Goal: Task Accomplishment & Management: Use online tool/utility

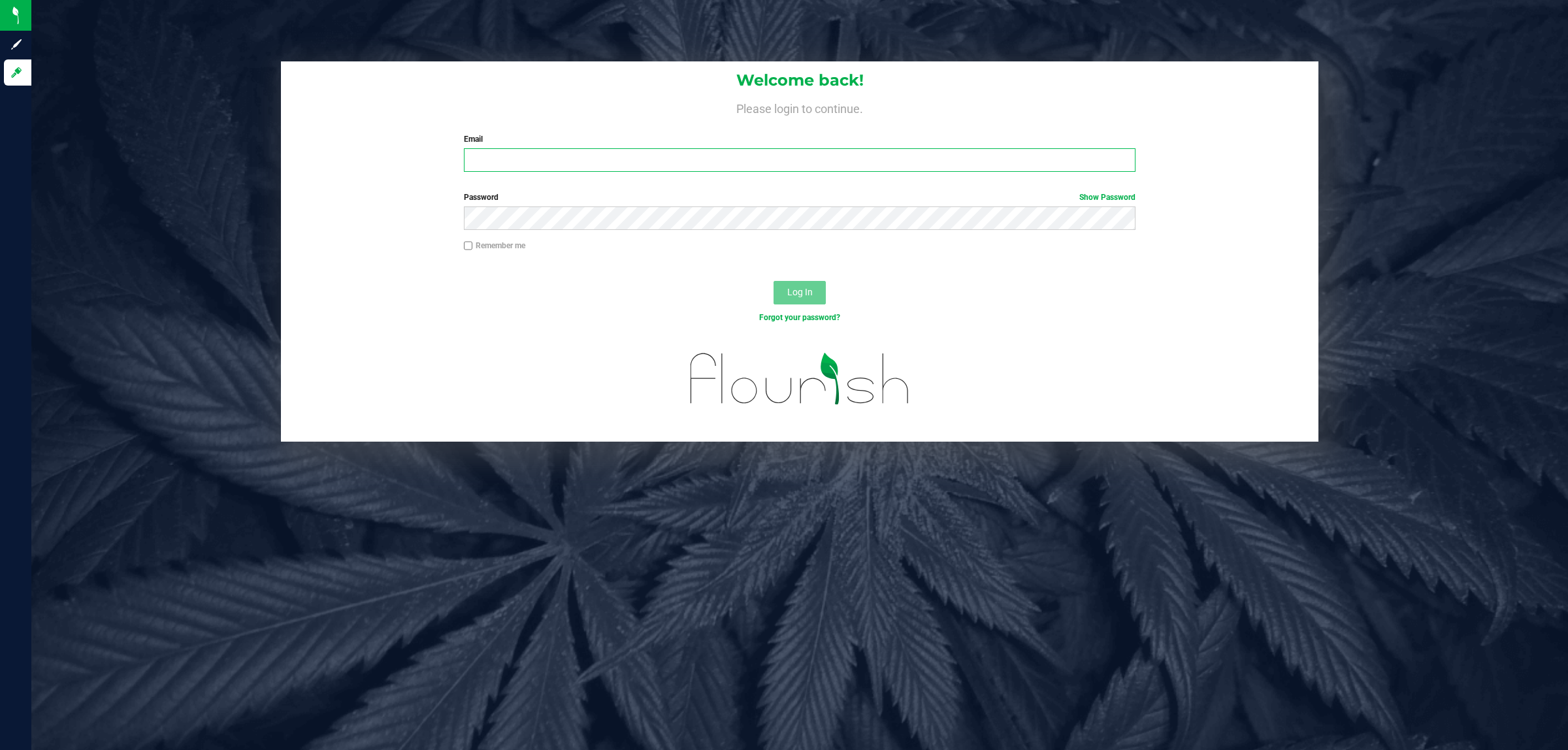
click at [492, 152] on input "Email" at bounding box center [800, 159] width 672 height 24
type input "[EMAIL_ADDRESS][DOMAIN_NAME]"
click at [773, 281] on button "Log In" at bounding box center [799, 292] width 52 height 24
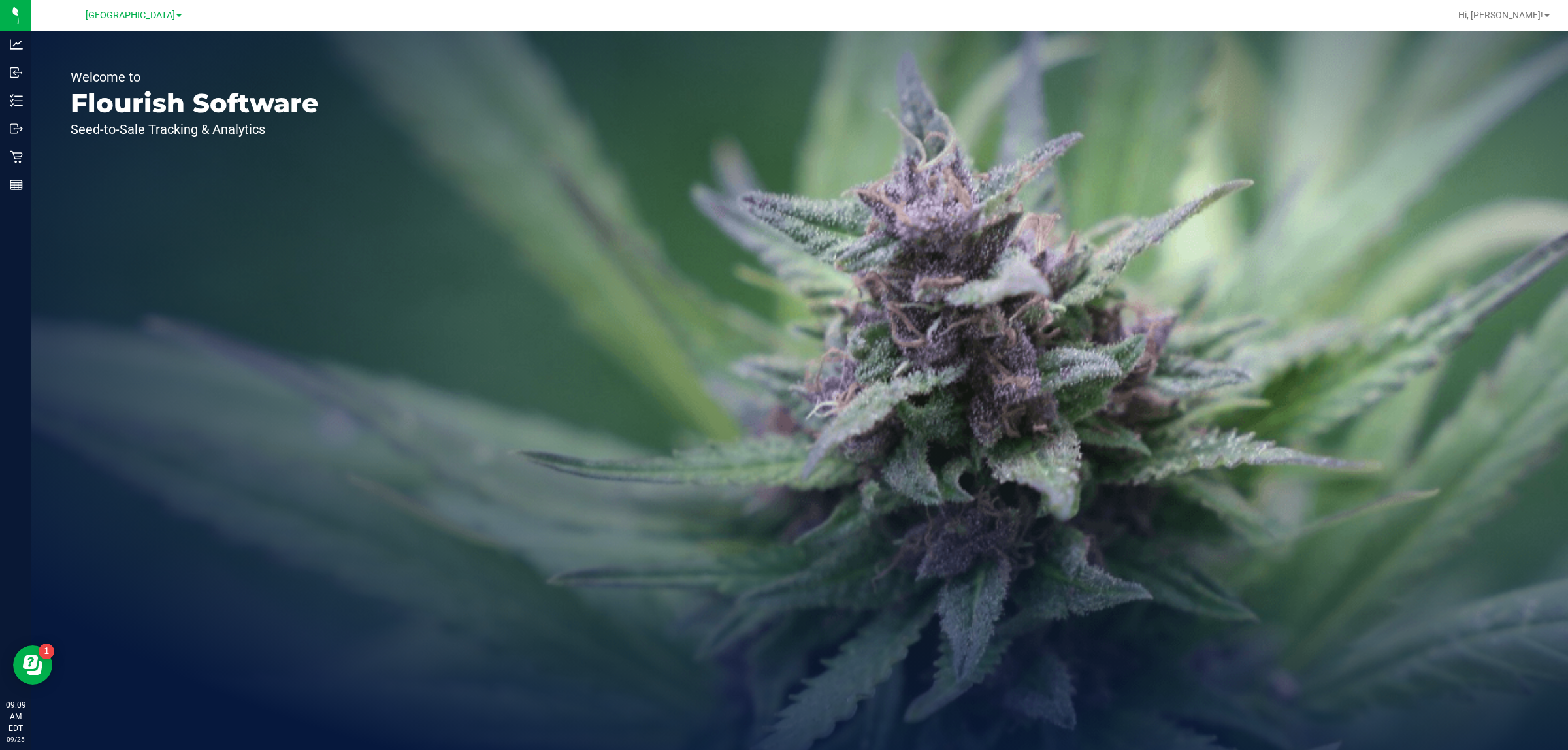
click at [441, 420] on div "Welcome to Flourish Software Seed-to-Sale Tracking & Analytics" at bounding box center [800, 391] width 1537 height 719
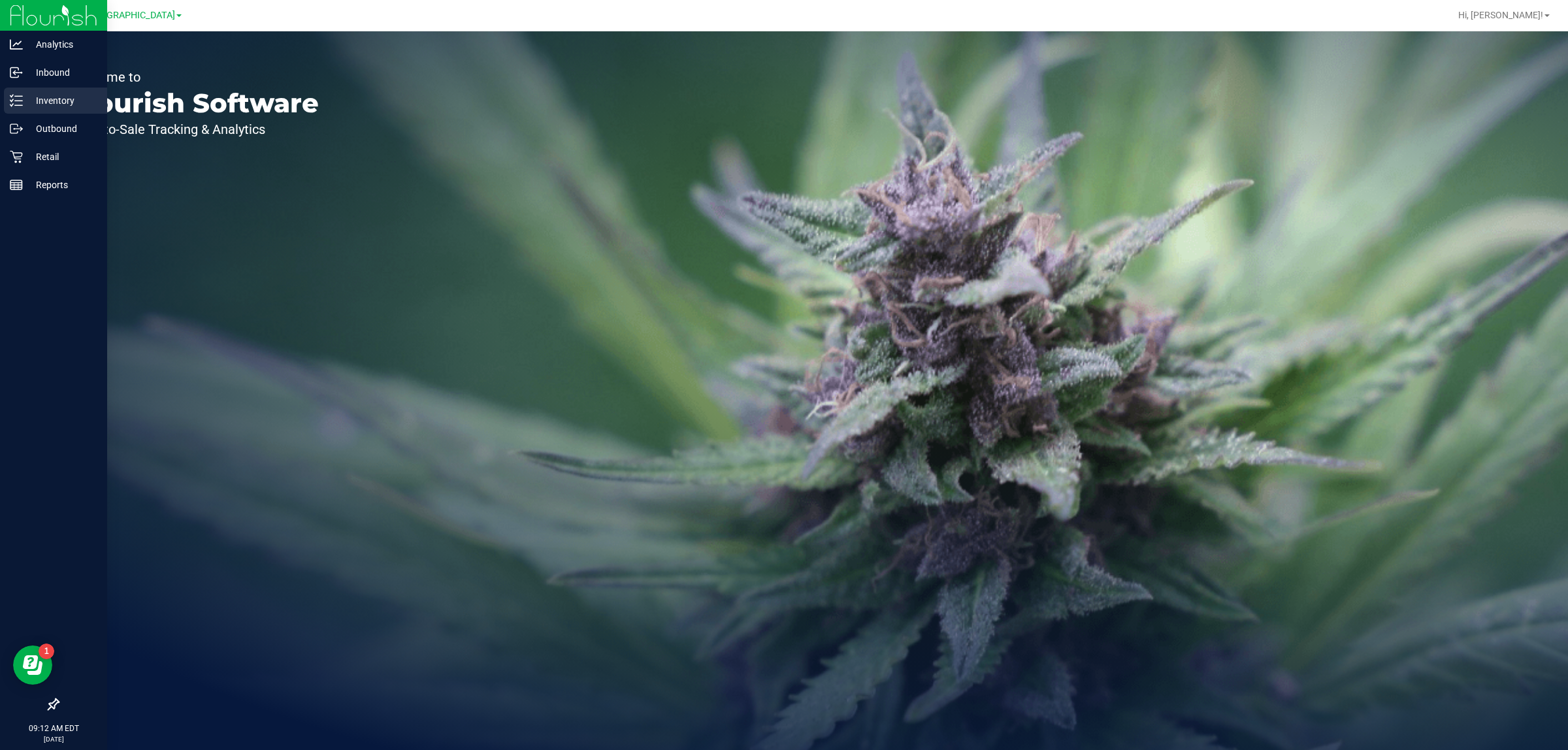
click at [16, 92] on div "Inventory" at bounding box center [55, 101] width 103 height 26
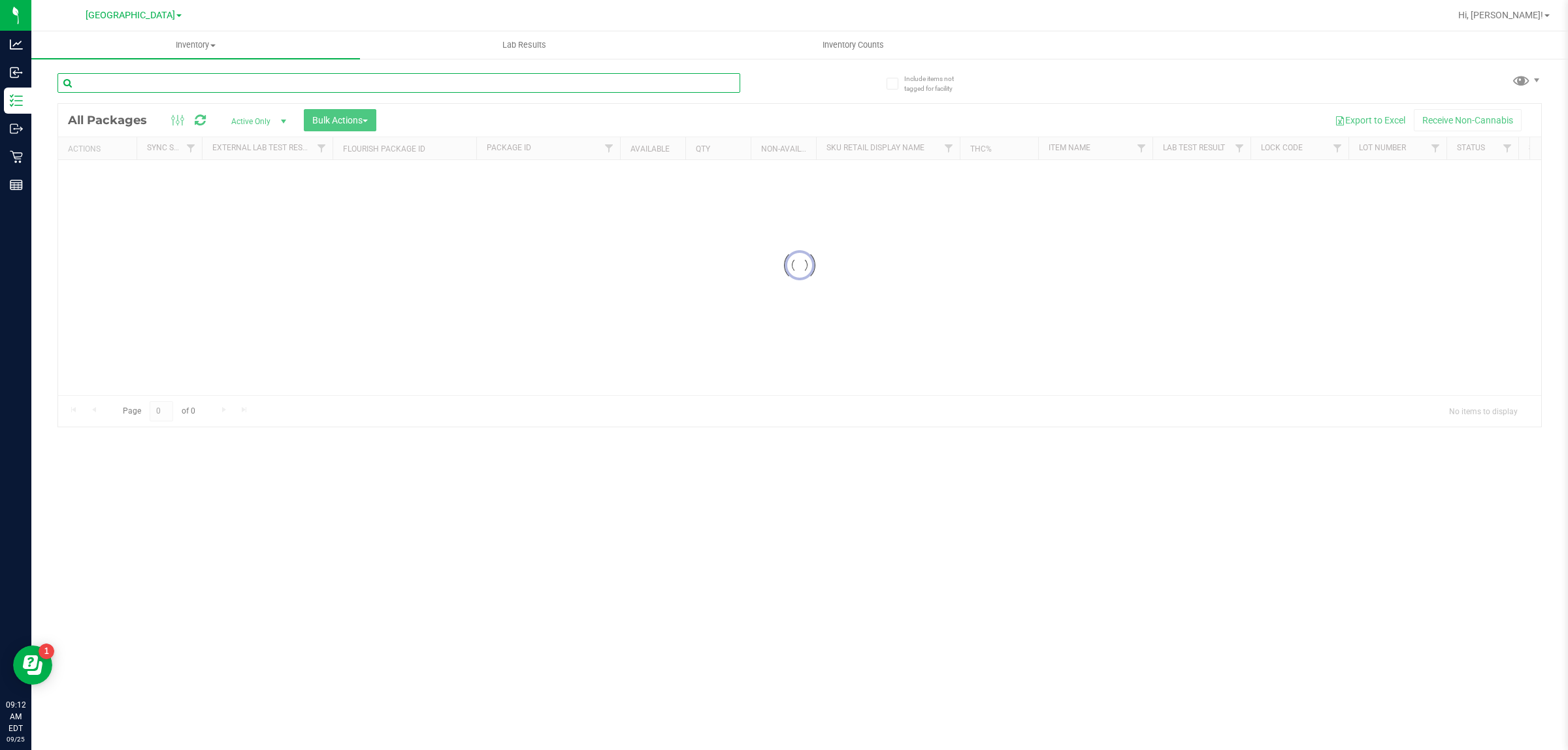
click at [185, 85] on input "text" at bounding box center [399, 83] width 683 height 20
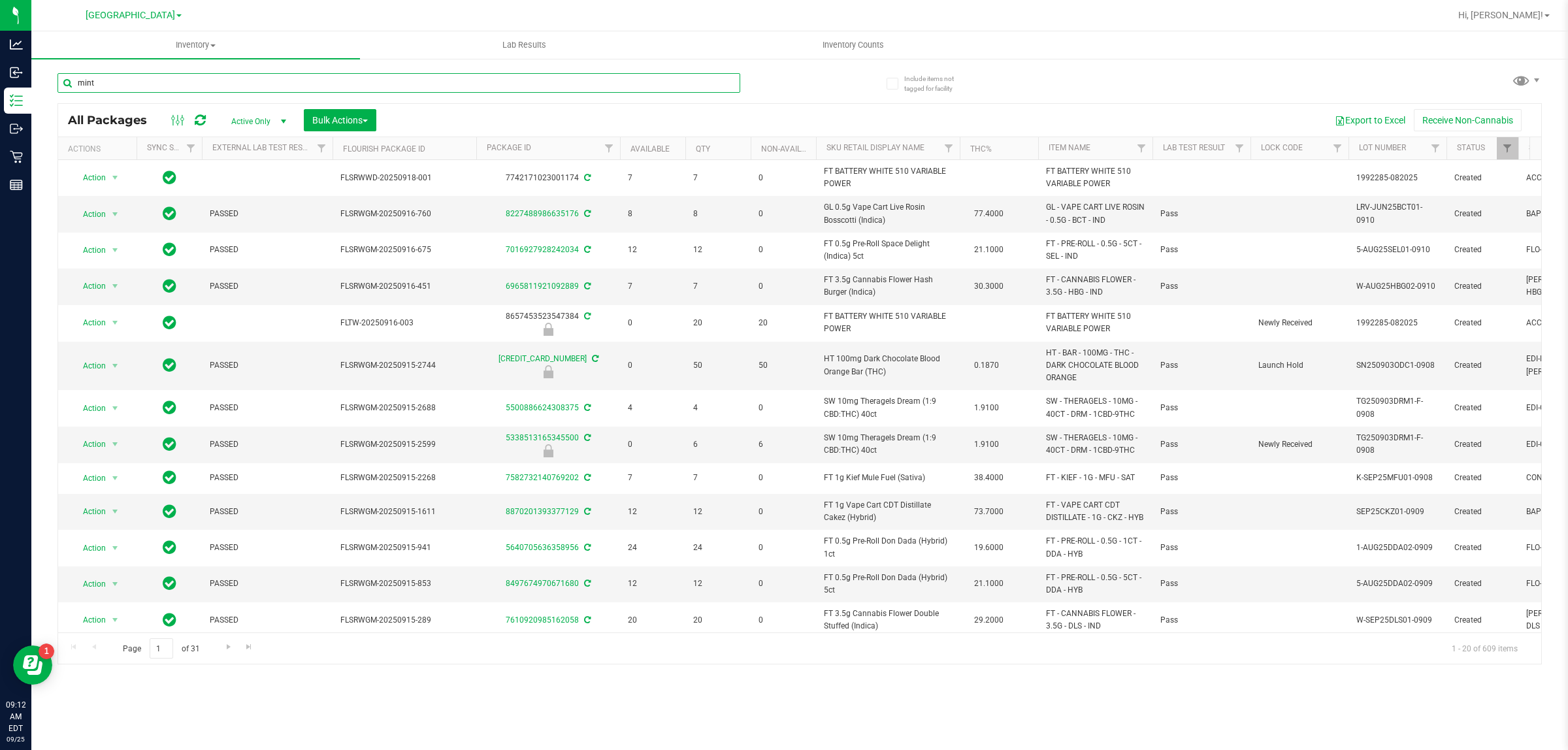
type input "mint"
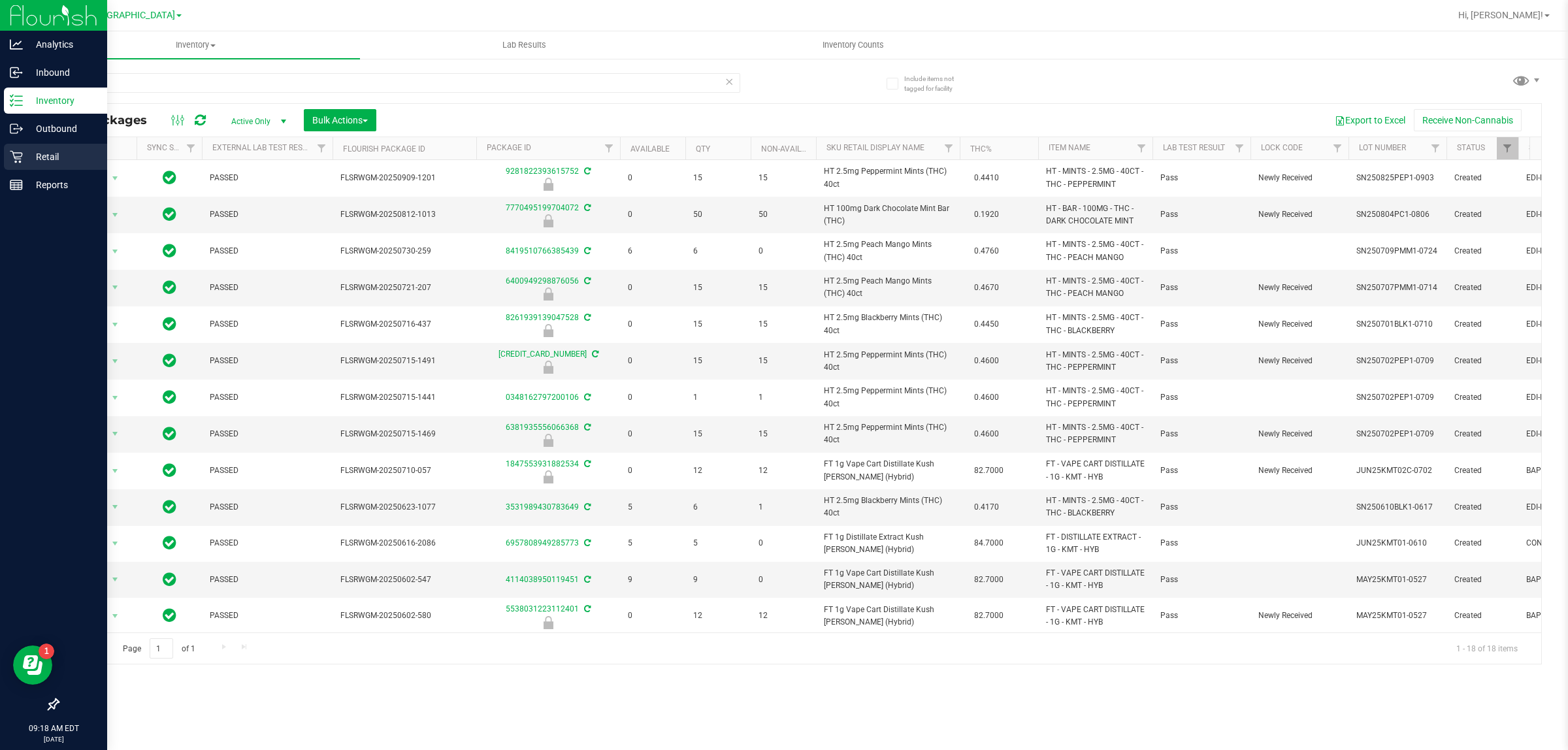
click at [26, 160] on p "Retail" at bounding box center [61, 157] width 78 height 16
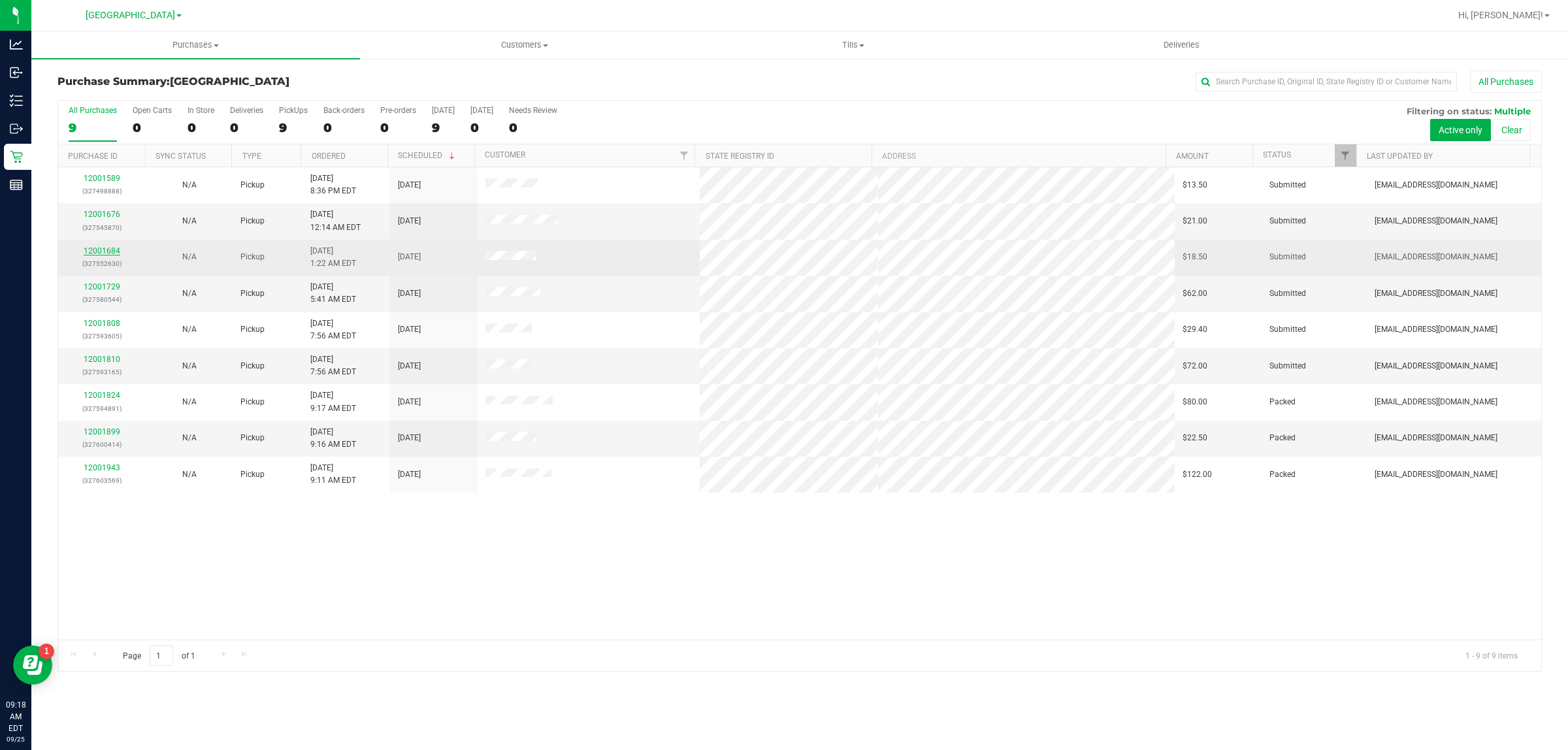
click at [96, 249] on link "12001684" at bounding box center [102, 251] width 37 height 9
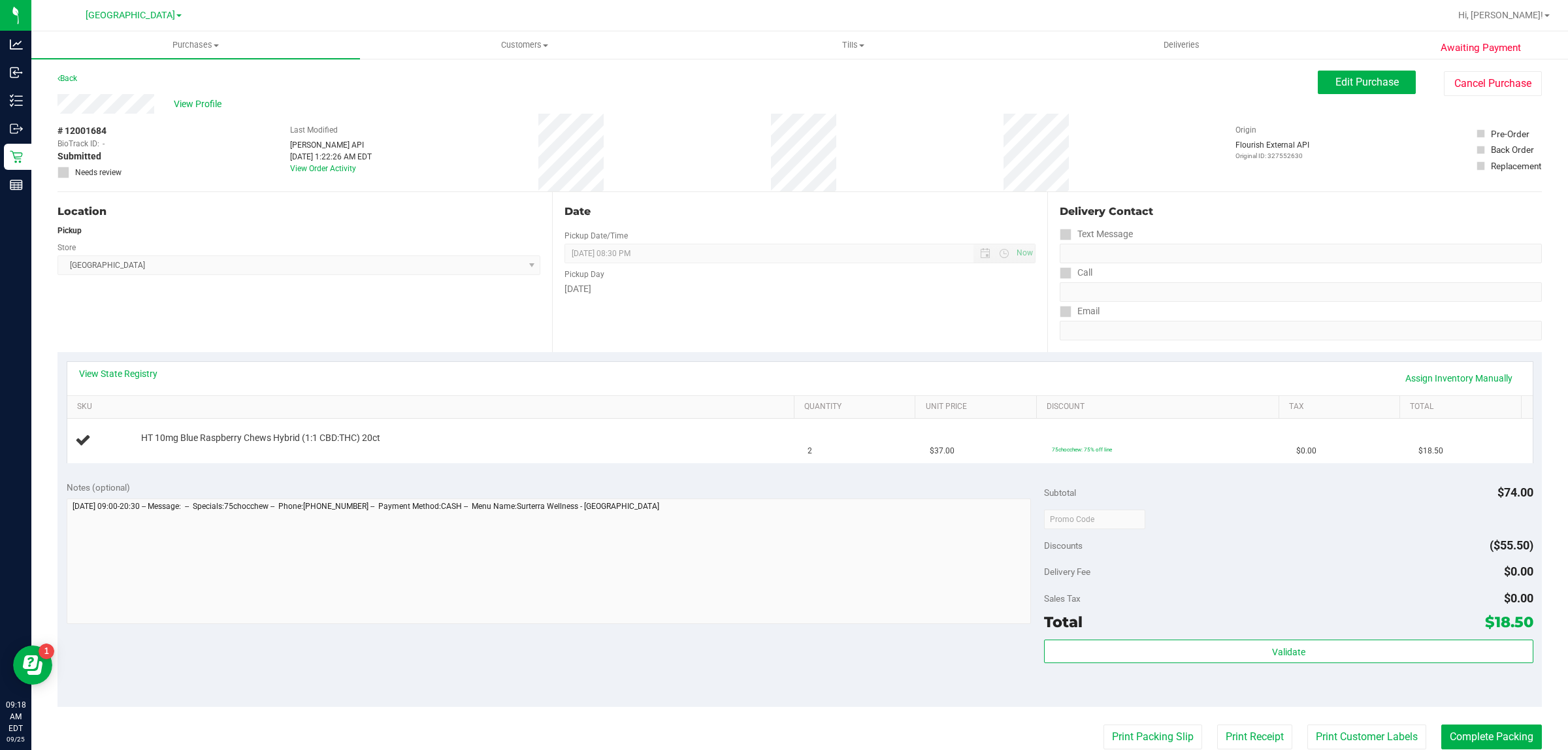
click at [323, 278] on div "Location Pickup Store Boynton Beach WC Select Store Bonita Springs WC Boynton B…" at bounding box center [305, 273] width 494 height 160
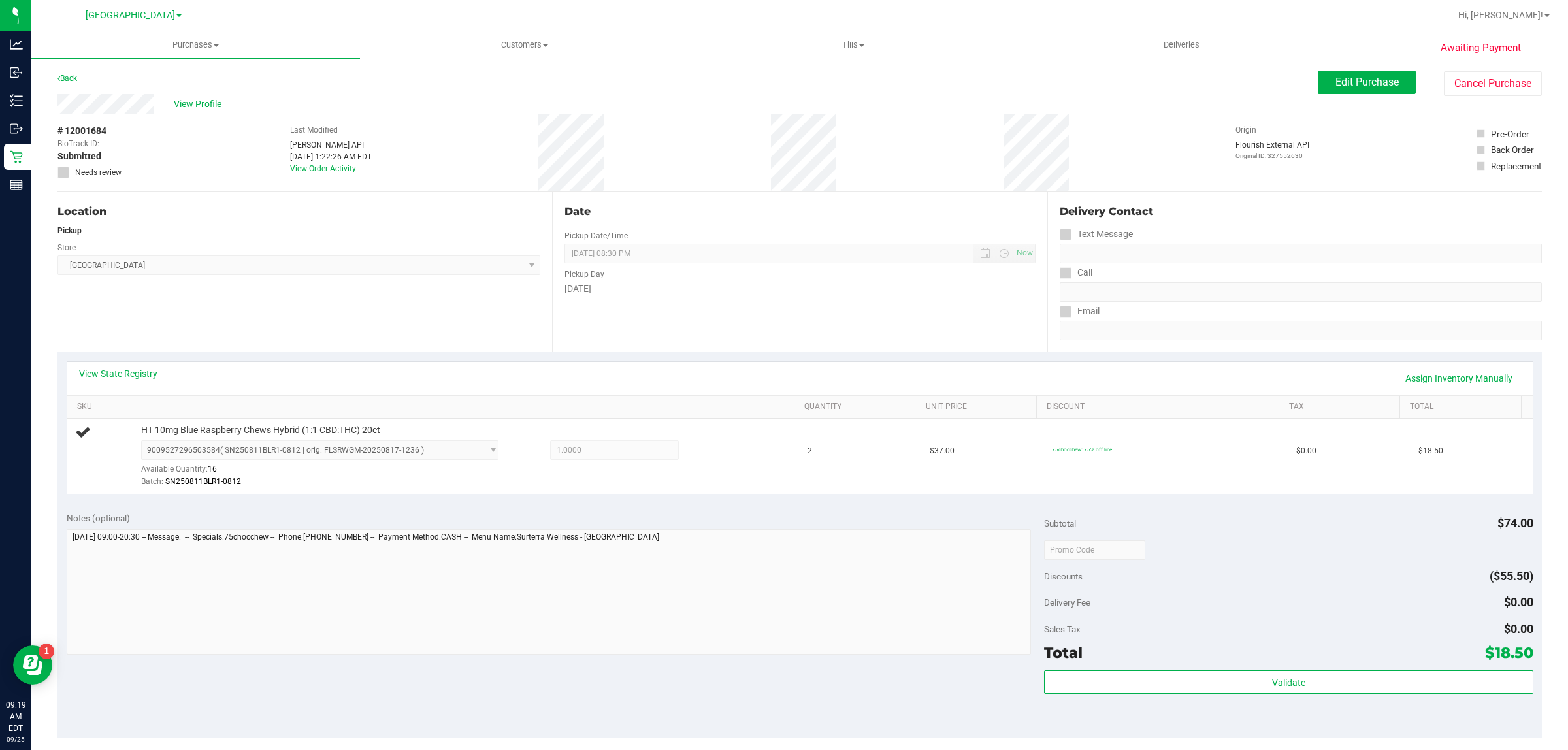
click at [415, 280] on div "Location Pickup Store Boynton Beach WC Select Store Bonita Springs WC Boynton B…" at bounding box center [305, 273] width 494 height 160
click at [1089, 698] on div "Validate" at bounding box center [1288, 700] width 488 height 58
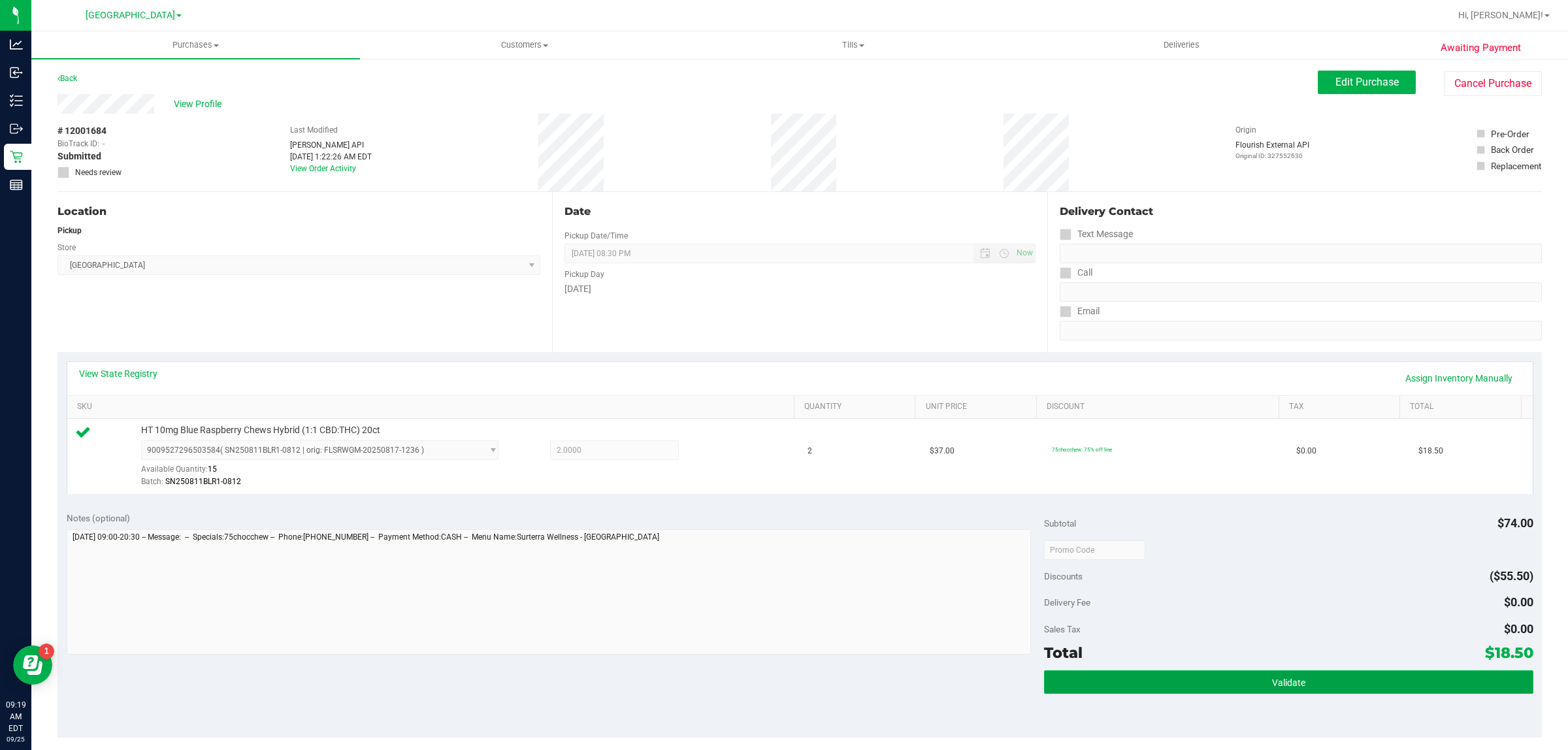
click at [1085, 691] on button "Validate" at bounding box center [1288, 682] width 488 height 24
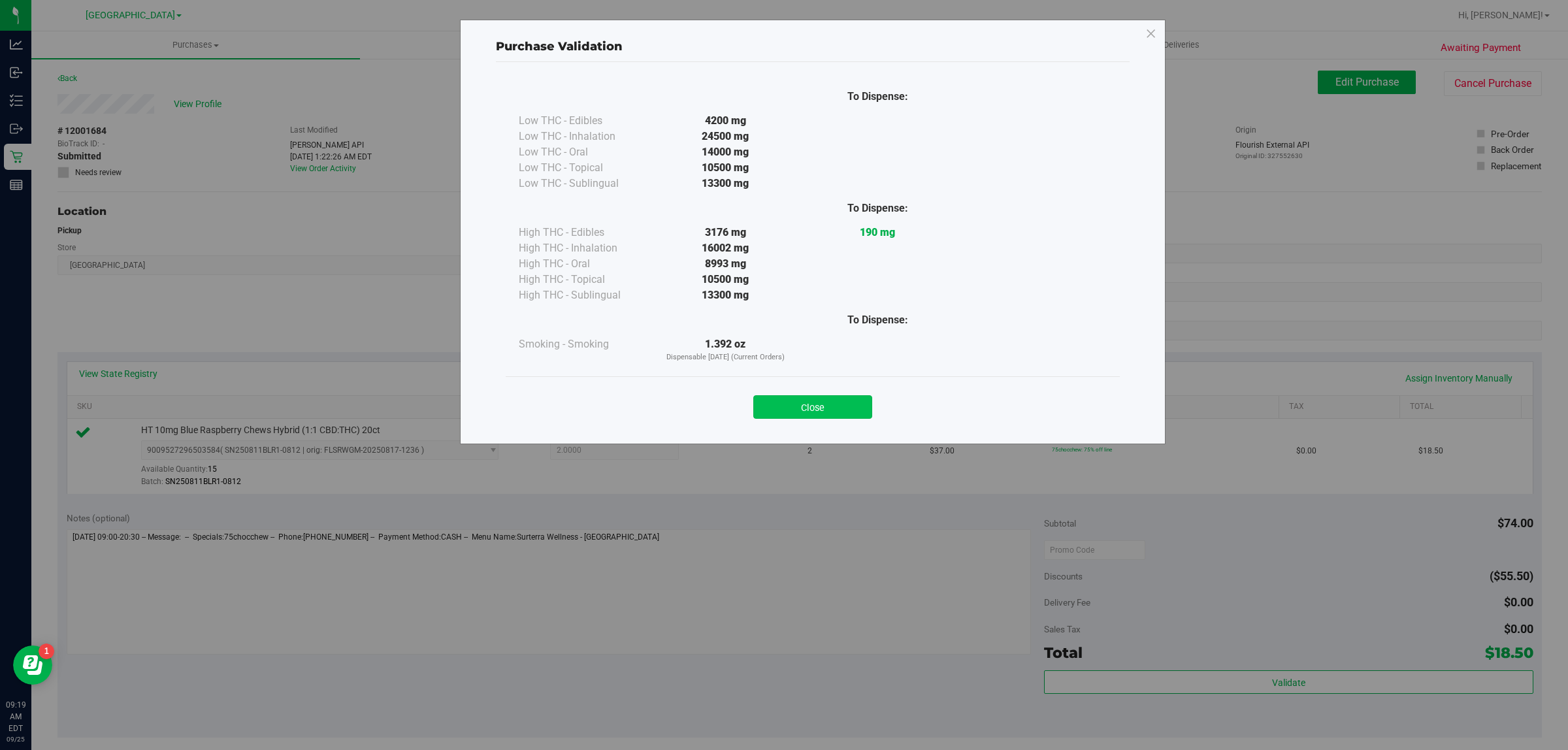
click at [812, 397] on button "Close" at bounding box center [813, 407] width 119 height 24
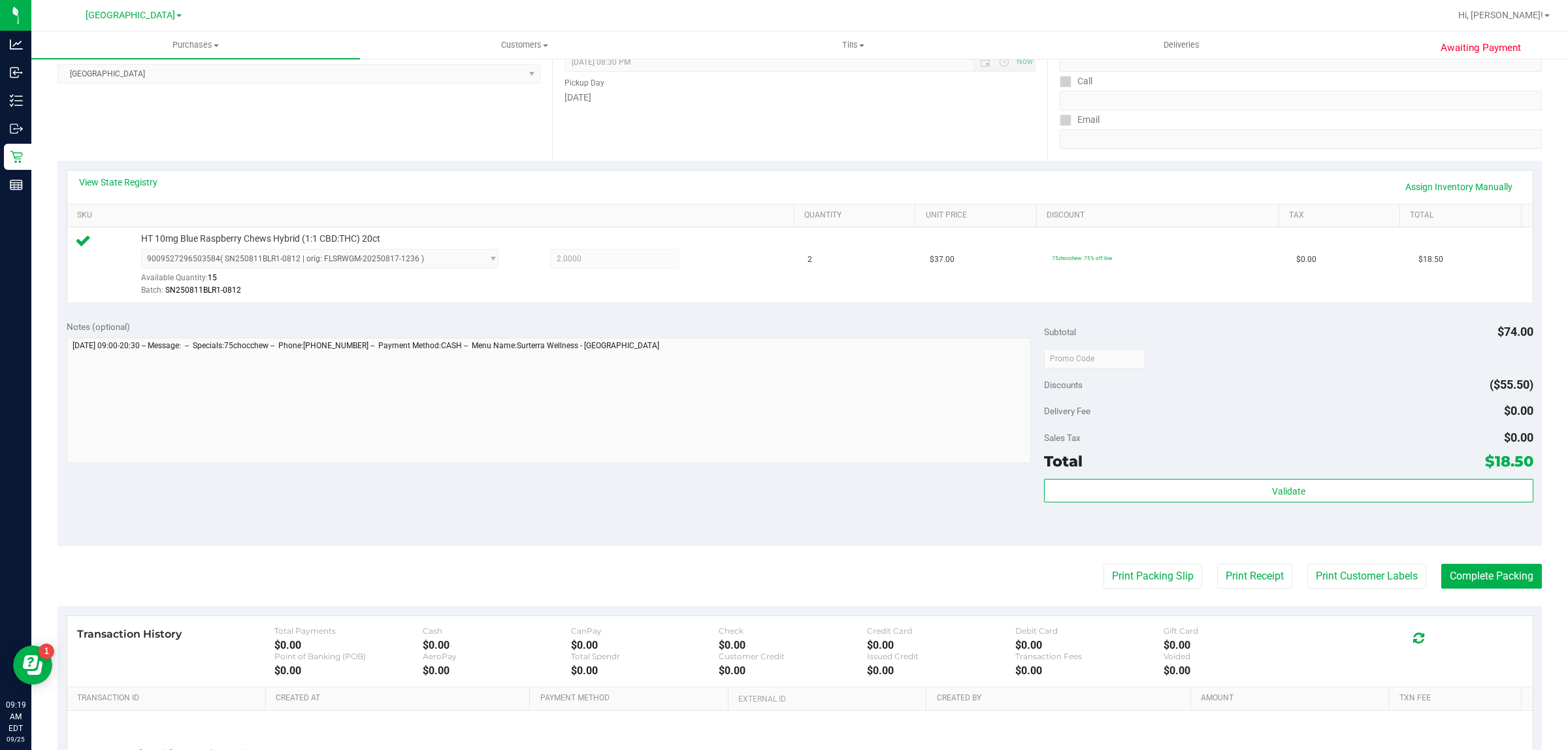
scroll to position [318, 0]
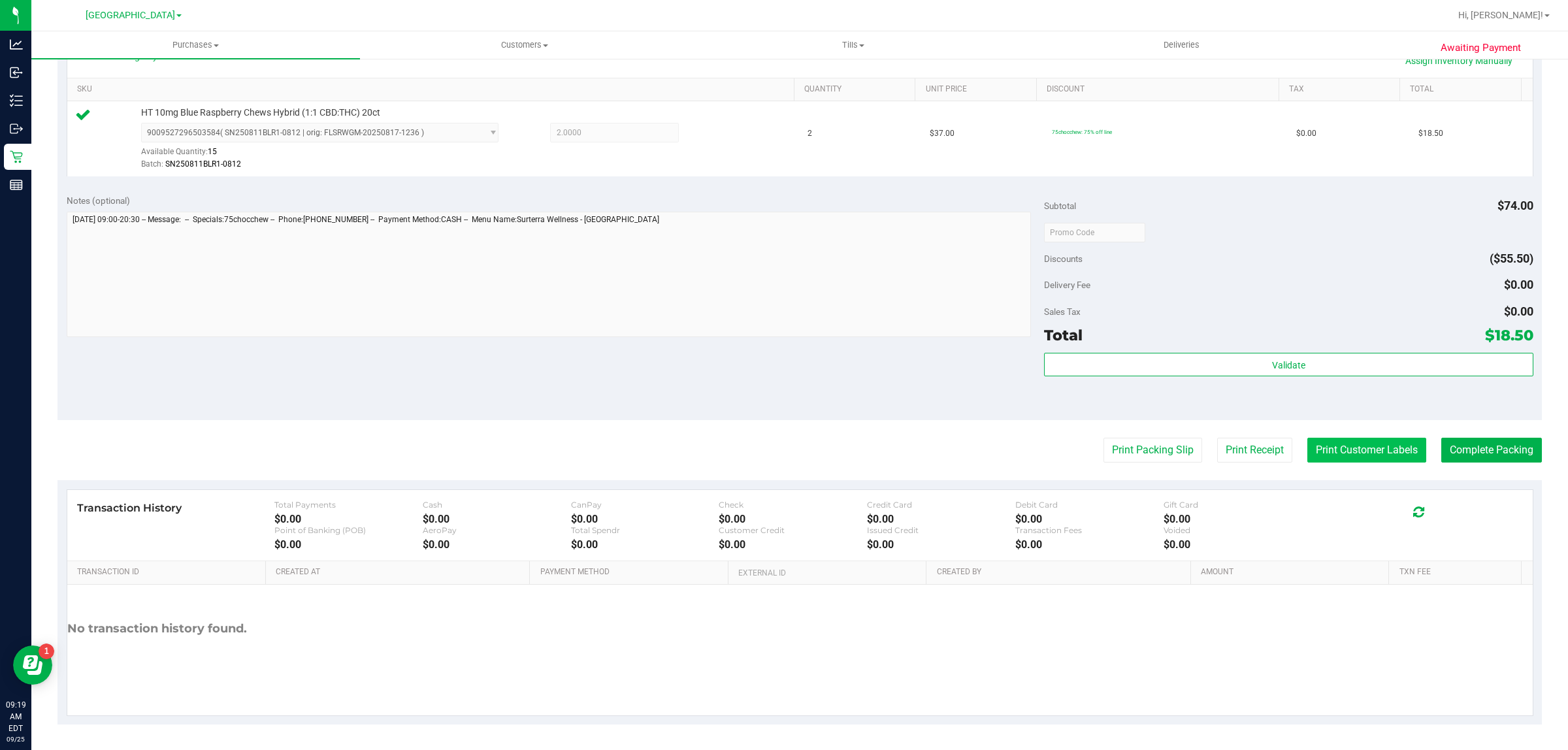
click at [1354, 456] on button "Print Customer Labels" at bounding box center [1366, 450] width 119 height 25
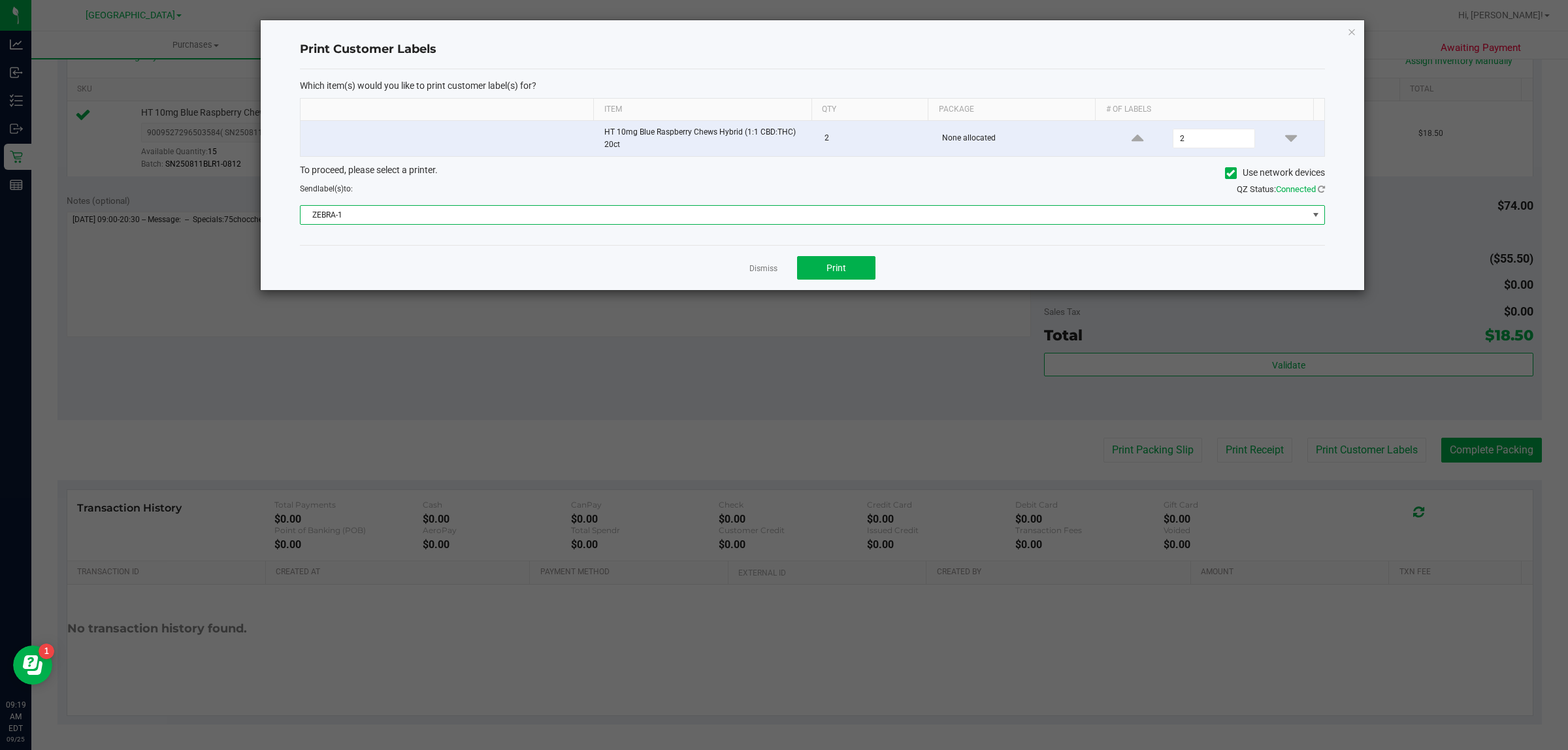
click at [736, 216] on span "ZEBRA-1" at bounding box center [804, 214] width 1007 height 18
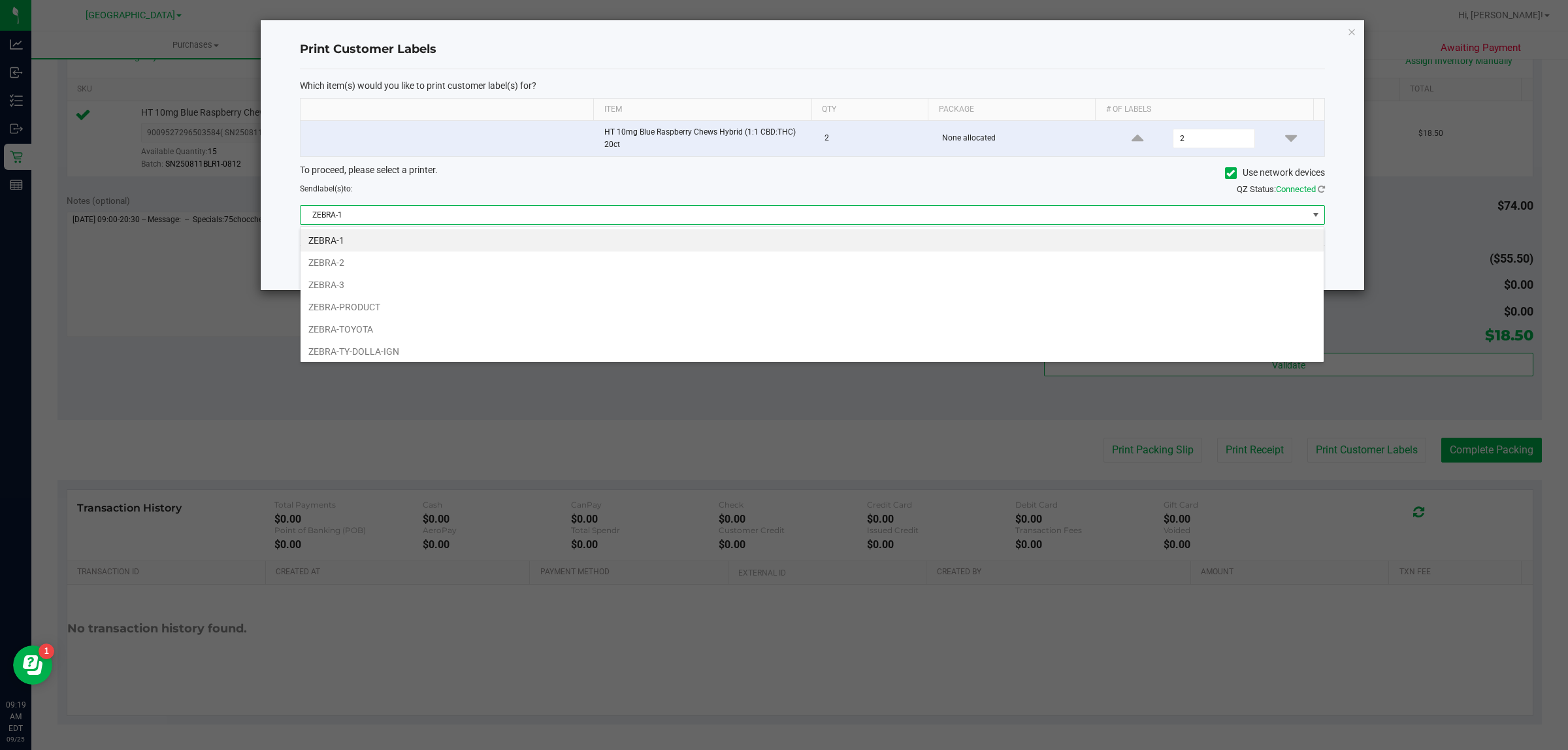
scroll to position [20, 1024]
click at [376, 348] on li "ZEBRA-TY-DOLLA-IGN" at bounding box center [812, 352] width 1023 height 23
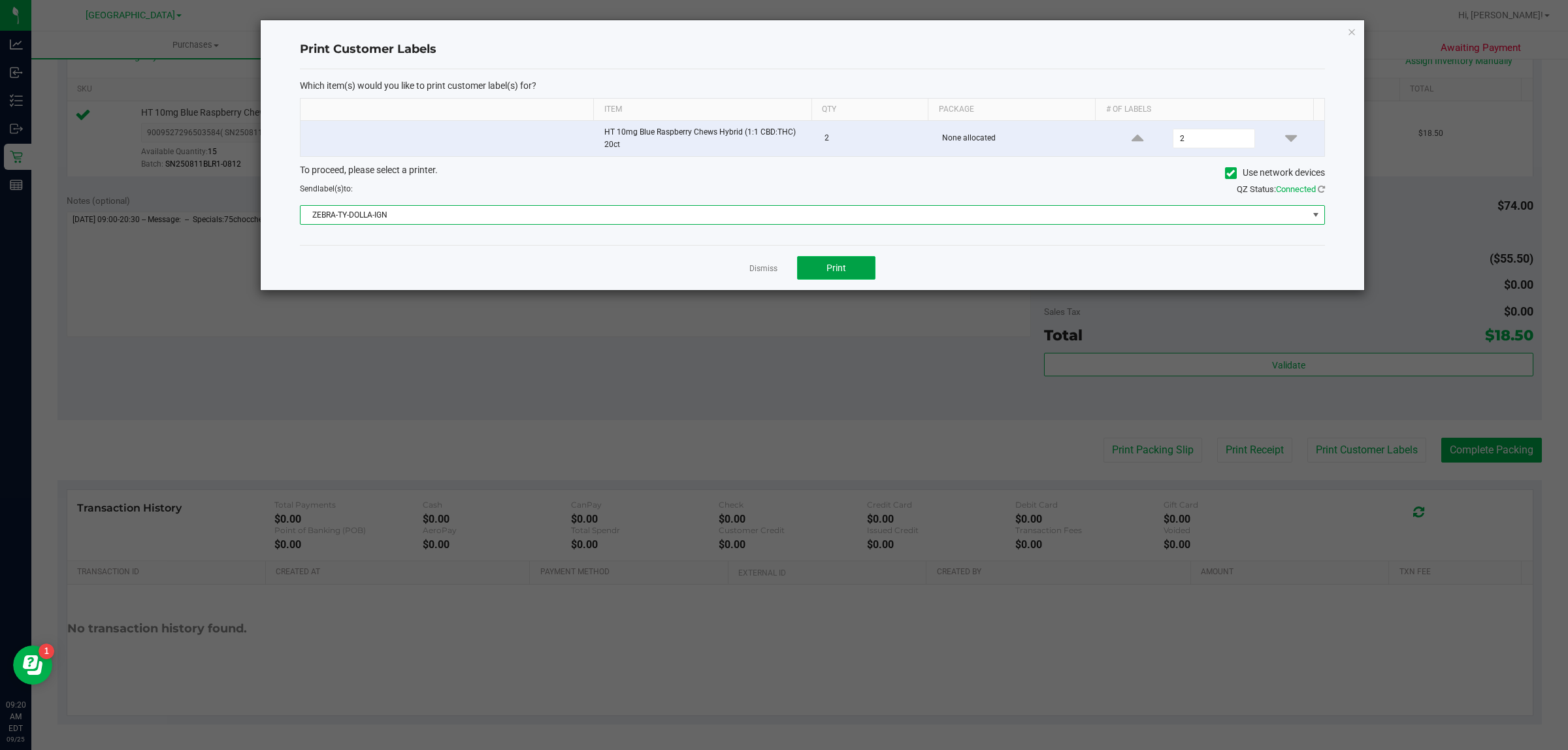
click at [817, 261] on button "Print" at bounding box center [835, 268] width 78 height 24
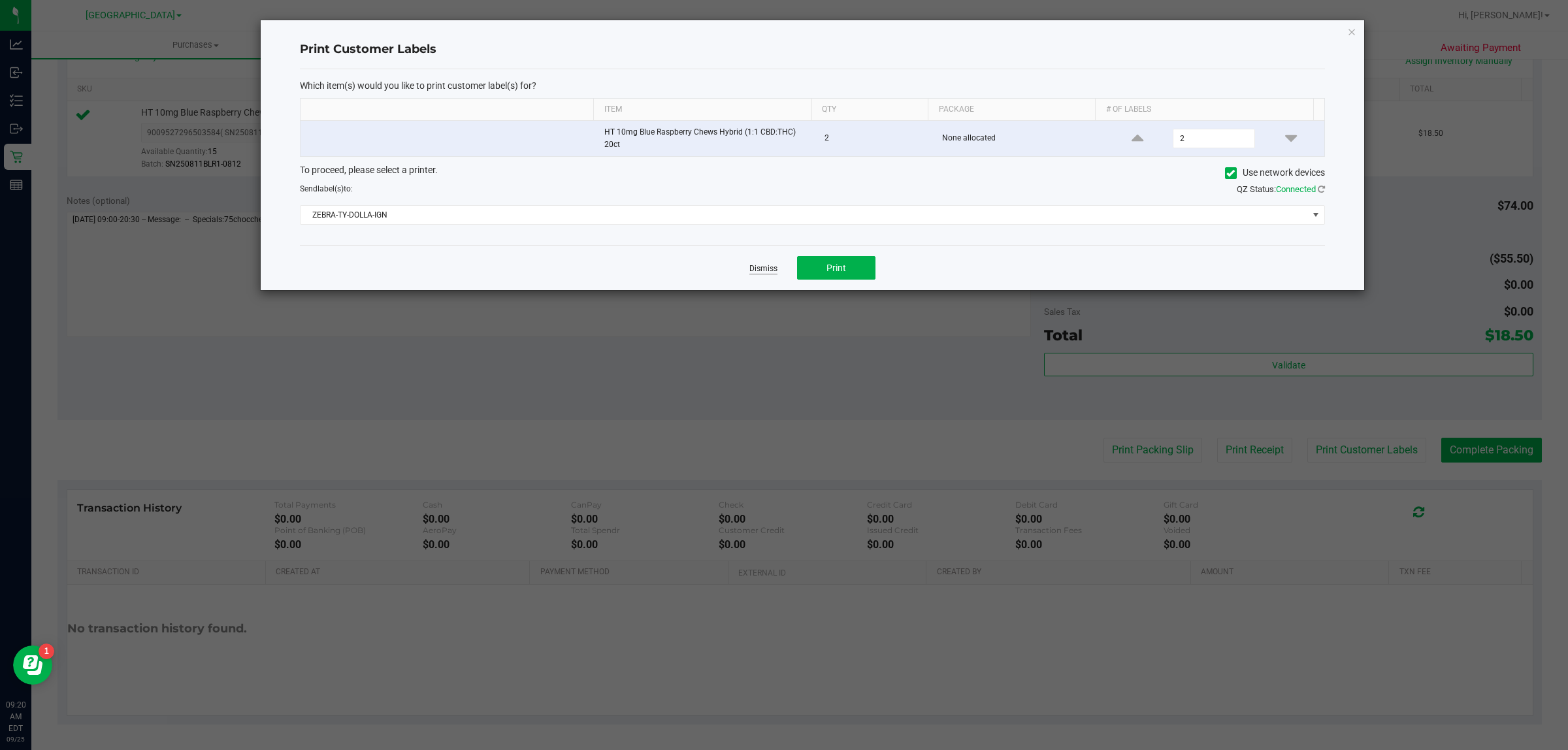
click at [766, 265] on link "Dismiss" at bounding box center [764, 269] width 28 height 11
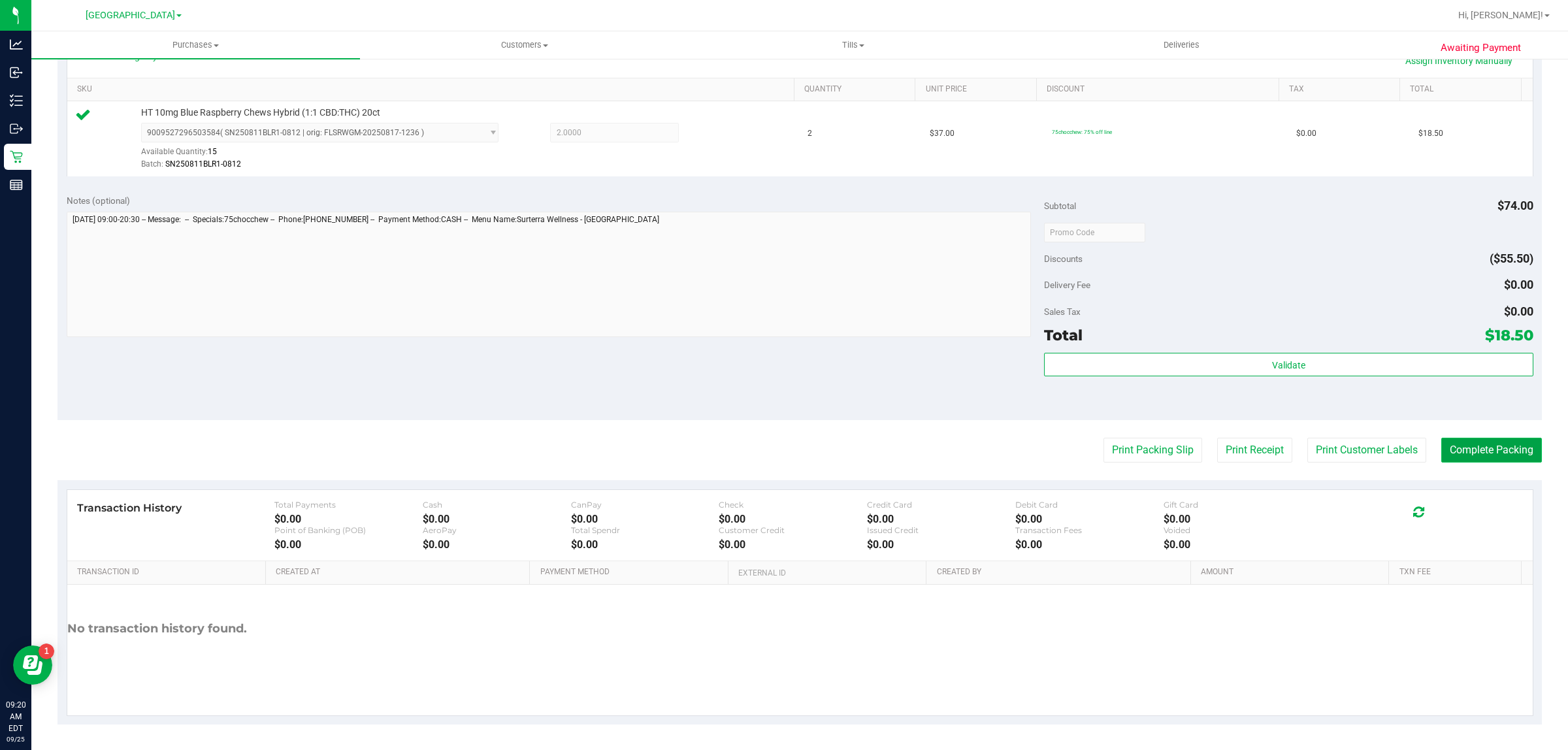
click at [1471, 455] on button "Complete Packing" at bounding box center [1491, 450] width 101 height 25
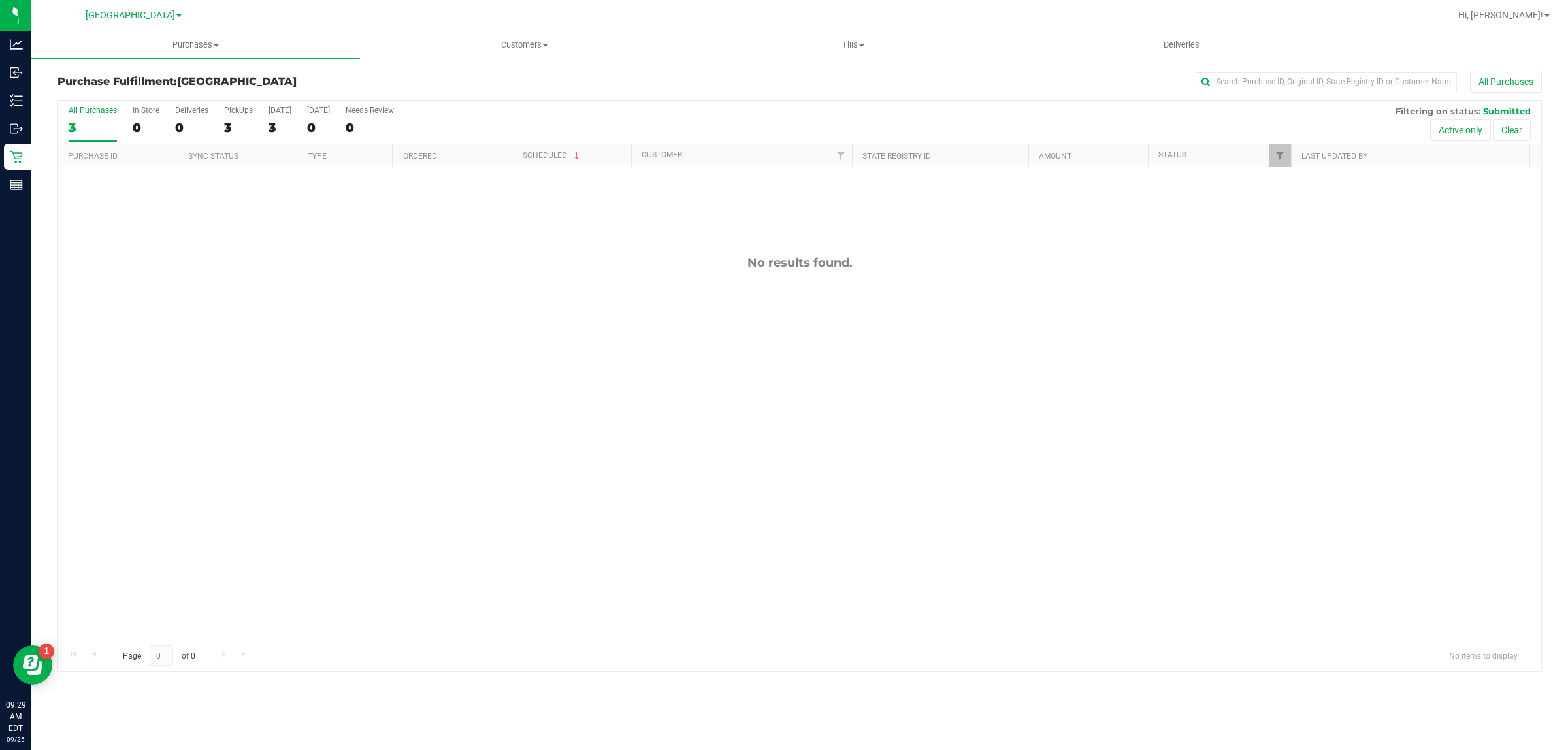
click at [314, 420] on div "No results found." at bounding box center [800, 447] width 1483 height 560
click at [446, 416] on div "No results found." at bounding box center [800, 447] width 1483 height 560
click at [629, 423] on div "No results found." at bounding box center [800, 447] width 1483 height 560
click at [812, 472] on div "No results found." at bounding box center [800, 447] width 1483 height 560
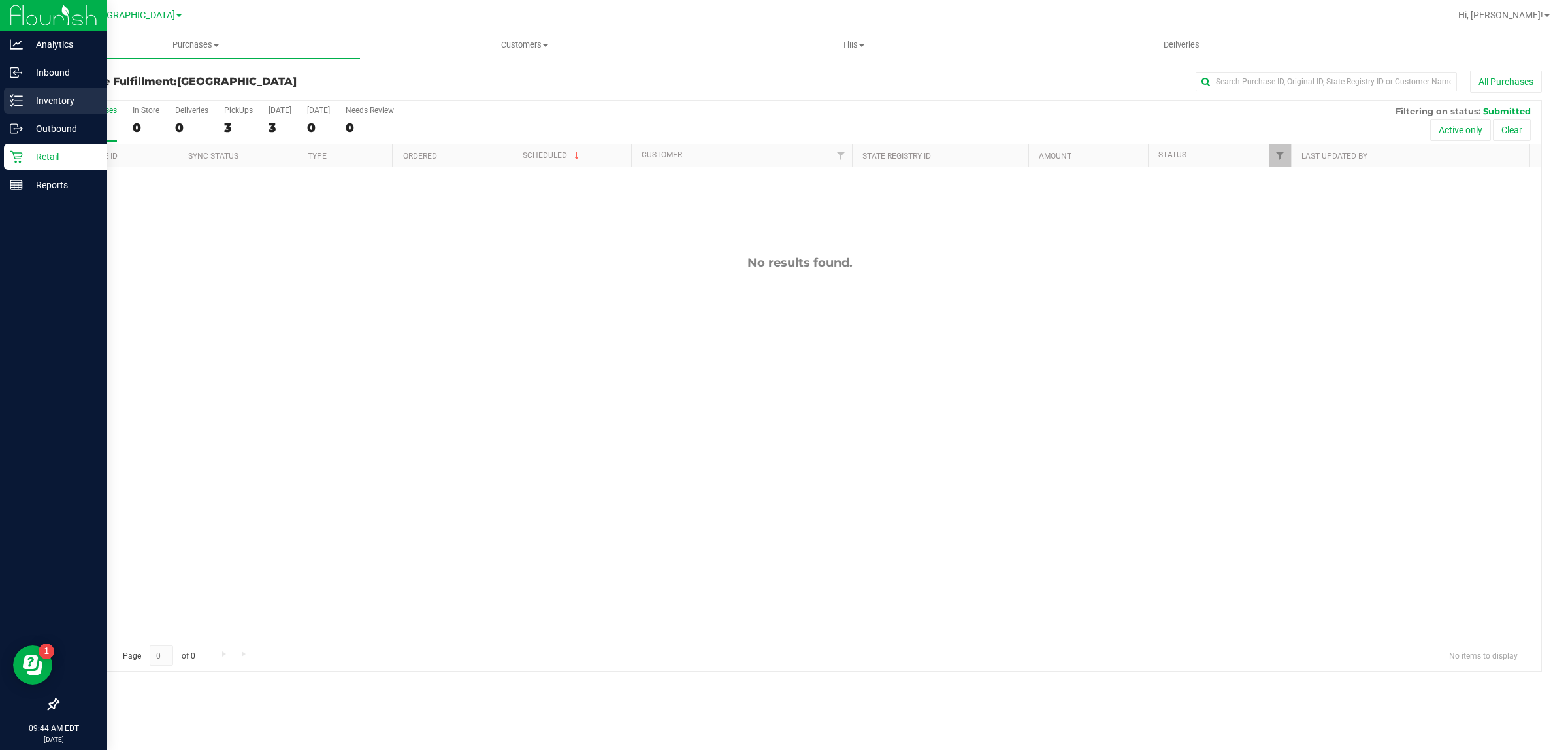
click at [58, 102] on p "Inventory" at bounding box center [61, 100] width 78 height 16
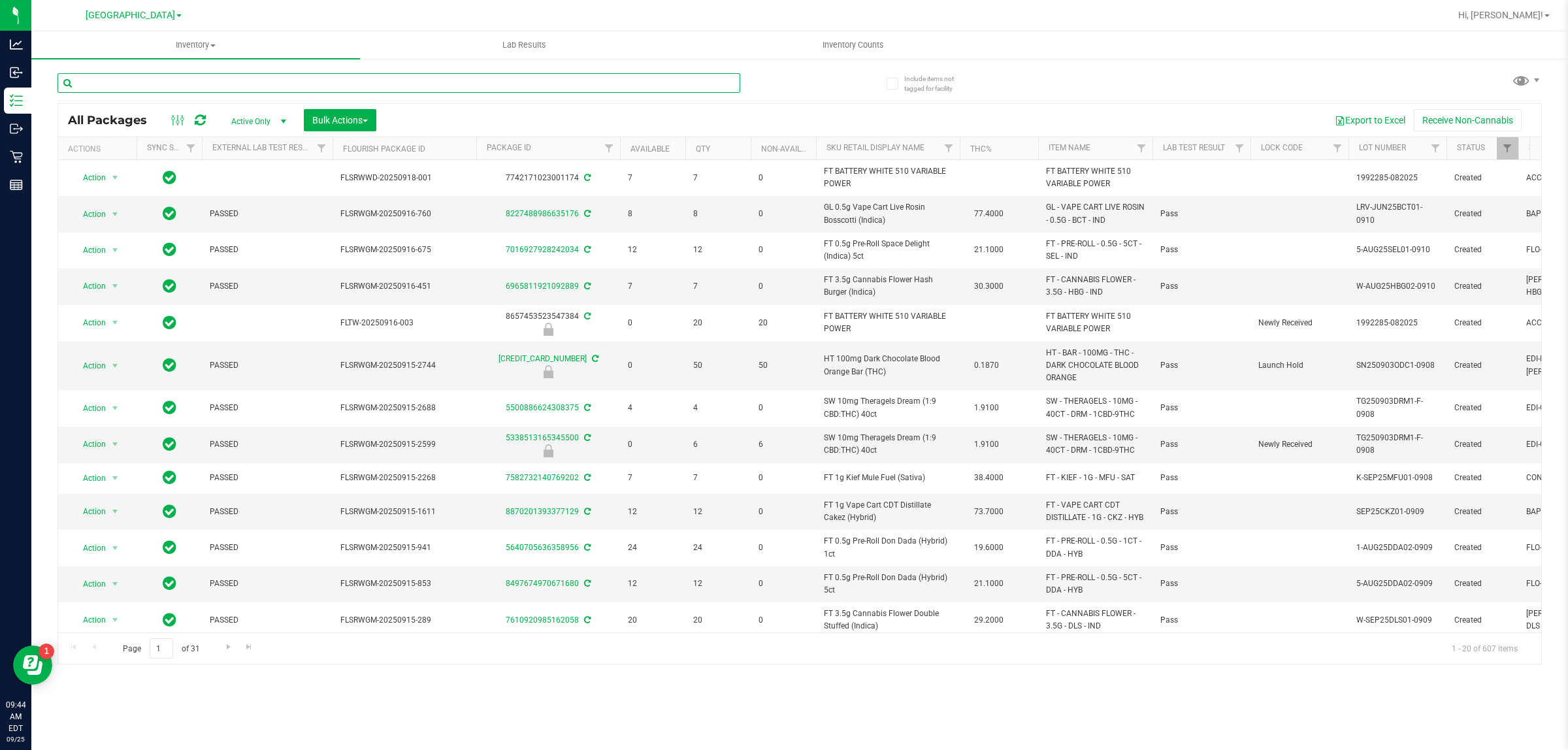
click at [98, 86] on input "text" at bounding box center [399, 83] width 683 height 20
type input "7163092497690017"
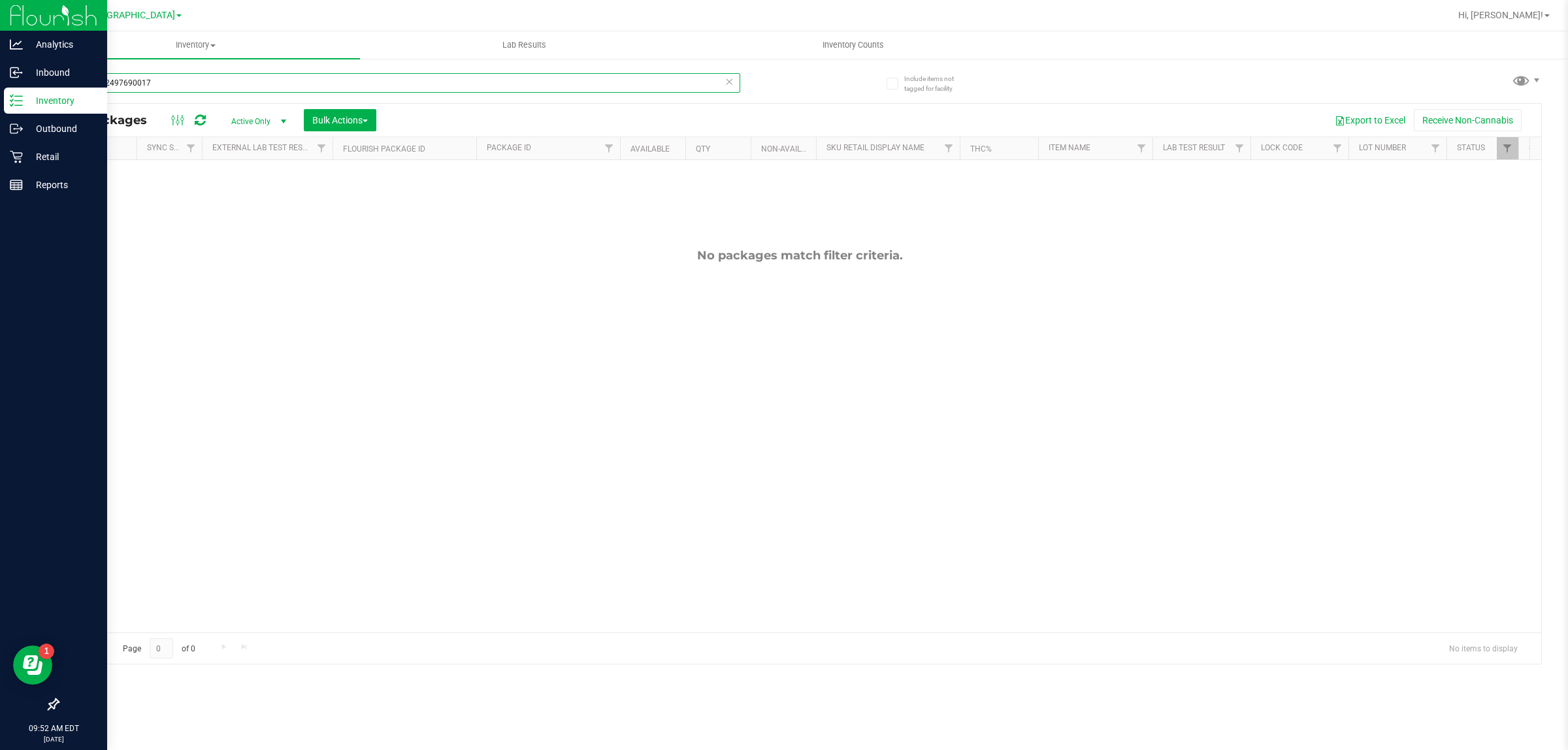
drag, startPoint x: 186, startPoint y: 74, endPoint x: 14, endPoint y: 91, distance: 172.8
click at [14, 91] on div "Analytics Inbound Inventory Outbound Retail Reports 09:52 AM EDT 09/25/2025 09/…" at bounding box center [784, 375] width 1568 height 750
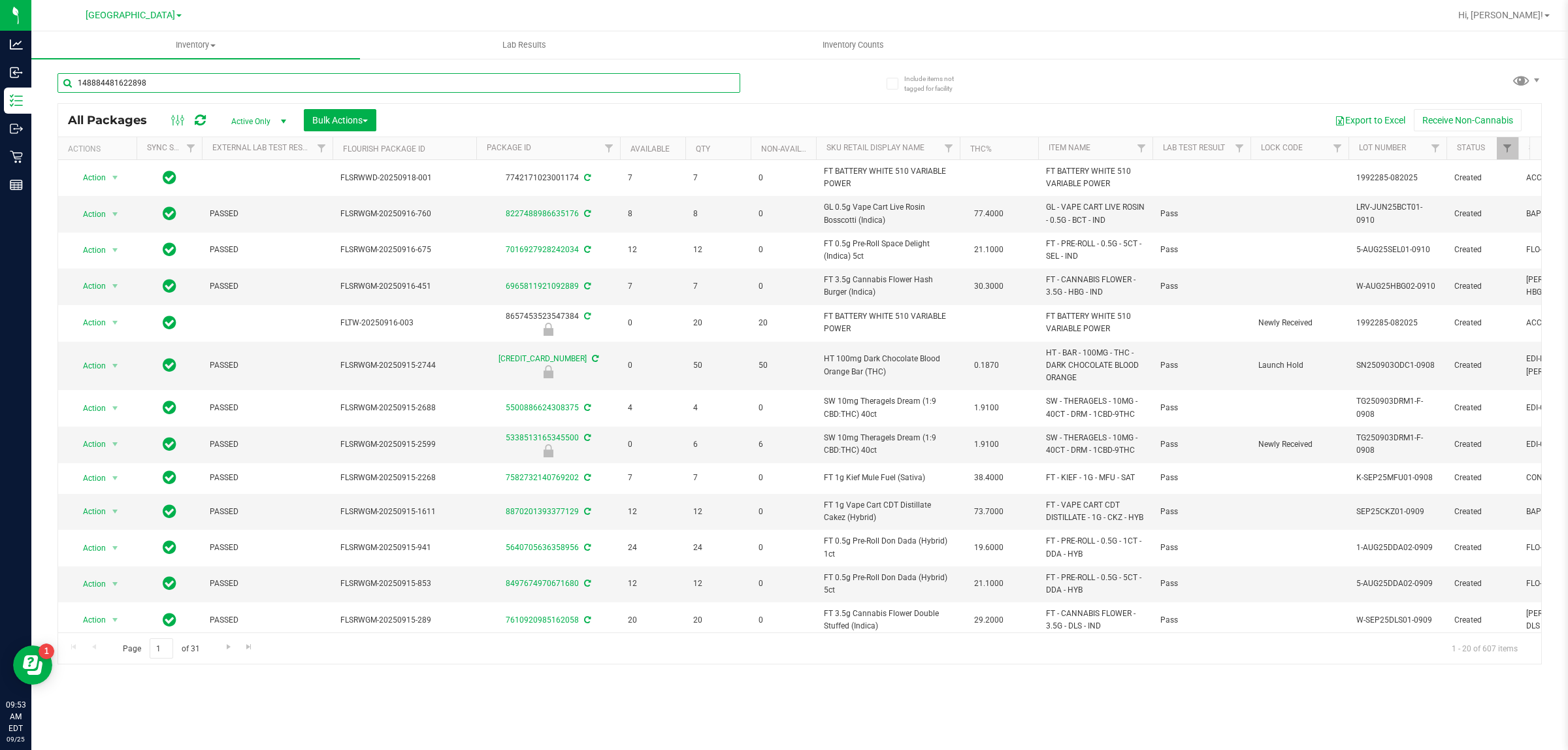
type input "1488844816228983"
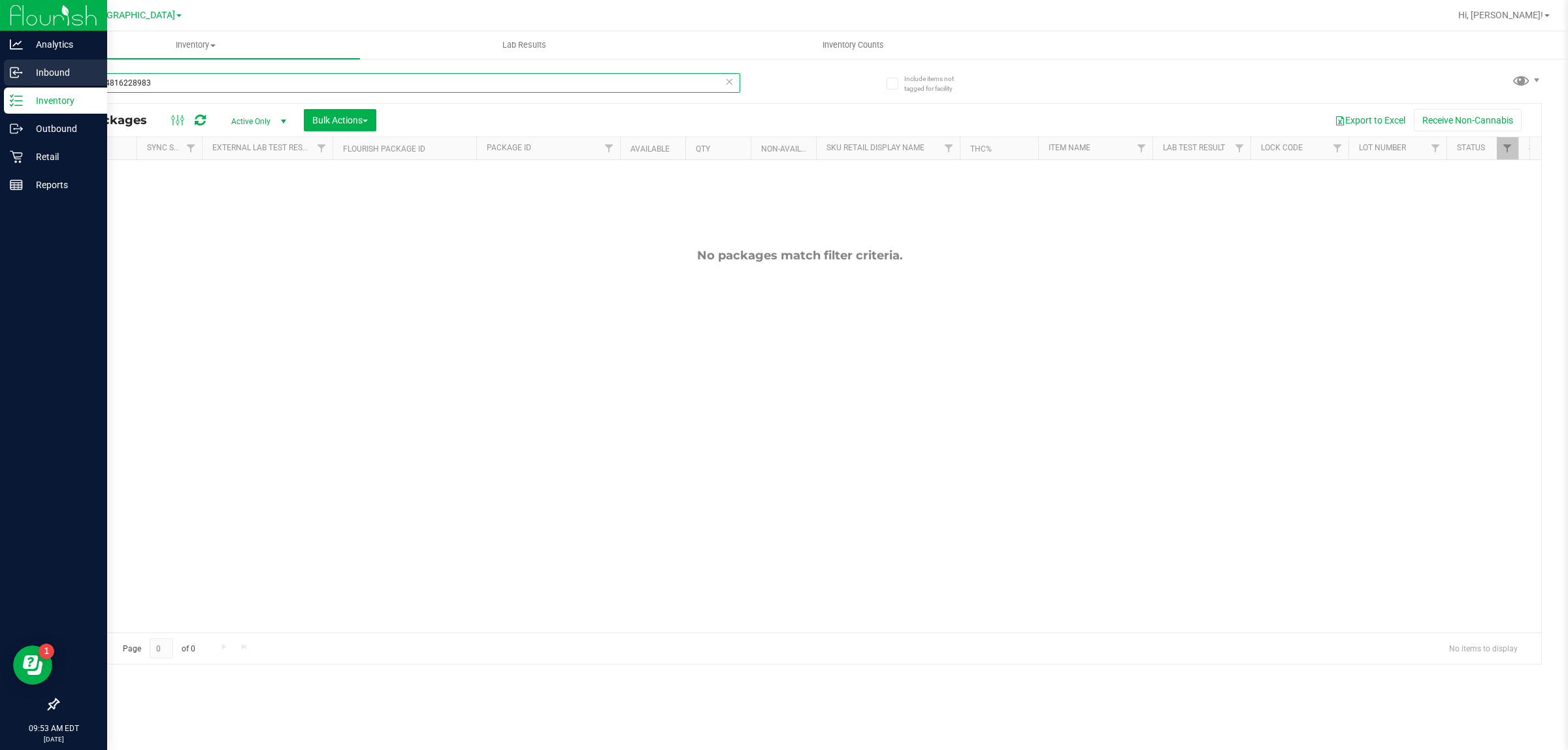
drag, startPoint x: 157, startPoint y: 78, endPoint x: 0, endPoint y: 71, distance: 157.2
click at [0, 74] on div "Analytics Inbound Inventory Outbound Retail Reports 09:53 AM EDT 09/25/2025 09/…" at bounding box center [784, 375] width 1568 height 750
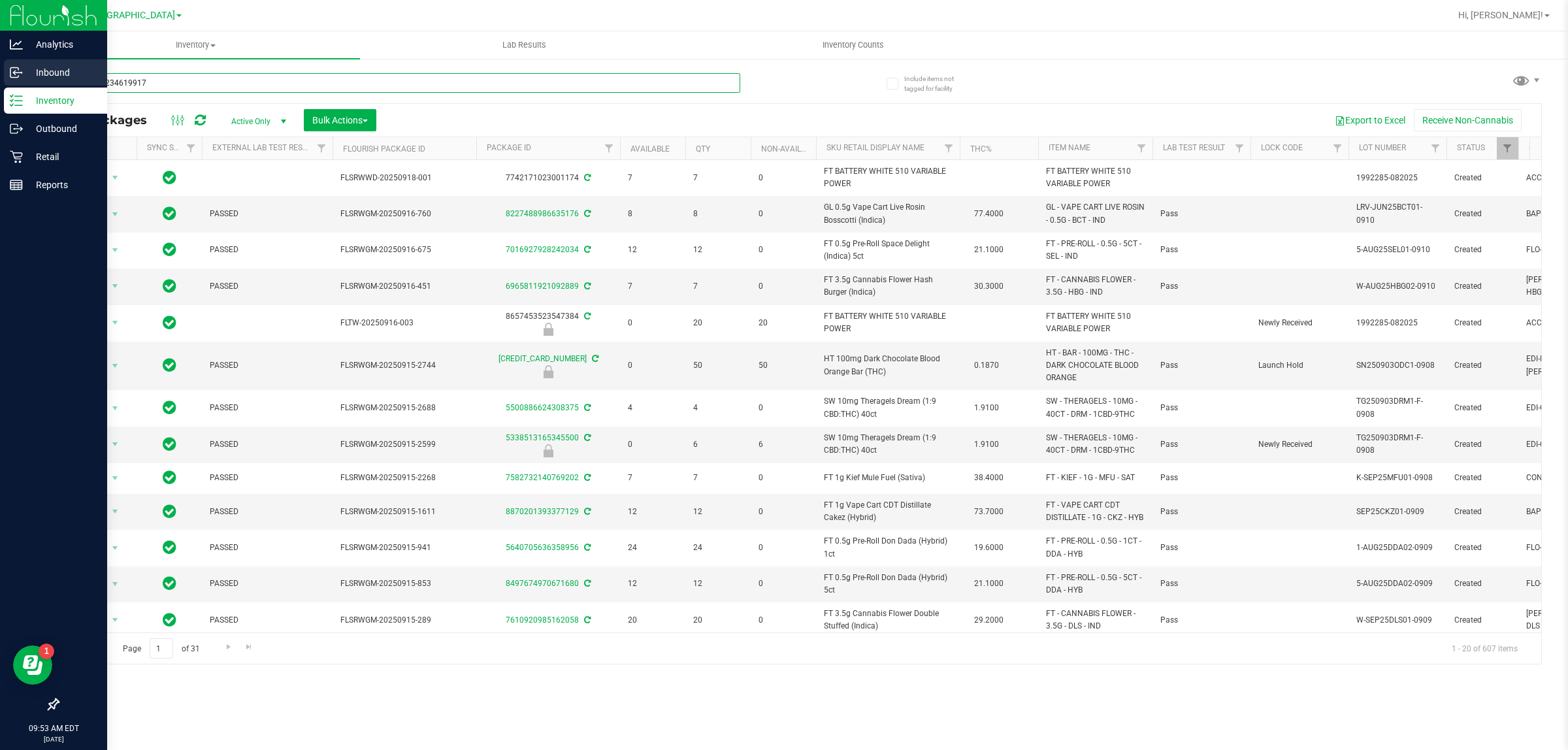
type input "5272062346199176"
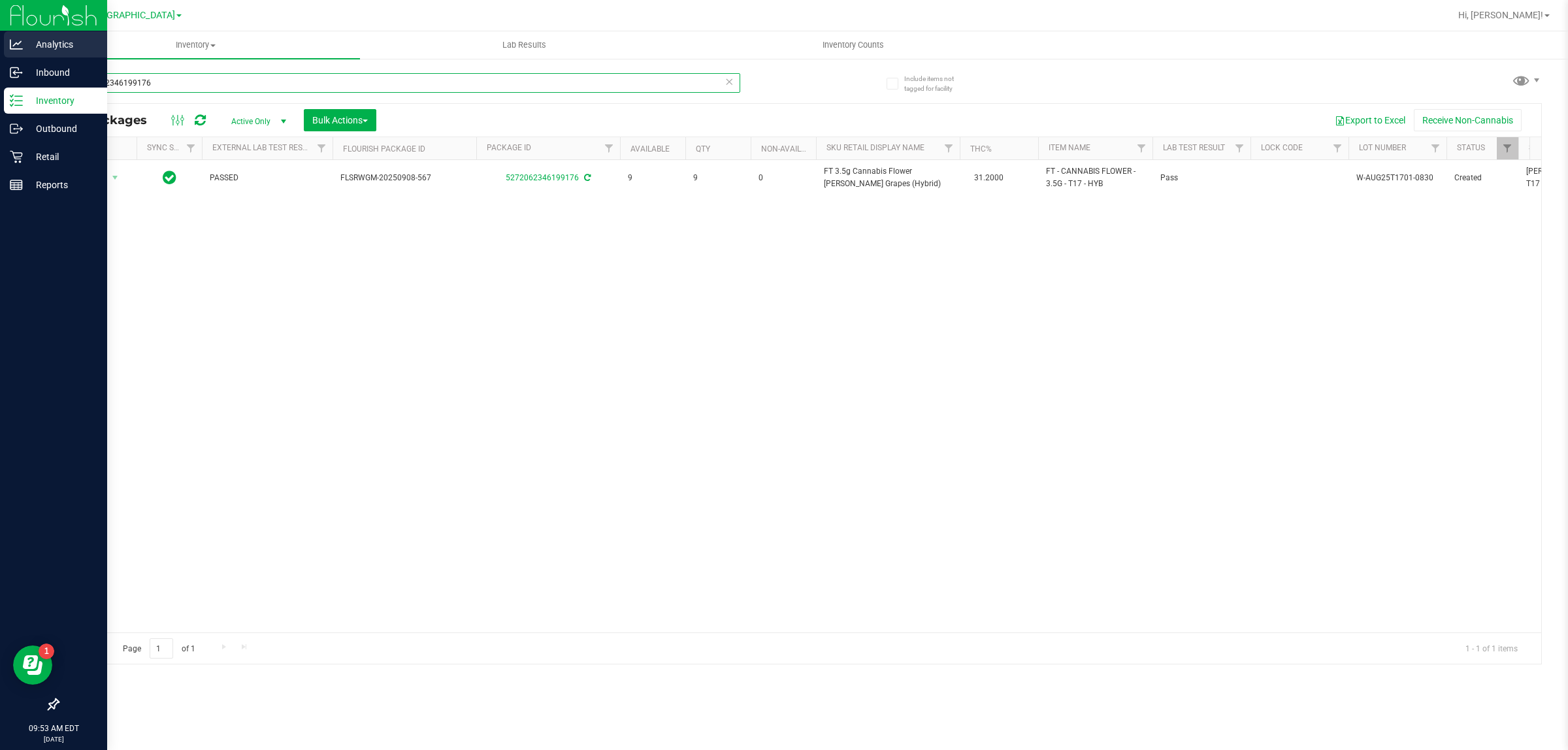
drag, startPoint x: 188, startPoint y: 85, endPoint x: 0, endPoint y: 52, distance: 190.9
click at [0, 52] on div "Analytics Inbound Inventory Outbound Retail Reports 09:53 AM EDT 09/25/2025 09/…" at bounding box center [784, 375] width 1568 height 750
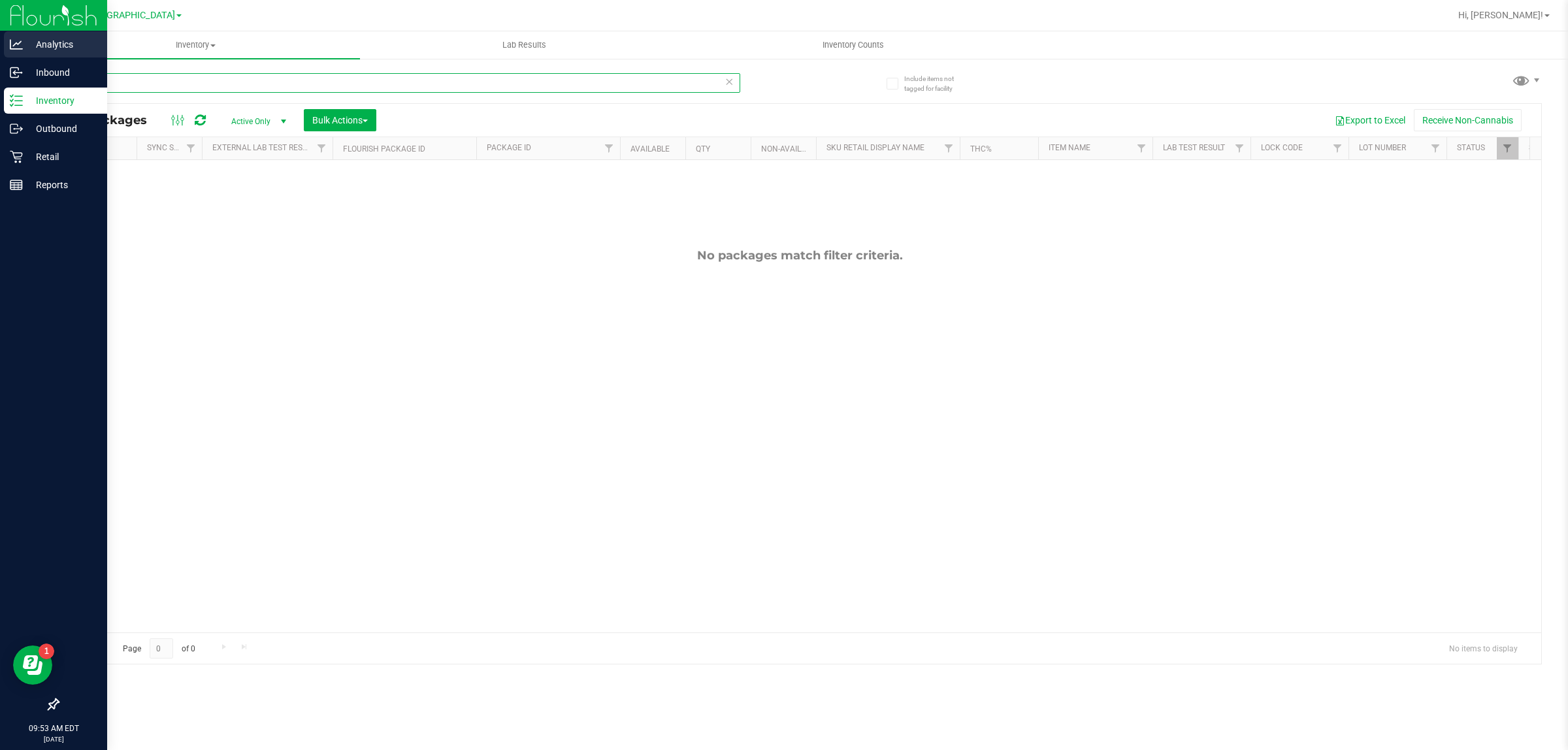
type input "7"
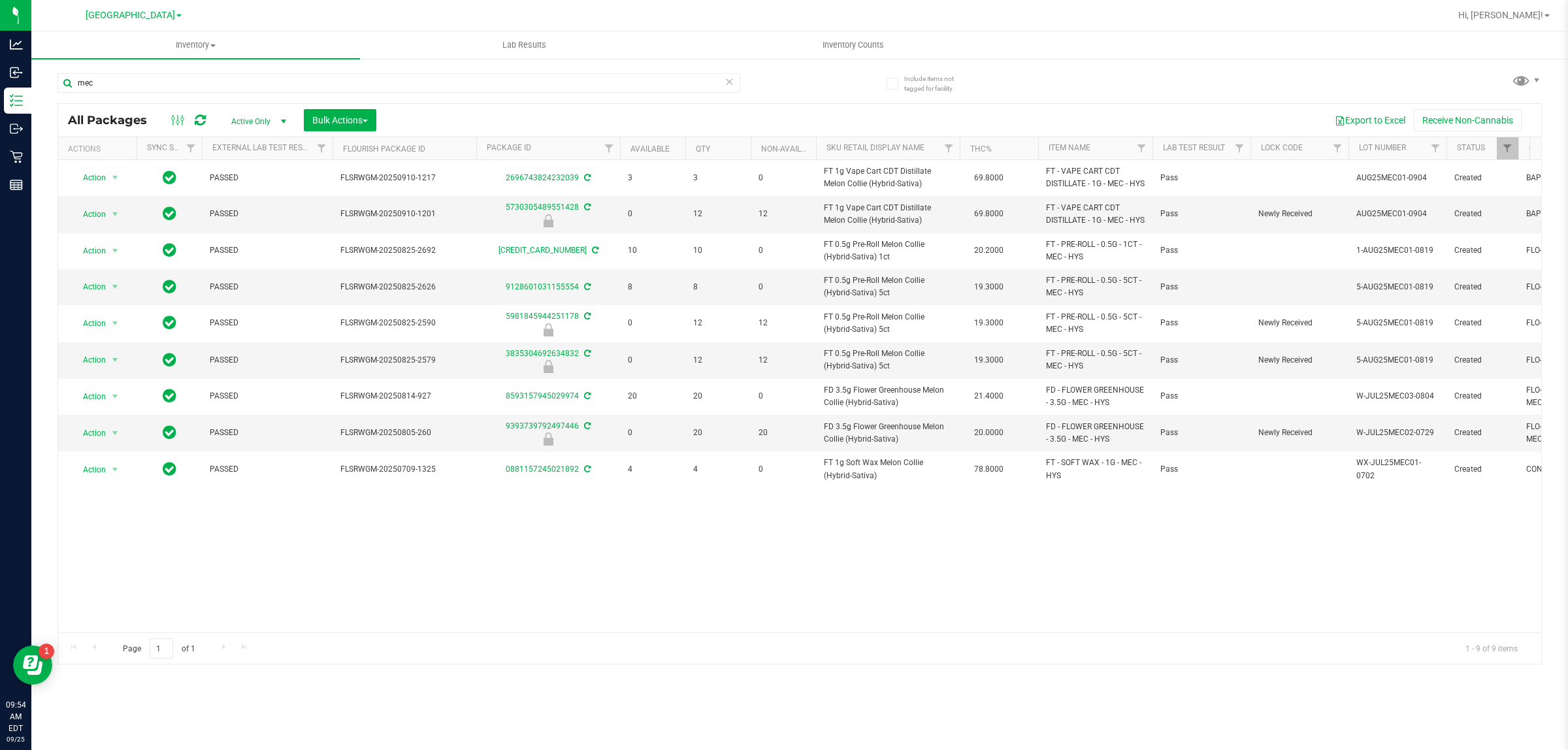
click at [655, 590] on div "Action Action Adjust qty Create package Edit attributes Global inventory Locate…" at bounding box center [800, 396] width 1483 height 473
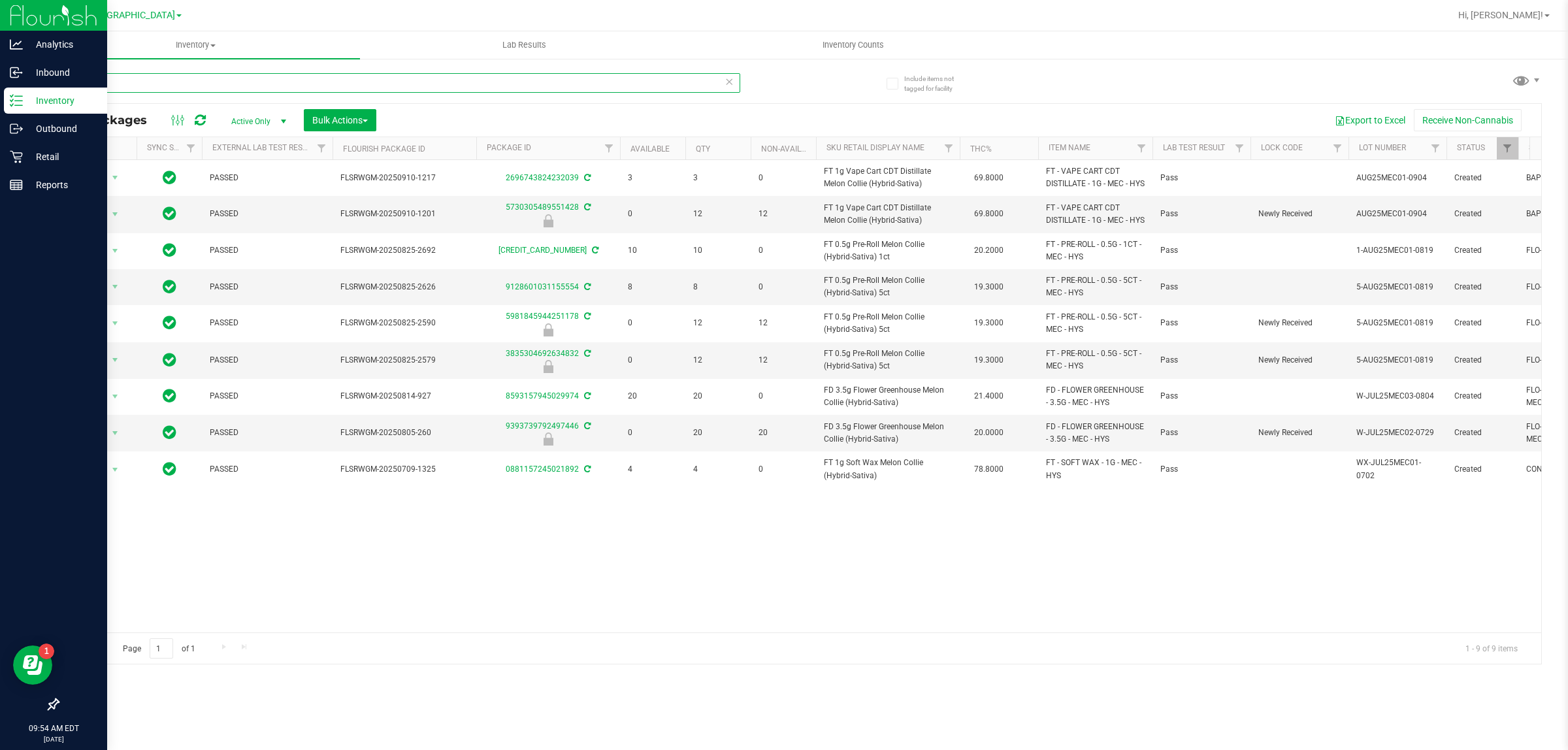
drag, startPoint x: 102, startPoint y: 80, endPoint x: 0, endPoint y: 87, distance: 102.2
click at [0, 83] on div "Analytics Inbound Inventory Outbound Retail Reports 09:54 AM EDT 09/25/2025 09/…" at bounding box center [784, 375] width 1568 height 750
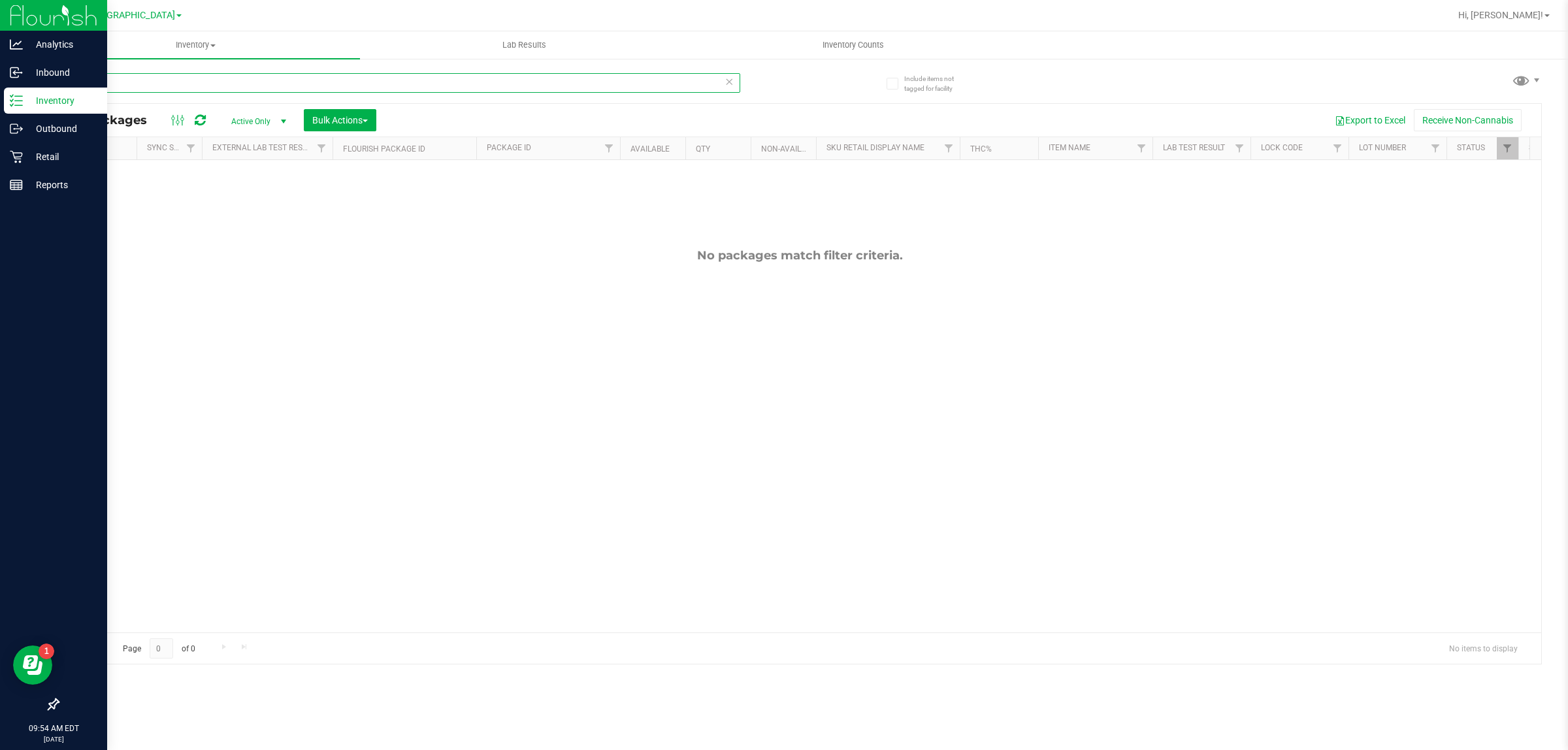
type input "7"
type input "9"
drag, startPoint x: 178, startPoint y: 80, endPoint x: 0, endPoint y: 40, distance: 182.4
click at [0, 40] on div "Analytics Inbound Inventory Outbound Retail Reports 09:54 AM EDT 09/25/2025 09/…" at bounding box center [784, 375] width 1568 height 750
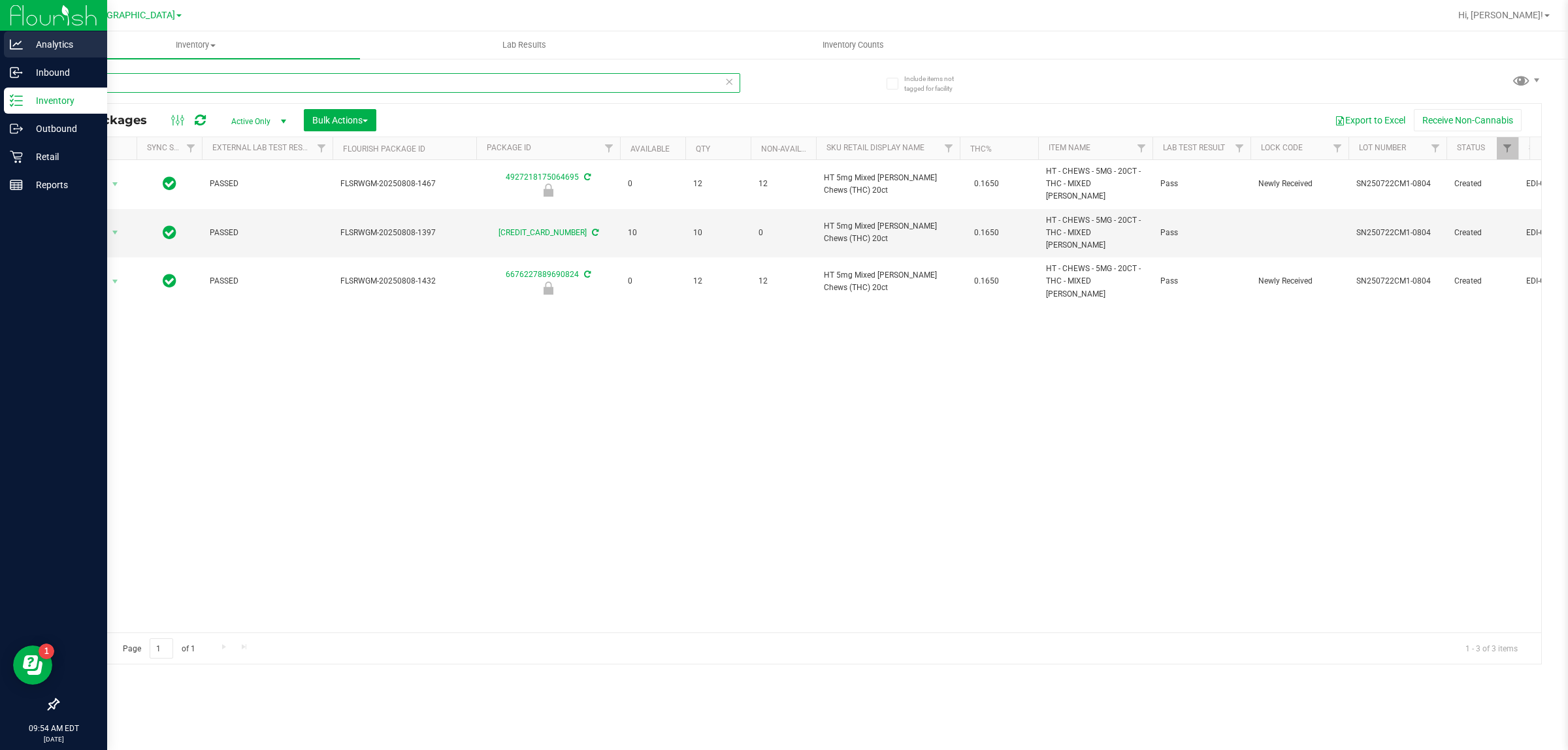
type input "m"
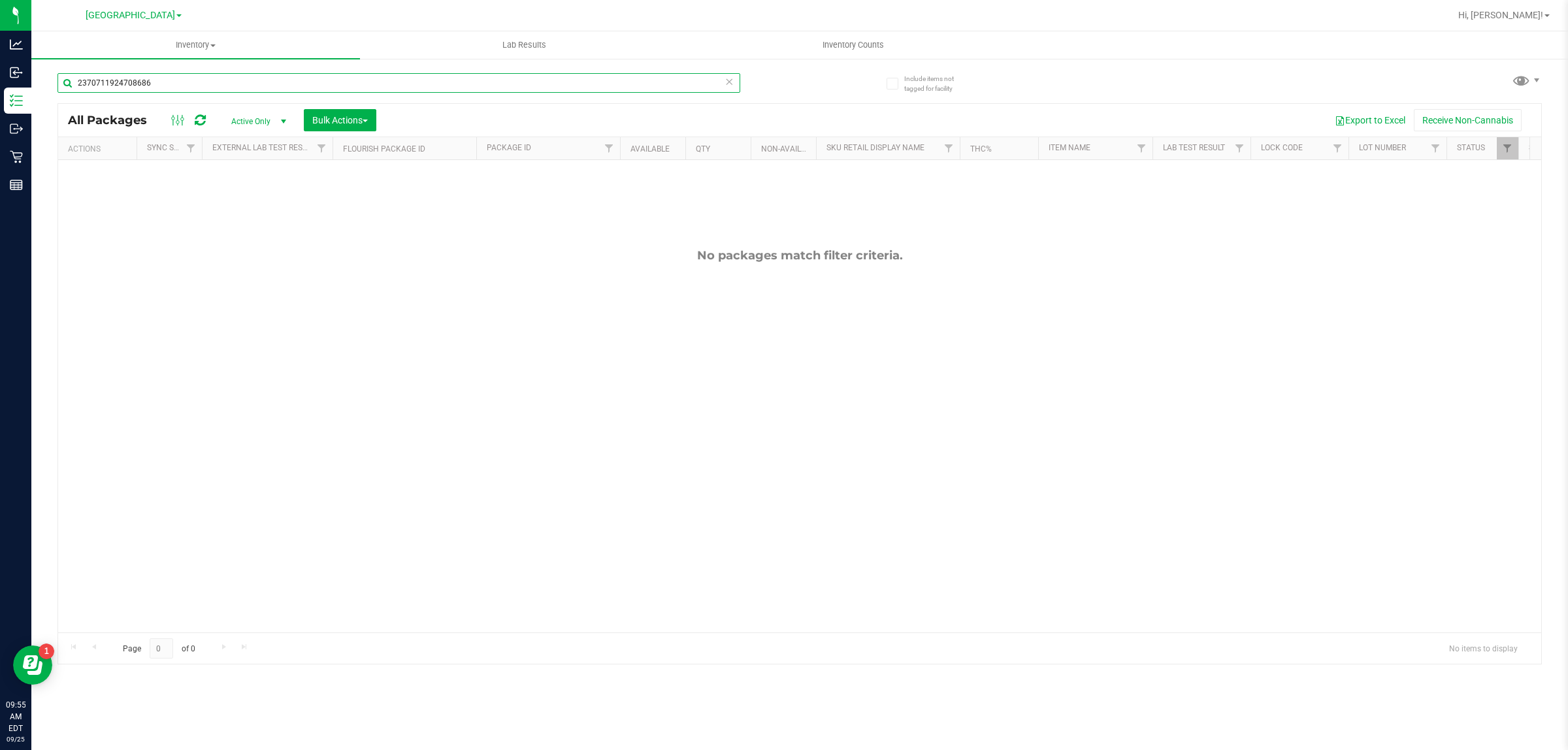
drag, startPoint x: 189, startPoint y: 84, endPoint x: 0, endPoint y: -21, distance: 216.2
click at [0, 0] on html "Analytics Inbound Inventory Outbound Retail Reports 09:55 AM EDT 09/25/2025 09/…" at bounding box center [784, 375] width 1568 height 750
type input "cja"
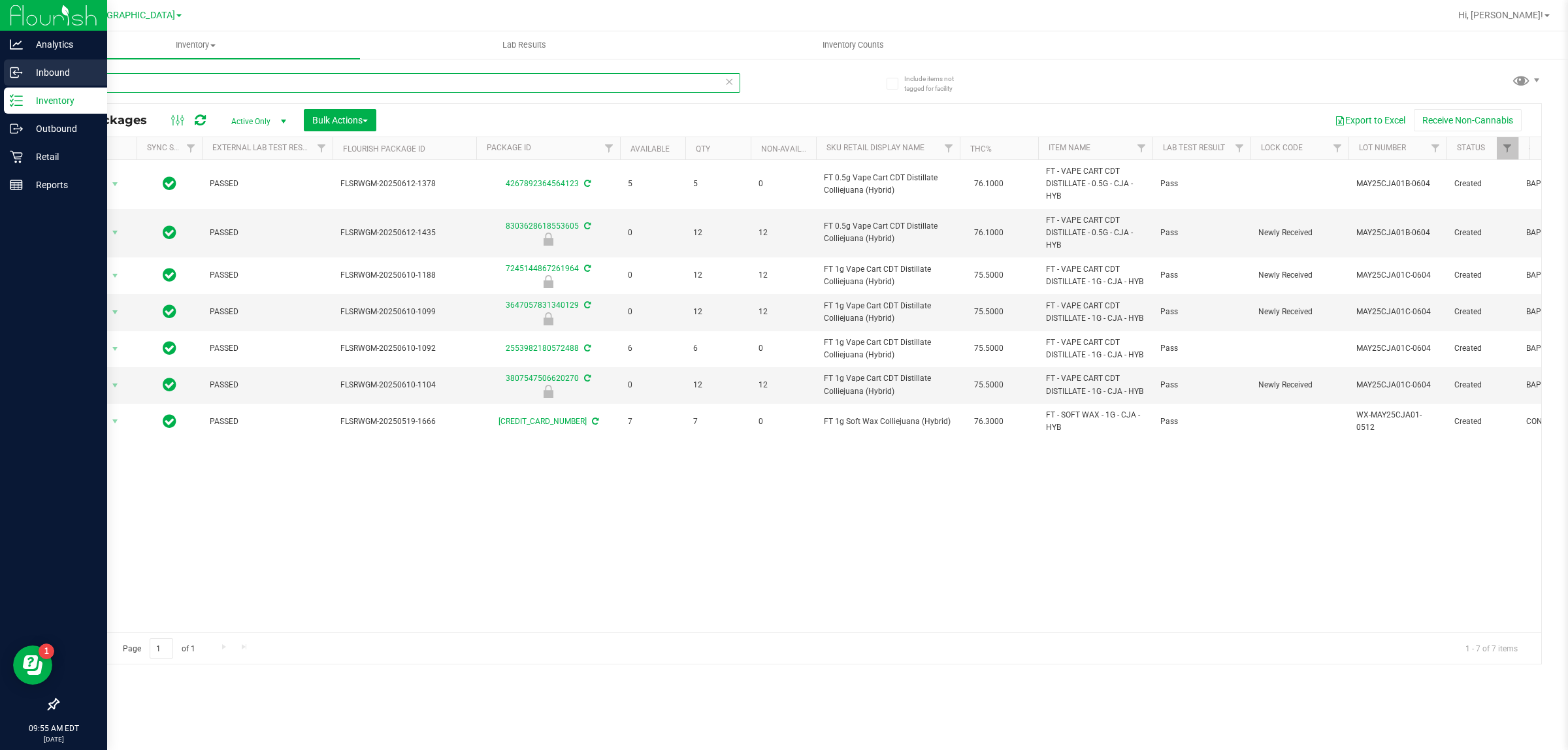
drag, startPoint x: 109, startPoint y: 77, endPoint x: 0, endPoint y: 73, distance: 109.1
click at [0, 72] on div "Analytics Inbound Inventory Outbound Retail Reports 09:55 AM EDT 09/25/2025 09/…" at bounding box center [784, 375] width 1568 height 750
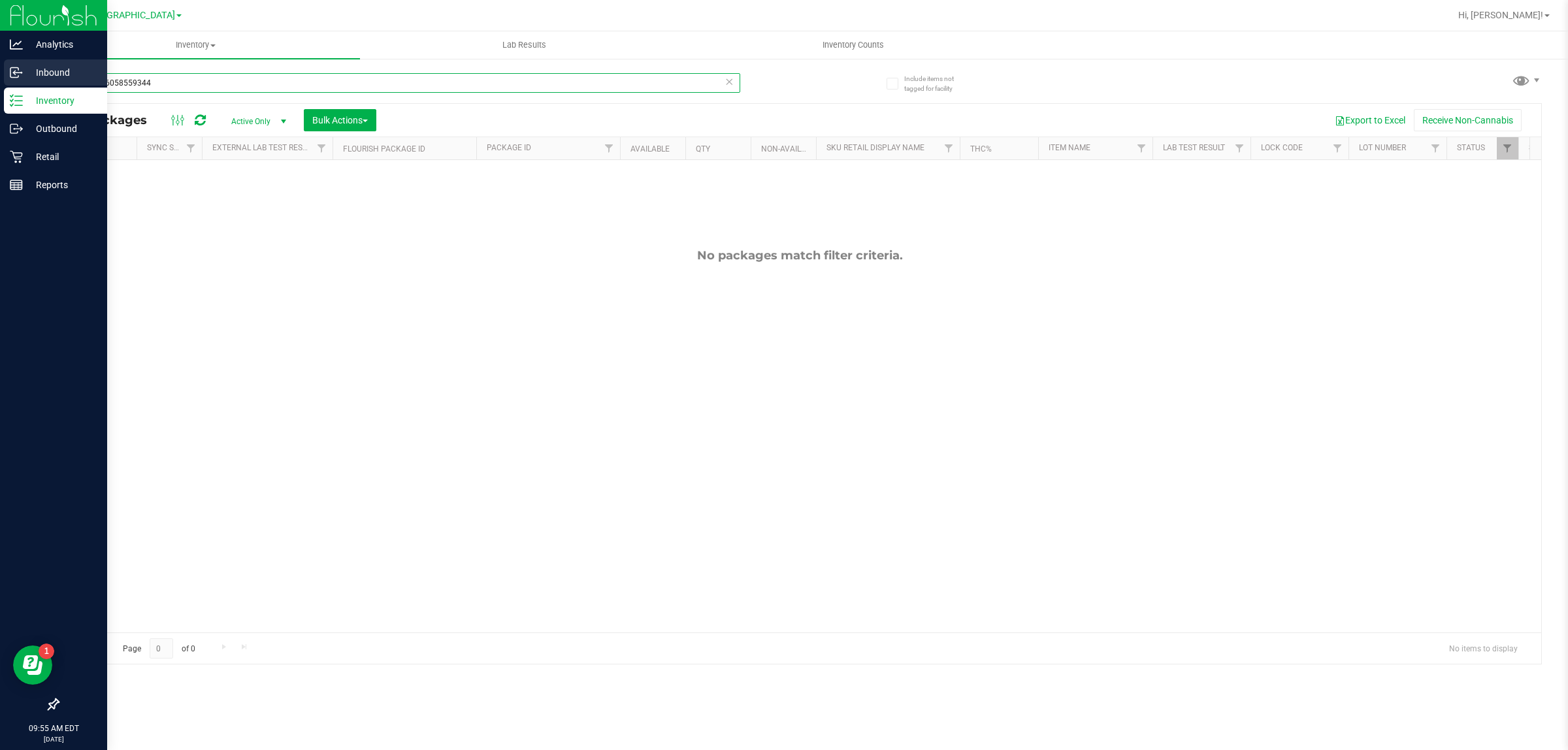
drag, startPoint x: 177, startPoint y: 80, endPoint x: 8, endPoint y: 62, distance: 170.0
click at [8, 62] on div "Analytics Inbound Inventory Outbound Retail Reports 09:55 AM EDT 09/25/2025 09/…" at bounding box center [784, 375] width 1568 height 750
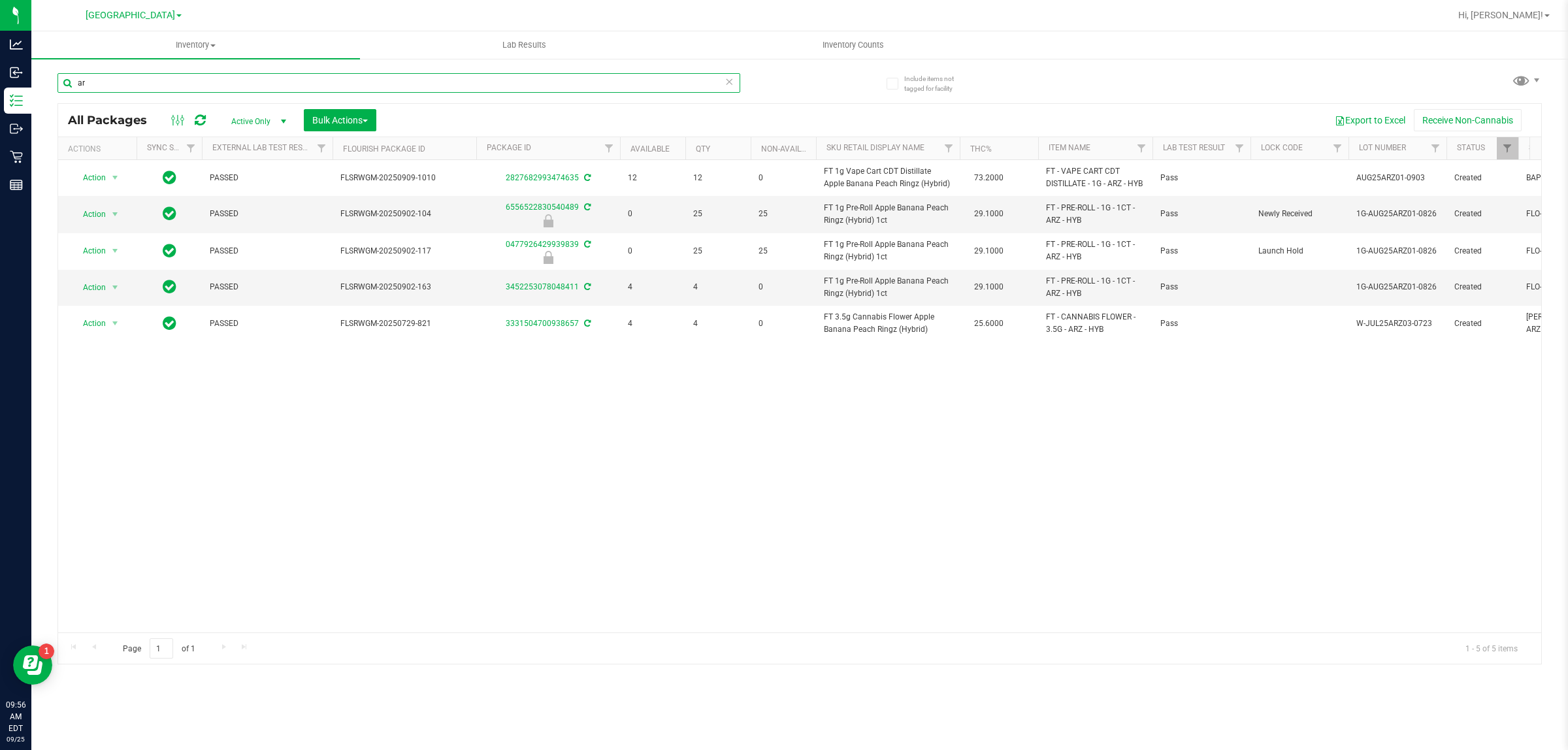
type input "a"
type input "3877806058559344"
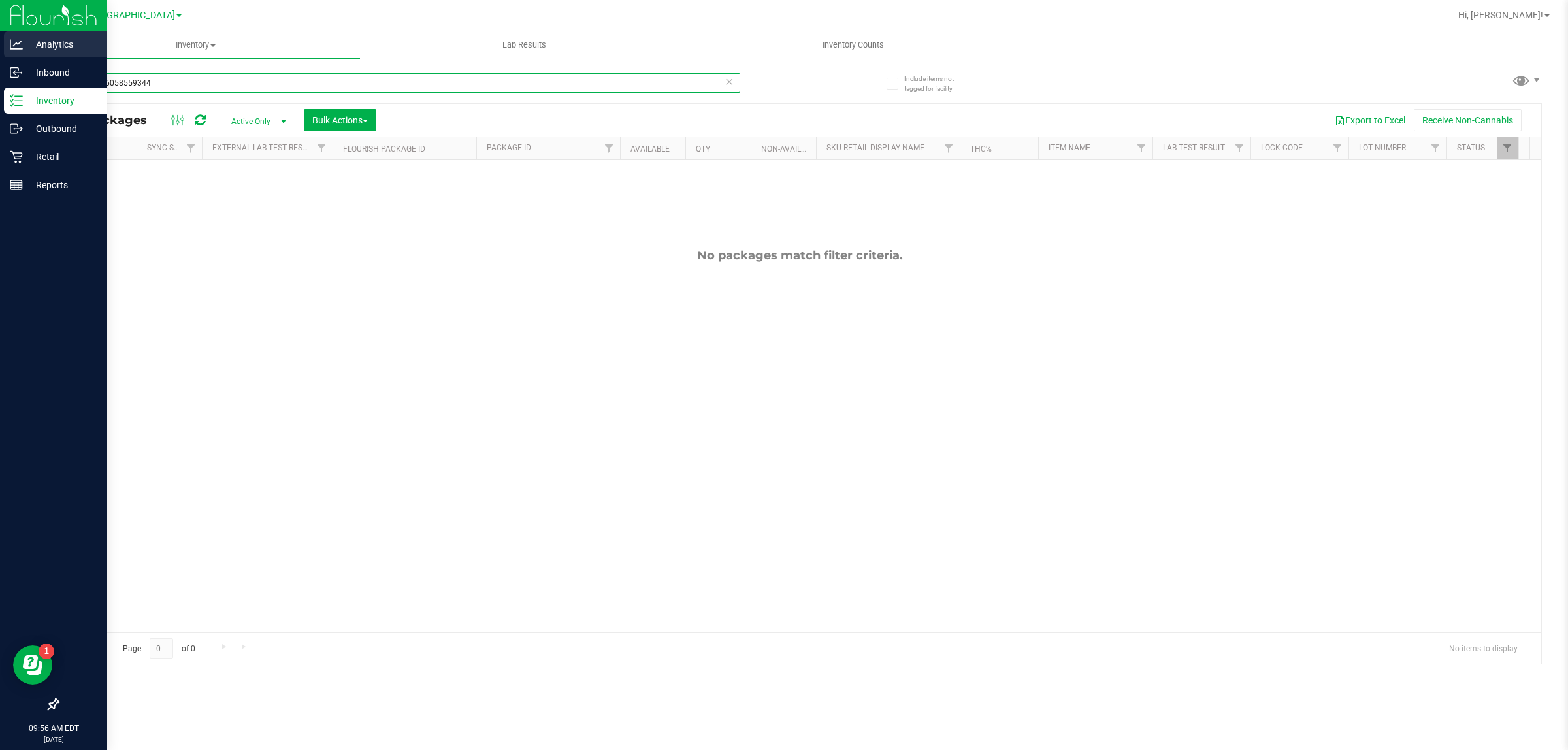
drag, startPoint x: 156, startPoint y: 80, endPoint x: 0, endPoint y: 36, distance: 162.1
click at [0, 40] on div "Analytics Inbound Inventory Outbound Retail Reports 09:56 AM EDT 09/25/2025 09/…" at bounding box center [784, 375] width 1568 height 750
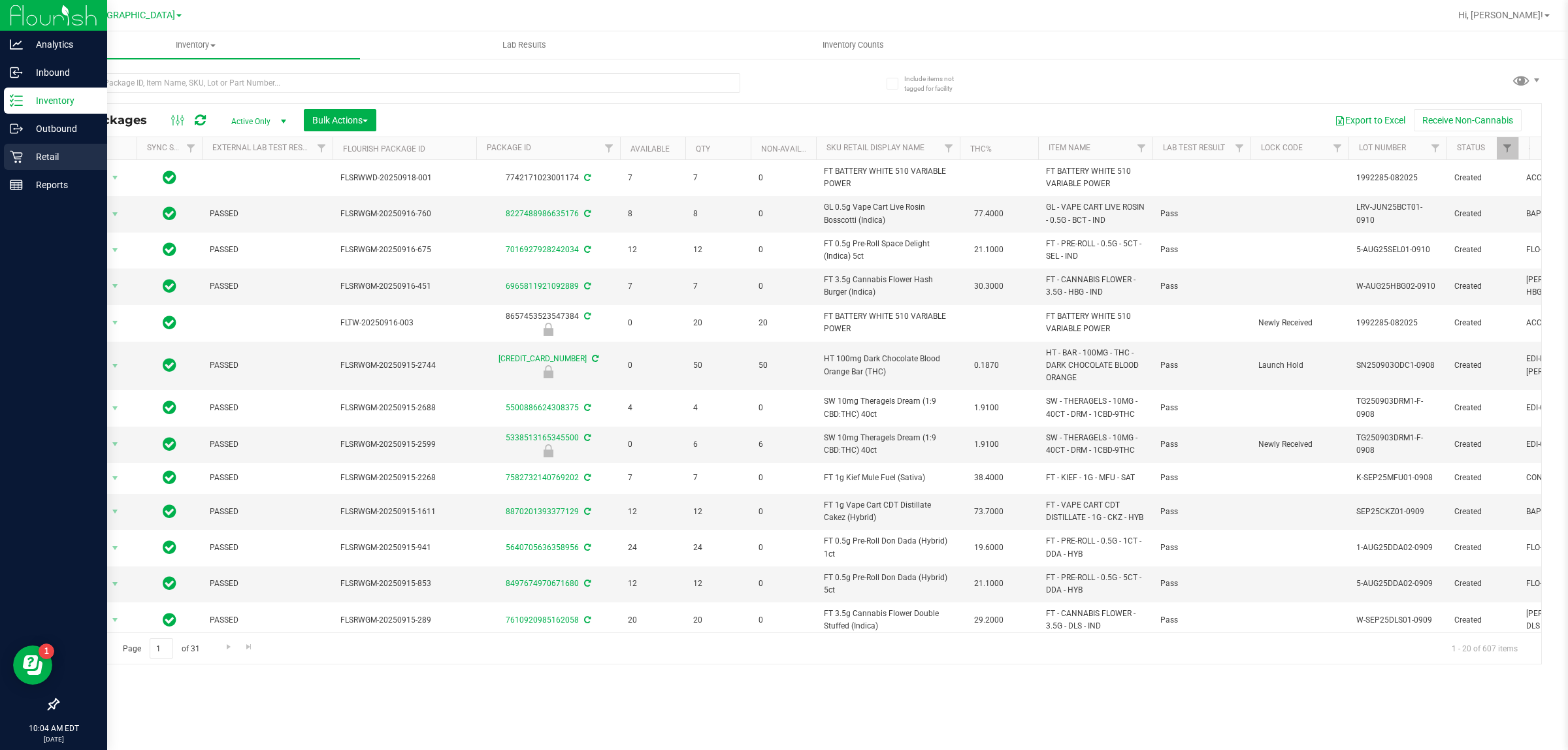
click at [41, 160] on p "Retail" at bounding box center [61, 157] width 78 height 16
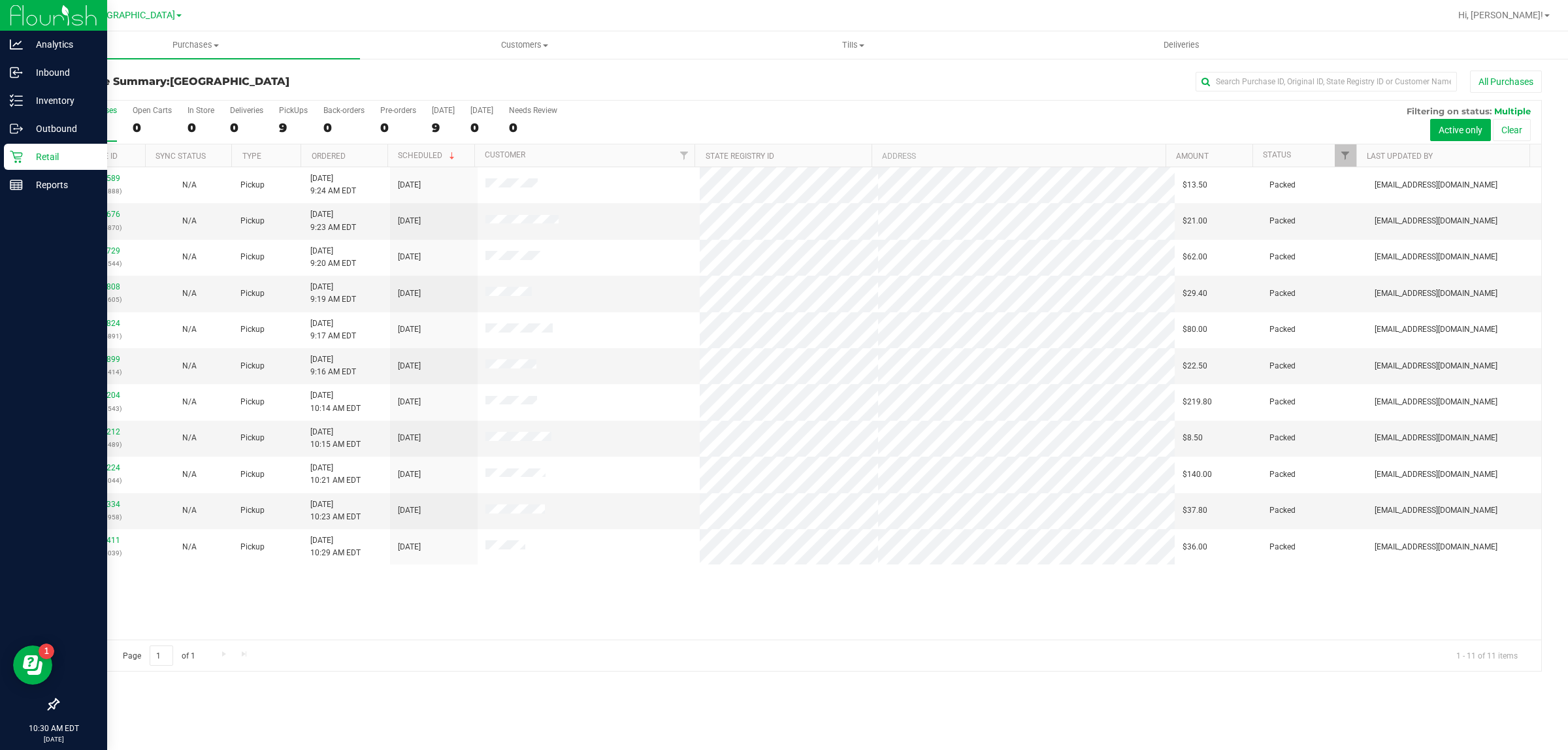
drag, startPoint x: 611, startPoint y: 628, endPoint x: 616, endPoint y: 623, distance: 7.1
click at [613, 628] on div "12001589 (327498888) N/A Pickup 9/25/2025 9:24 AM EDT 9/25/2025 $13.50 Packed m…" at bounding box center [800, 403] width 1483 height 473
click at [498, 635] on div "12001589 (327498888) N/A Pickup 9/25/2025 9:24 AM EDT 9/25/2025 $13.50 Packed m…" at bounding box center [800, 403] width 1483 height 473
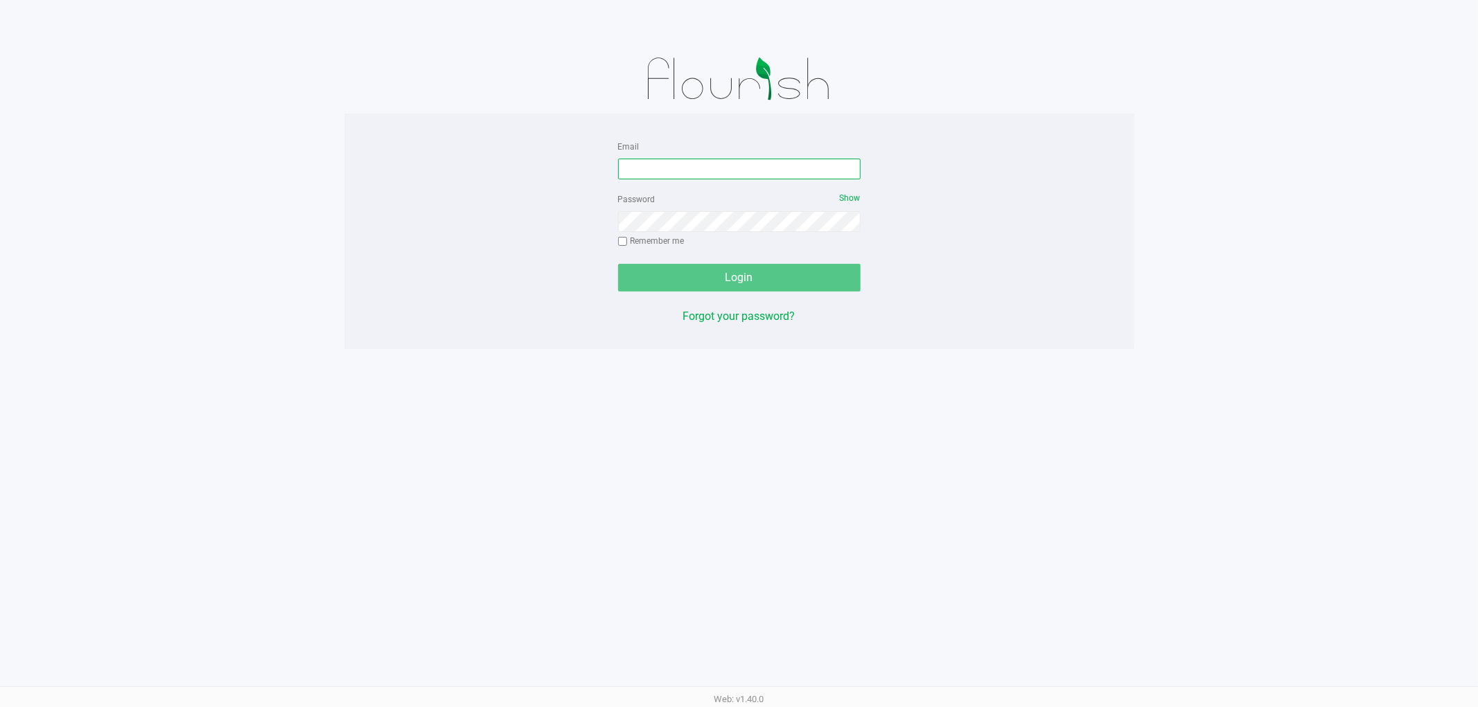
click at [675, 167] on input "Email" at bounding box center [739, 169] width 243 height 21
type input "sfrick@liveparallel.com"
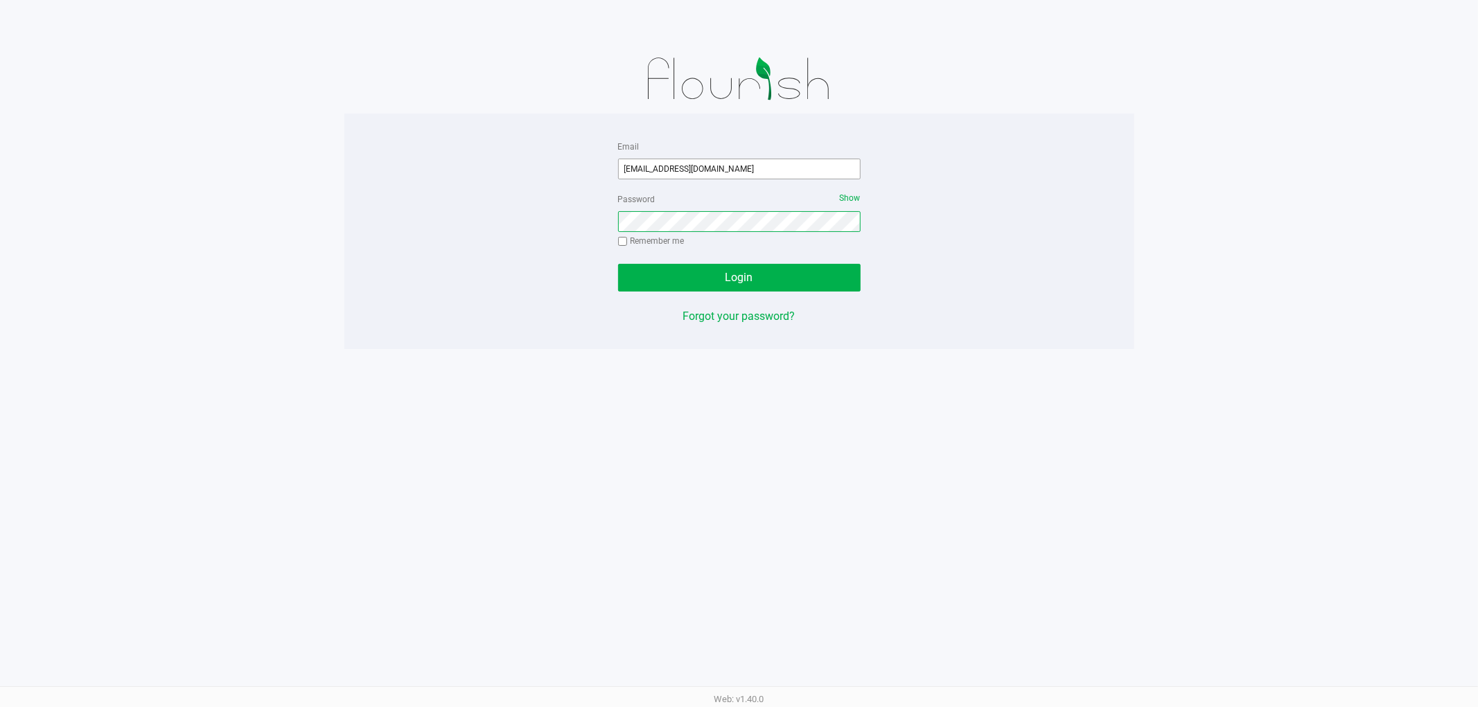
click at [618, 264] on button "Login" at bounding box center [739, 278] width 243 height 28
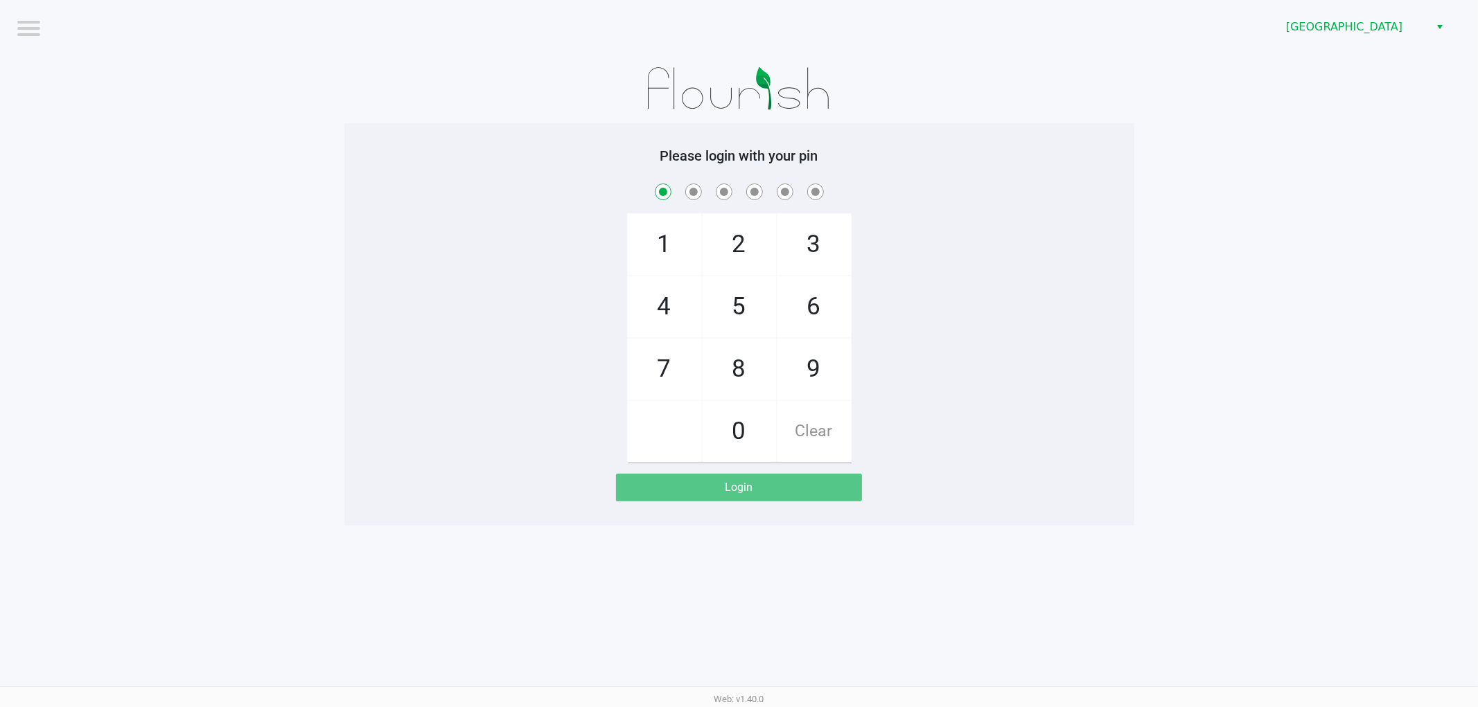
checkbox input "true"
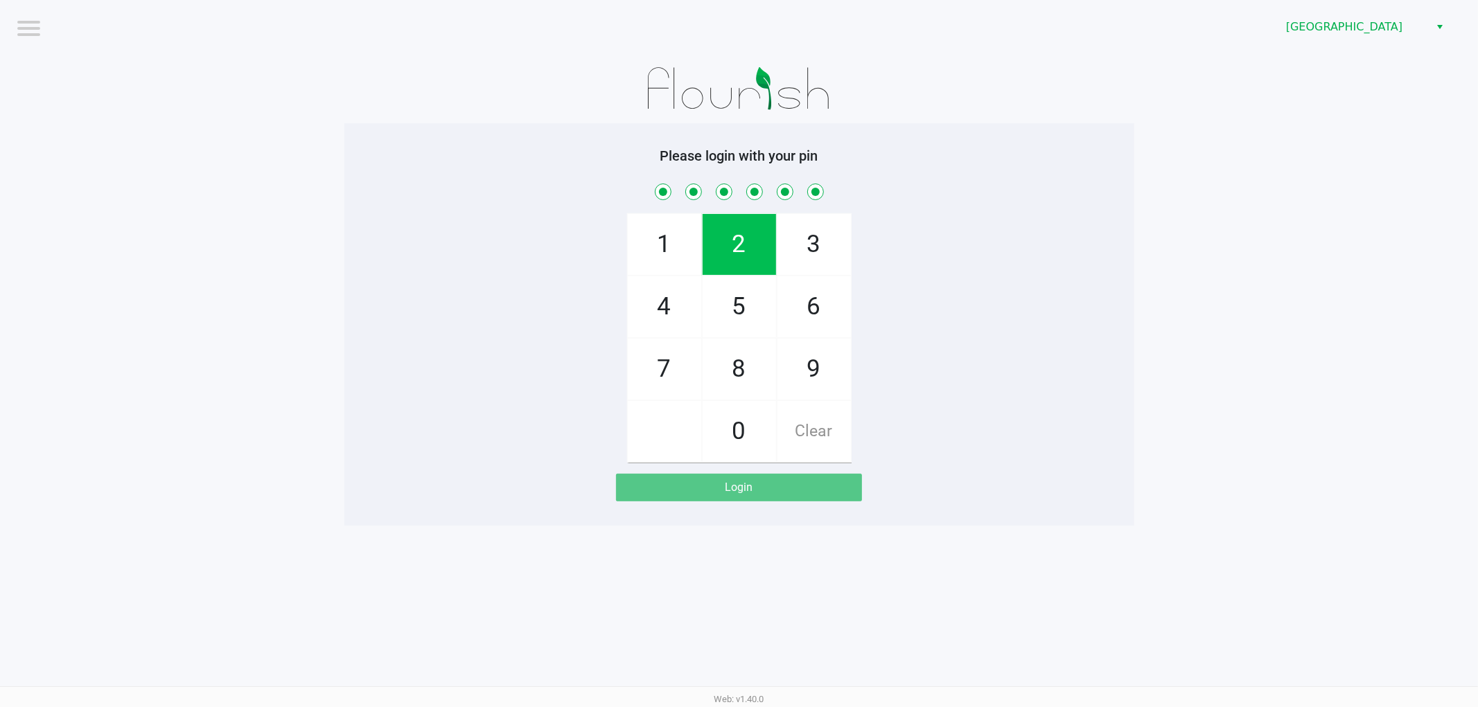
checkbox input "true"
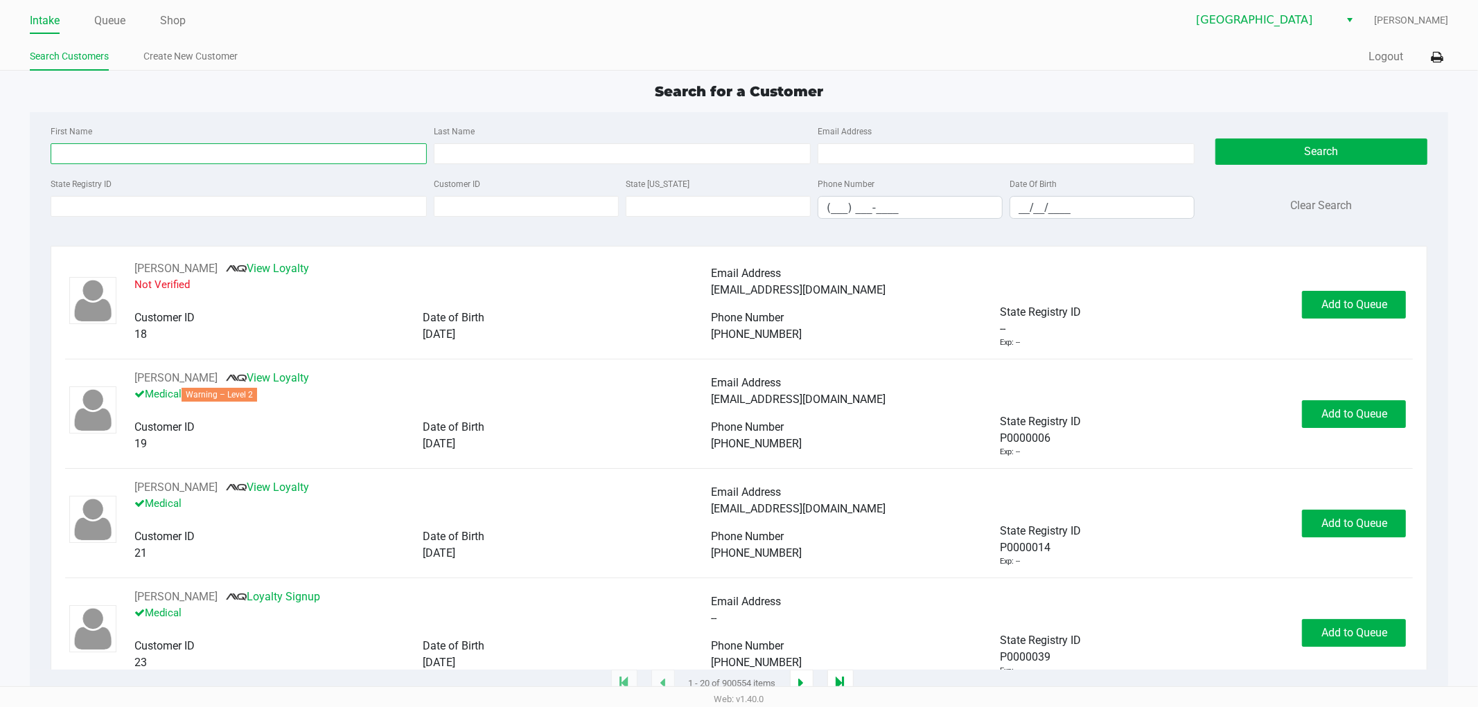
click at [100, 161] on input "First Name" at bounding box center [239, 153] width 377 height 21
type input "lorrain"
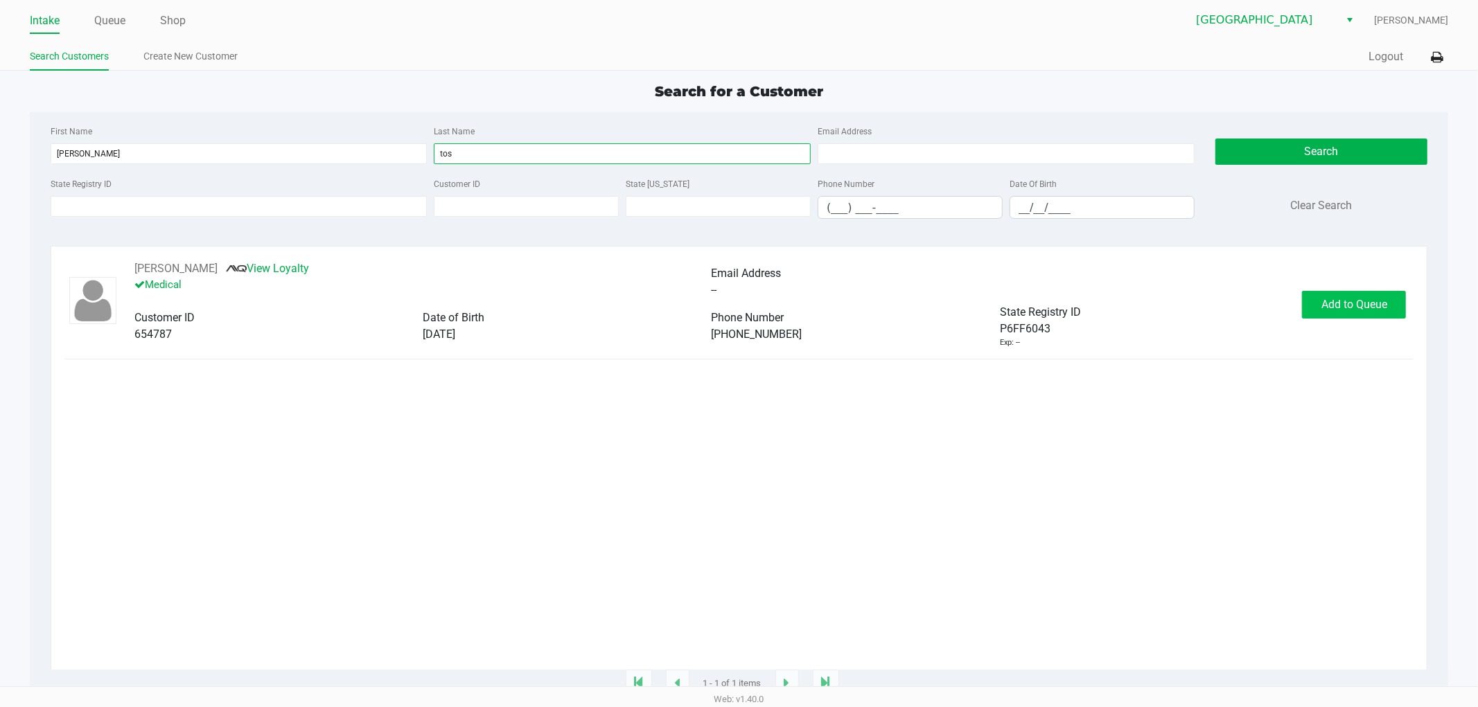
type input "tos"
click at [1345, 319] on button "Add to Queue" at bounding box center [1354, 305] width 104 height 28
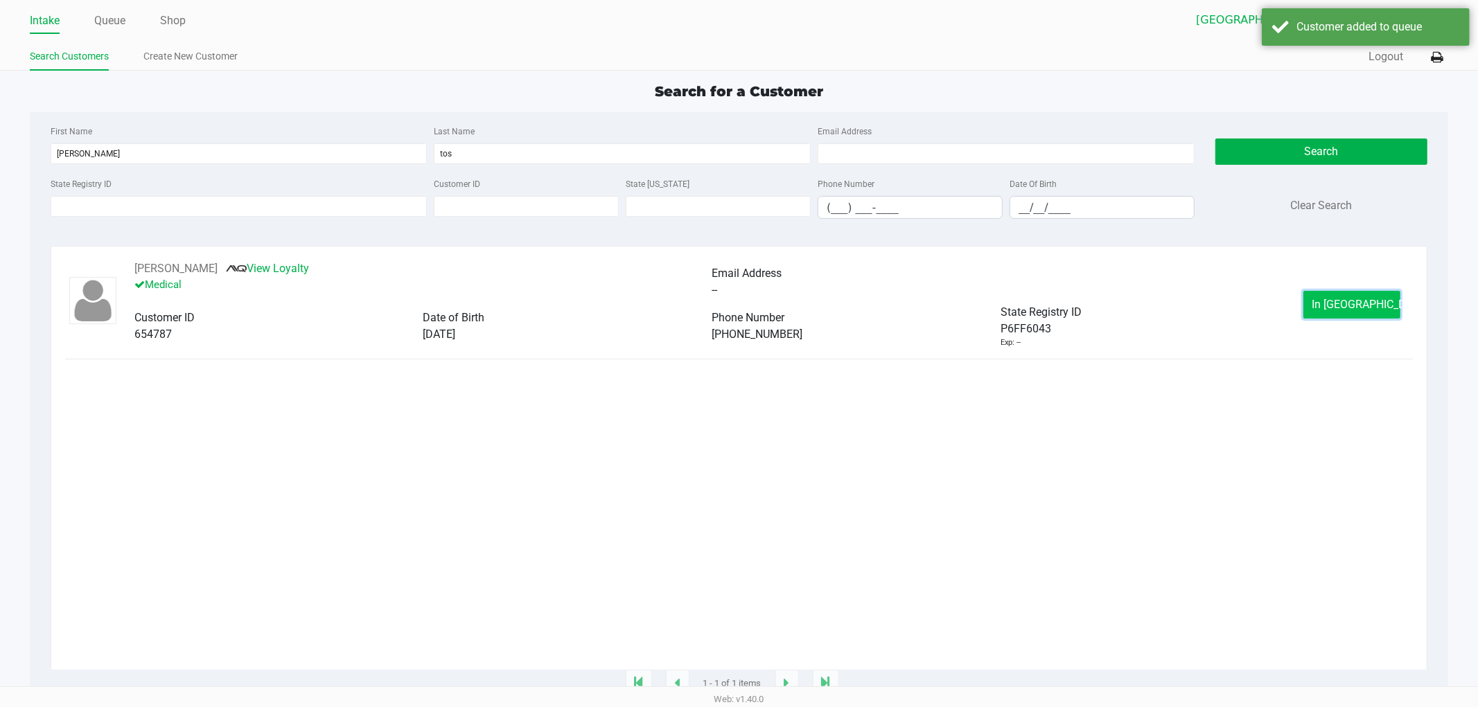
click at [1323, 313] on button "In Queue" at bounding box center [1351, 305] width 97 height 28
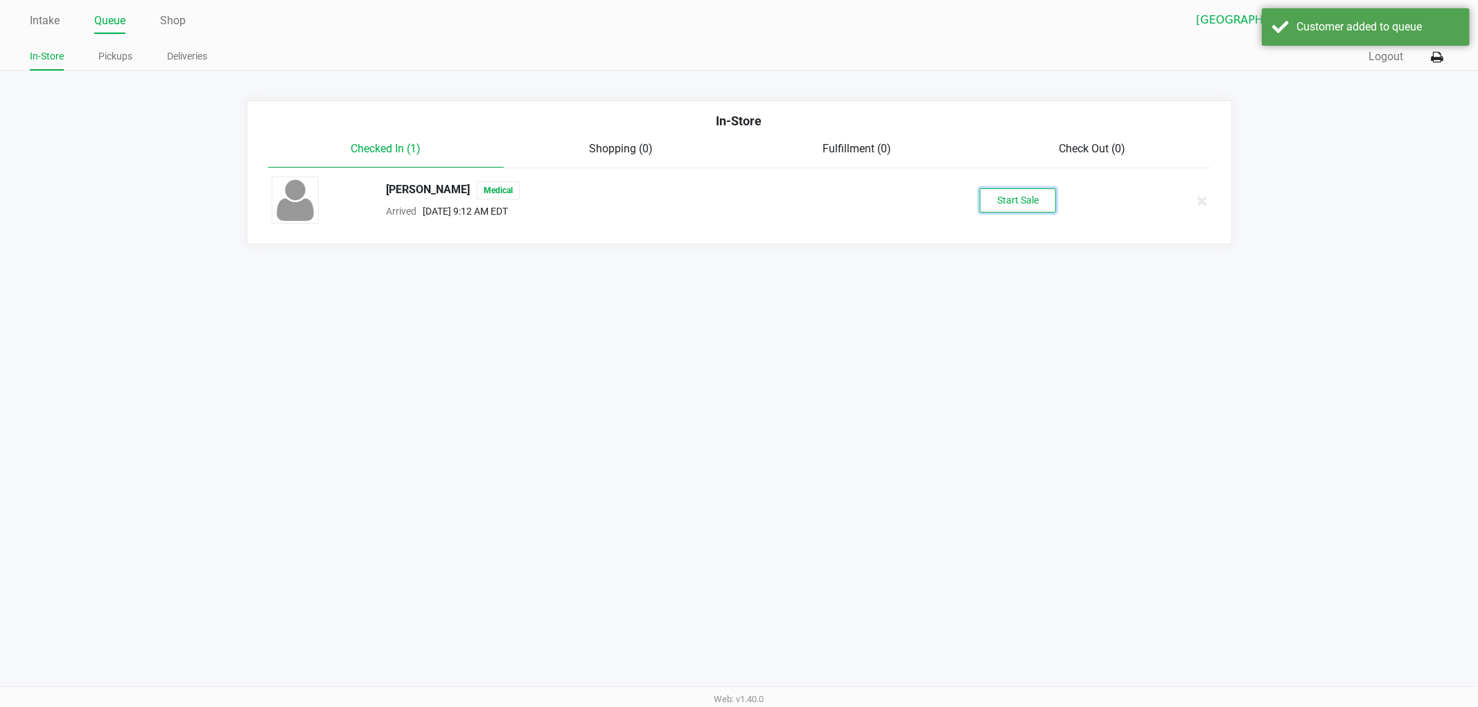
drag, startPoint x: 1020, startPoint y: 208, endPoint x: 1003, endPoint y: 217, distance: 19.5
click at [1020, 206] on button "Start Sale" at bounding box center [1018, 200] width 76 height 24
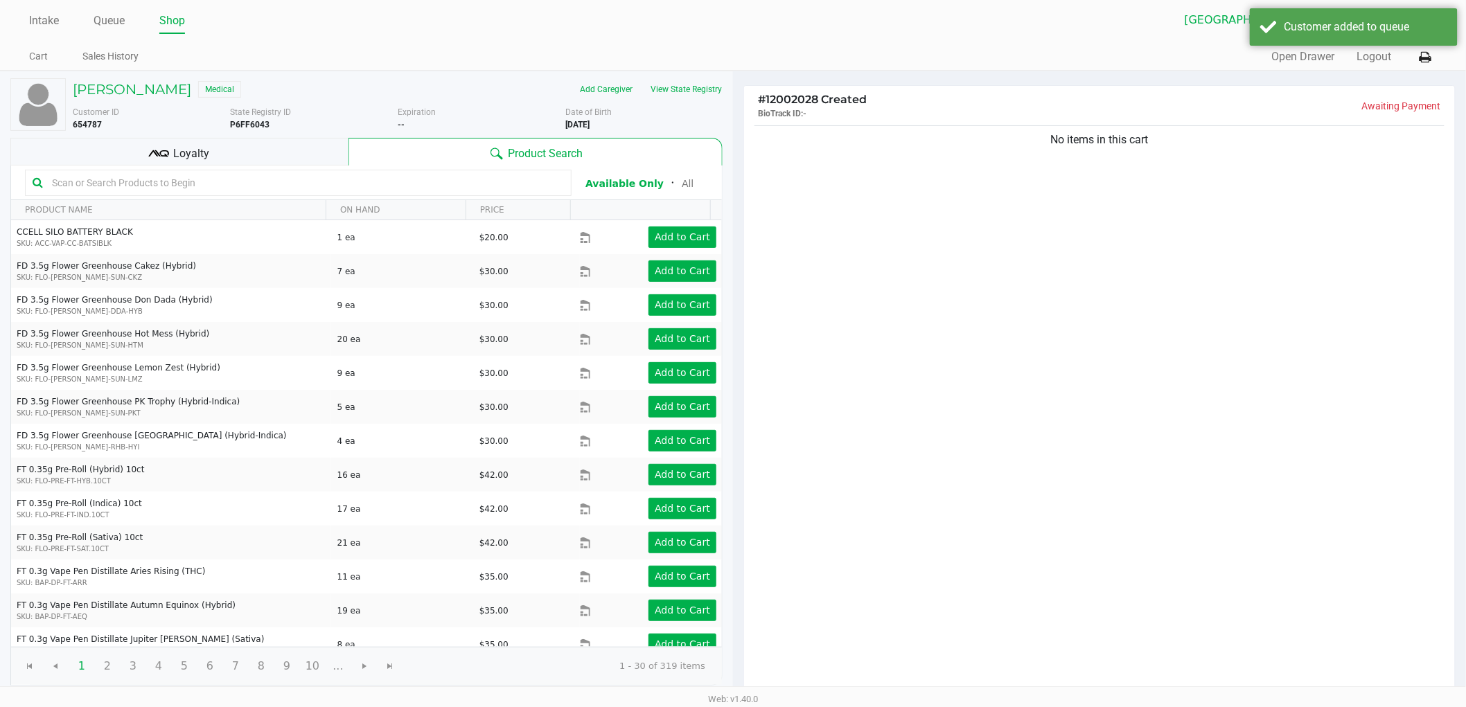
click at [204, 182] on input "text" at bounding box center [305, 183] width 518 height 21
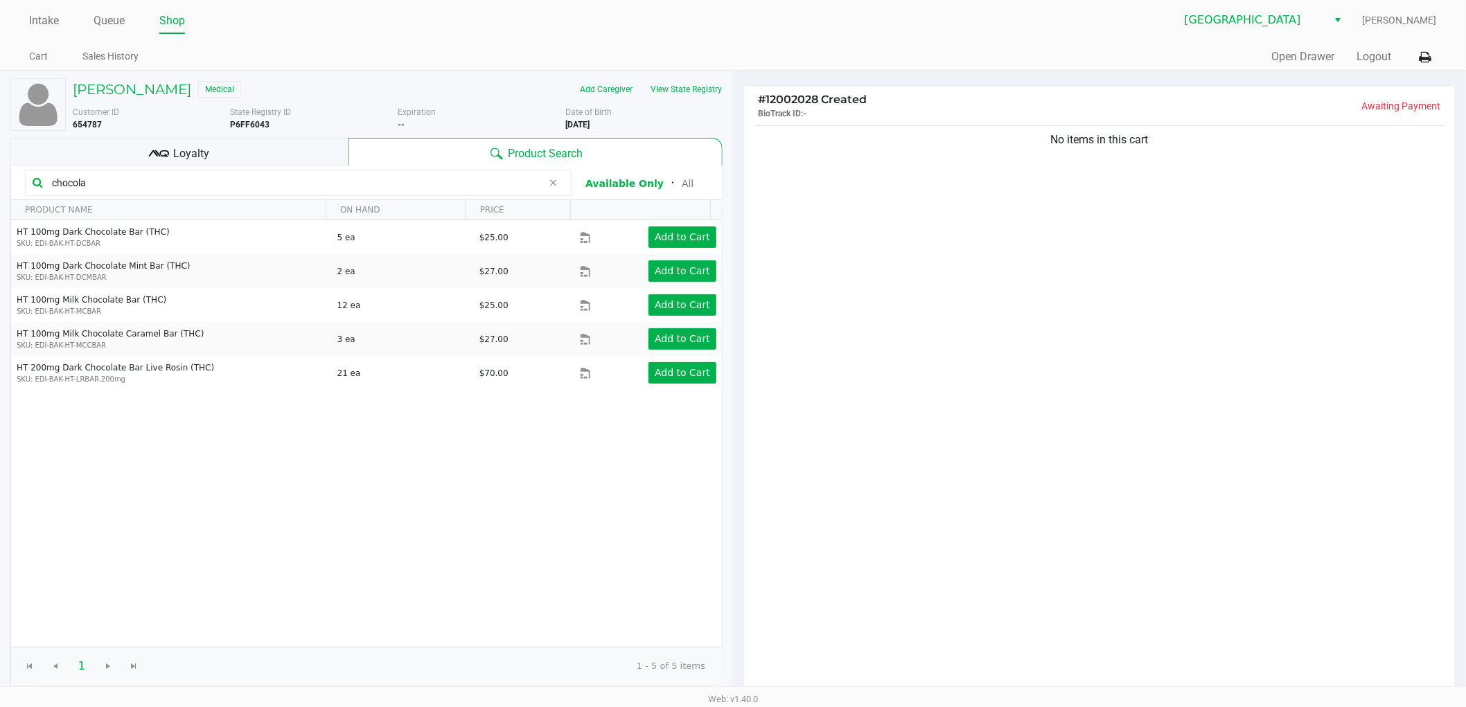
type input "chocola"
click at [272, 504] on div "HT 100mg Dark Chocolate Bar (THC) SKU: EDI-BAK-HT-DCBAR 5 ea $25.00 Add to Cart…" at bounding box center [366, 433] width 711 height 427
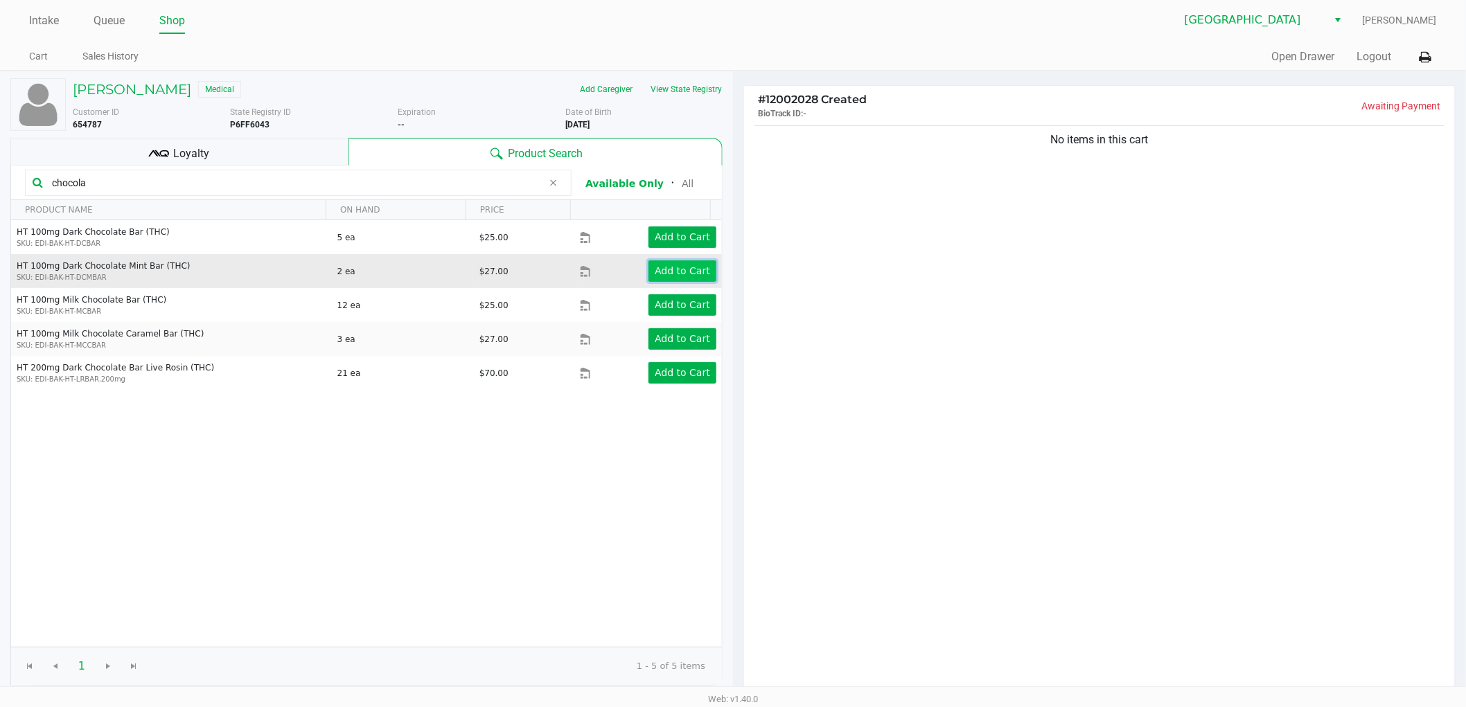
click at [679, 267] on app-button-loader "Add to Cart" at bounding box center [682, 270] width 55 height 11
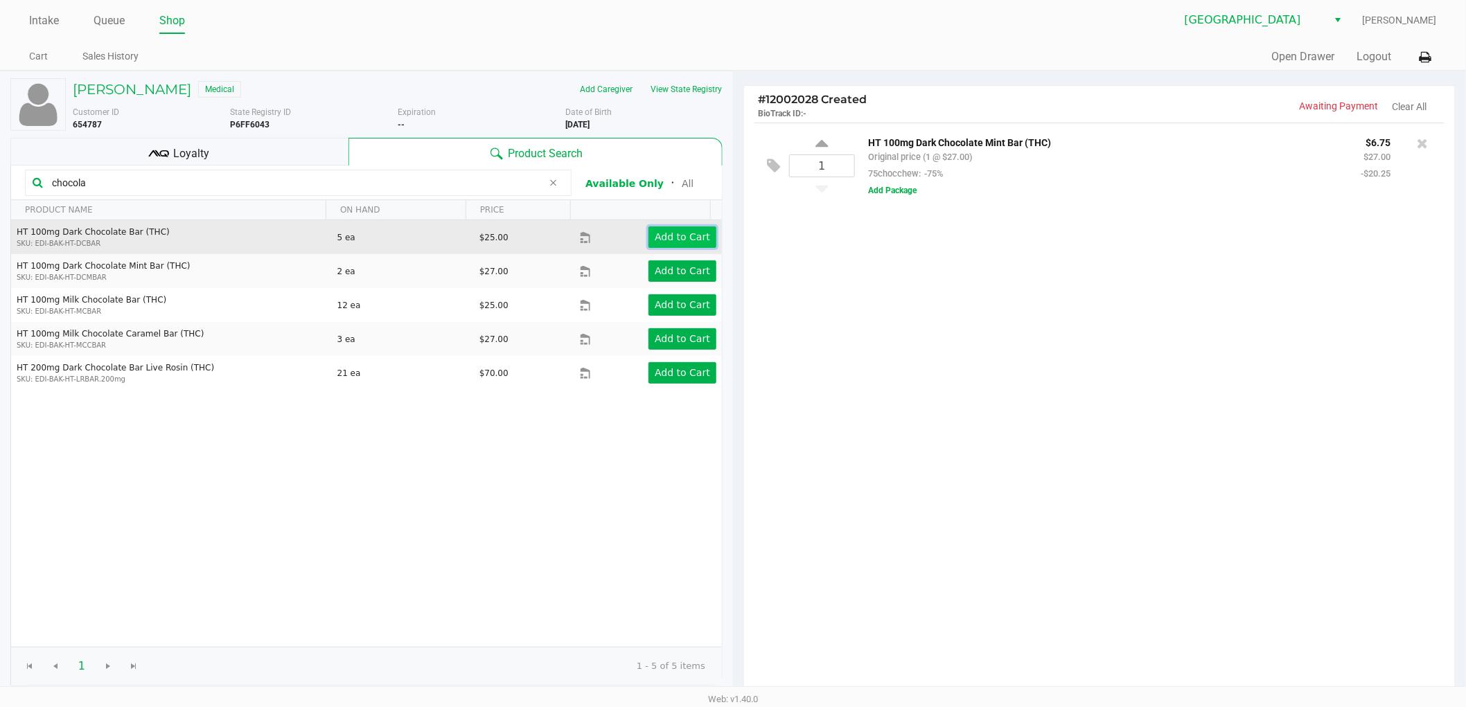
click at [674, 231] on app-button-loader "Add to Cart" at bounding box center [682, 236] width 55 height 11
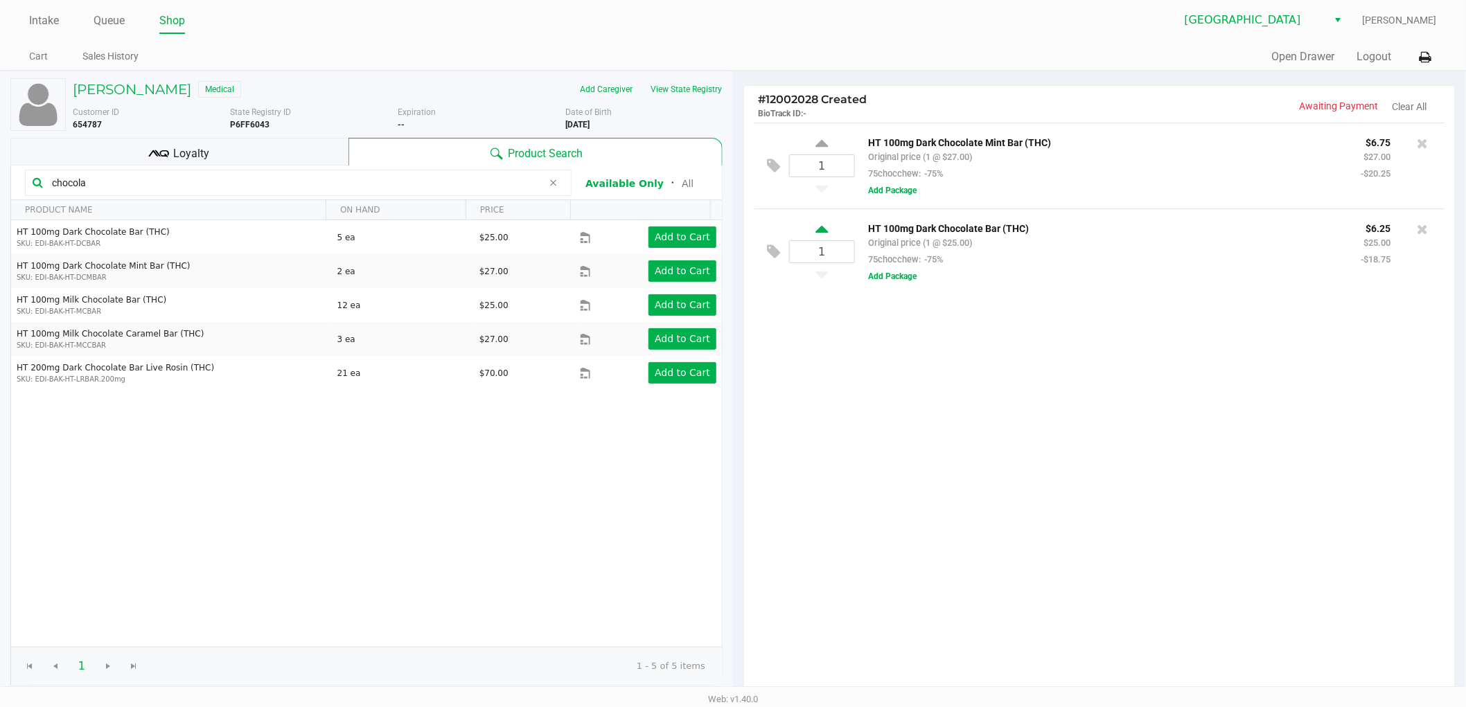
click at [821, 230] on icon at bounding box center [821, 231] width 12 height 17
type input "2"
click at [1420, 140] on icon at bounding box center [1423, 143] width 11 height 14
click at [821, 143] on icon at bounding box center [821, 145] width 12 height 17
type input "3"
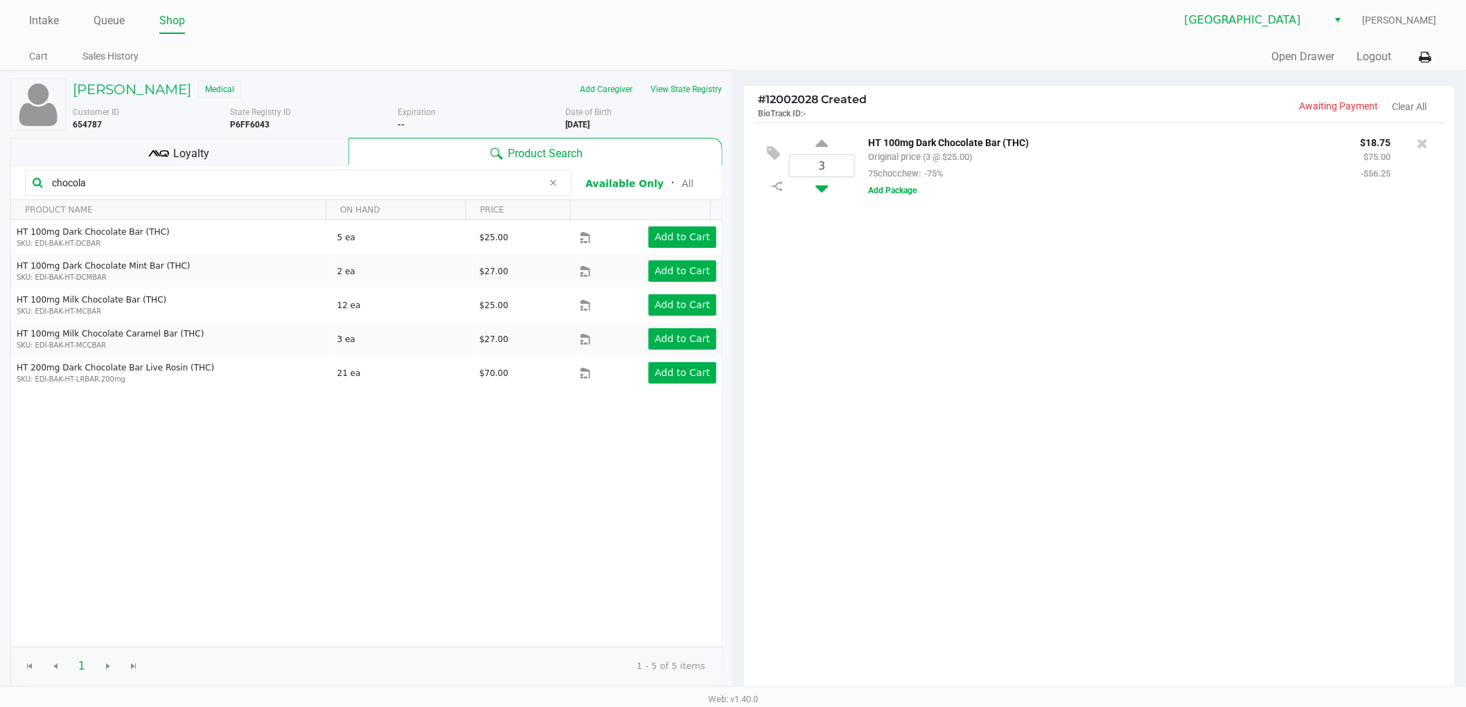
click at [821, 186] on icon at bounding box center [821, 185] width 12 height 17
type input "2"
click at [822, 188] on icon at bounding box center [821, 185] width 12 height 17
type input "1"
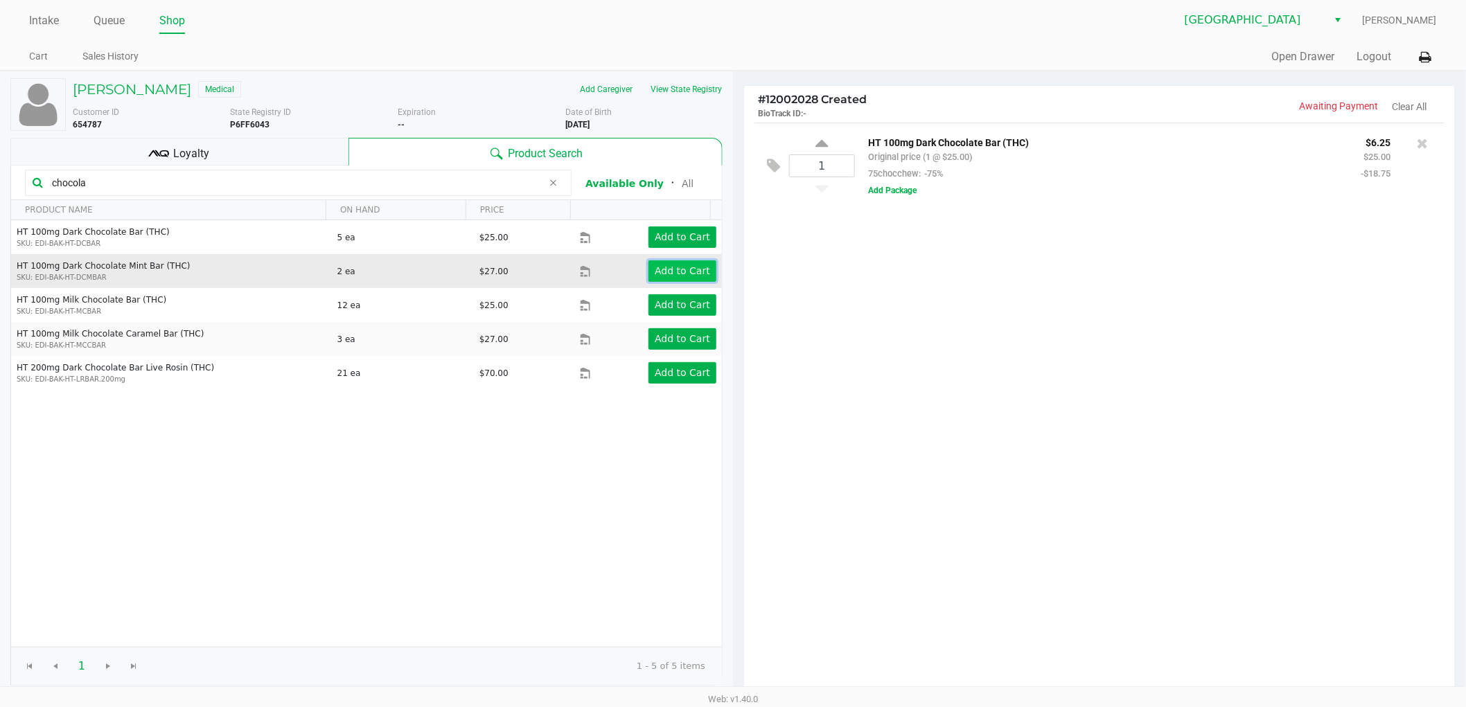
click at [667, 272] on app-button-loader "Add to Cart" at bounding box center [682, 270] width 55 height 11
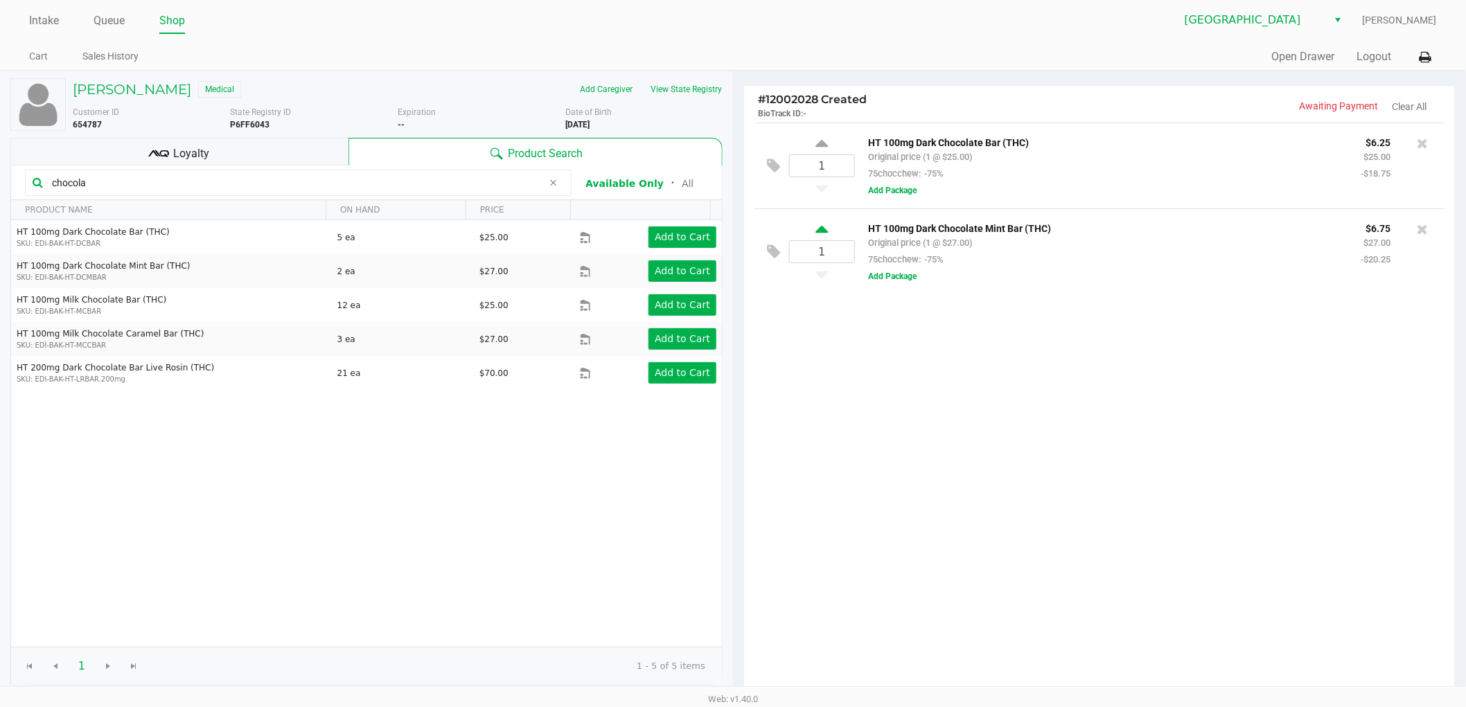
click at [820, 230] on icon at bounding box center [821, 231] width 12 height 17
type input "2"
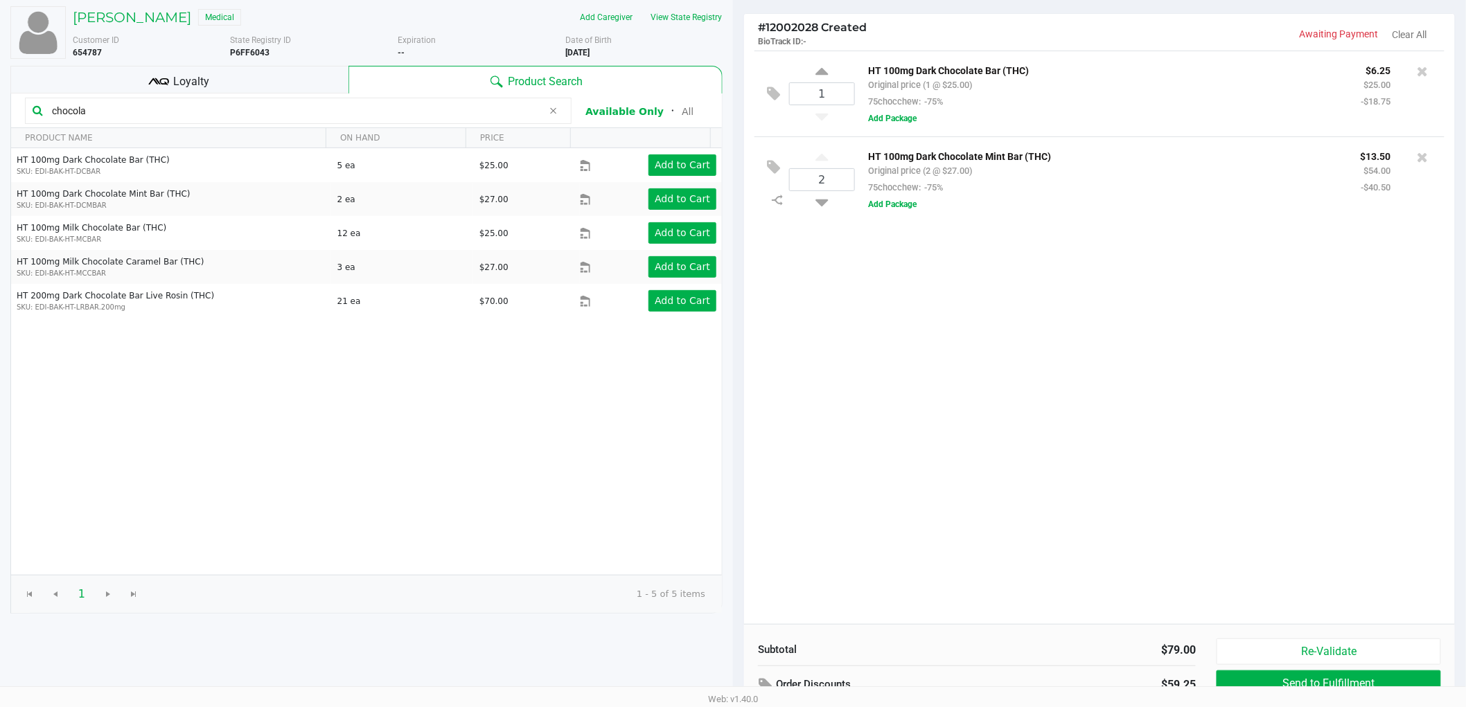
scroll to position [143, 0]
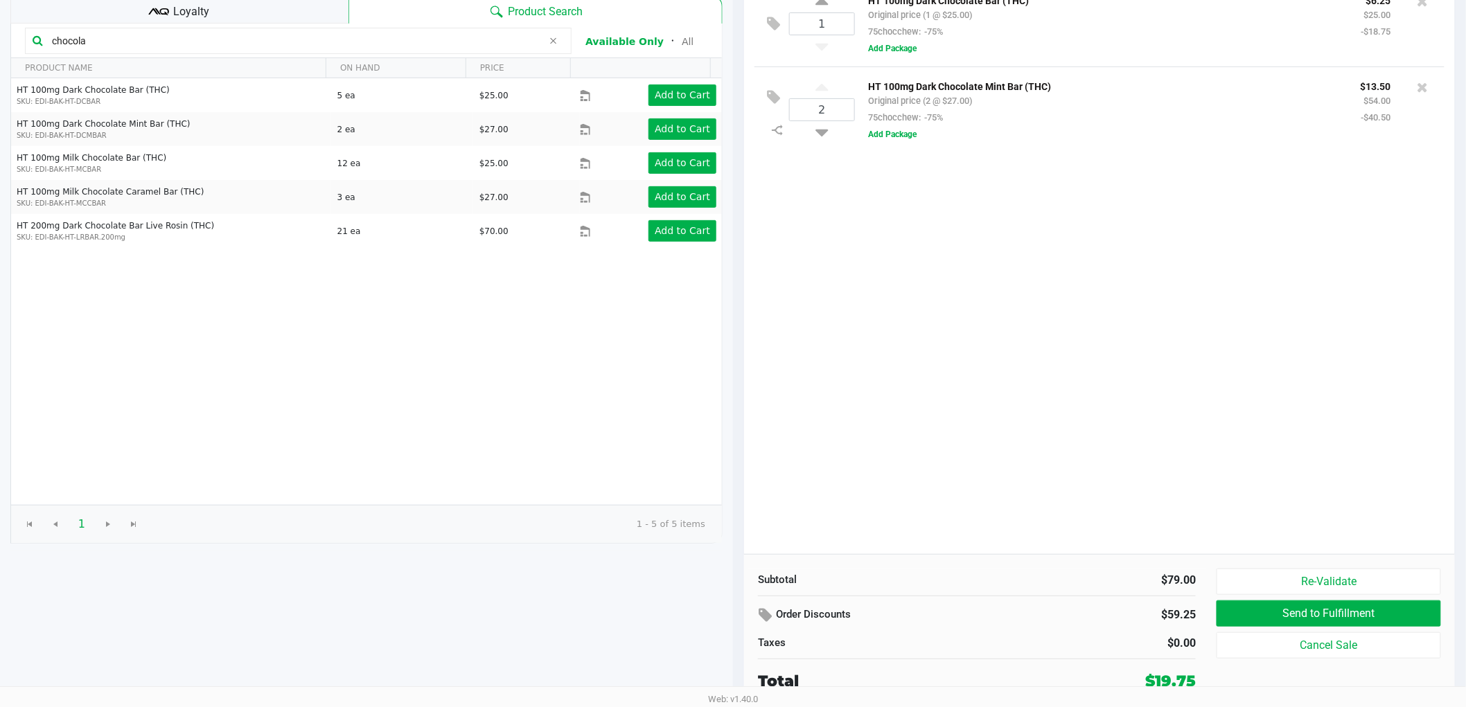
click at [1197, 355] on div "1 HT 100mg Dark Chocolate Bar (THC) Original price (1 @ $25.00) 75chocchew: -75…" at bounding box center [1099, 268] width 711 height 574
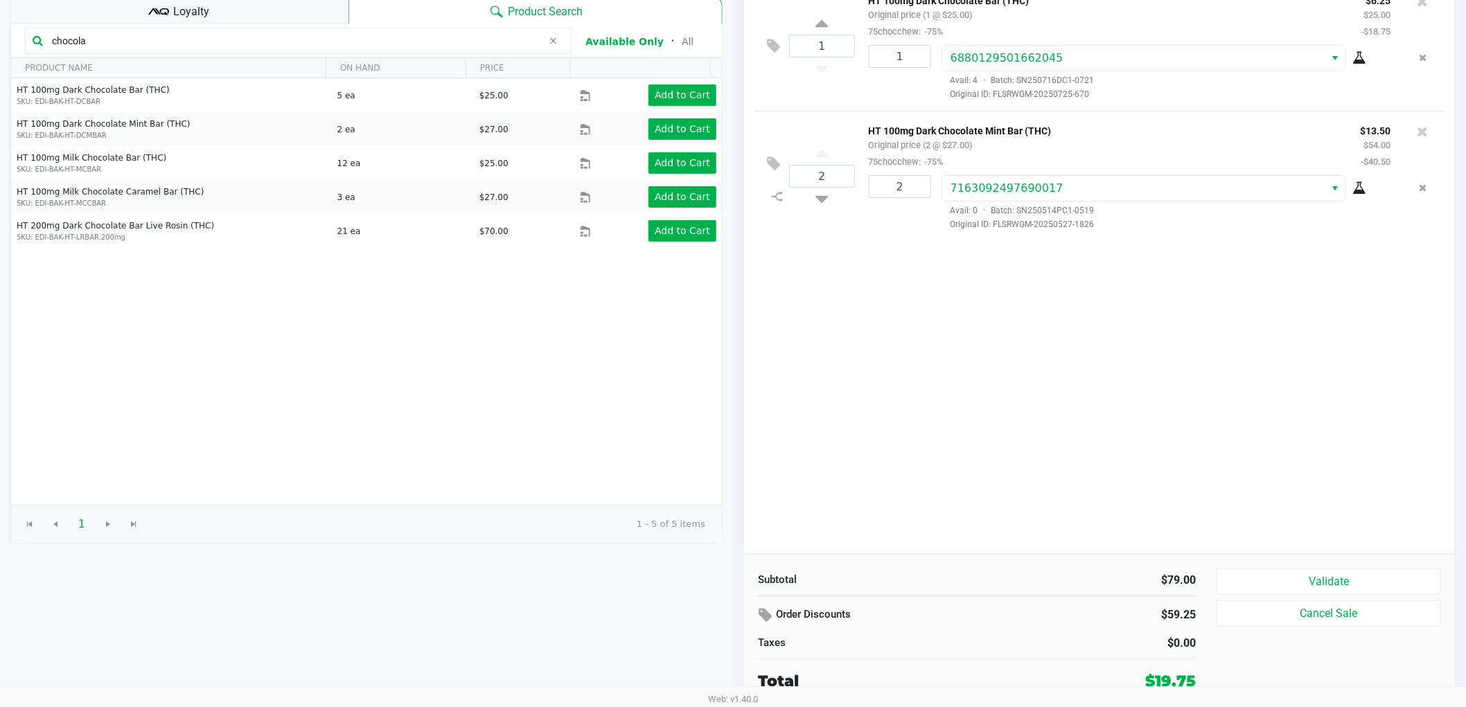
drag, startPoint x: 1113, startPoint y: 399, endPoint x: 1201, endPoint y: 480, distance: 119.1
click at [1114, 399] on div "1 HT 100mg Dark Chocolate Bar (THC) Original price (1 @ $25.00) 75chocchew: -75…" at bounding box center [1099, 268] width 711 height 574
click at [1293, 590] on button "Validate" at bounding box center [1329, 582] width 224 height 26
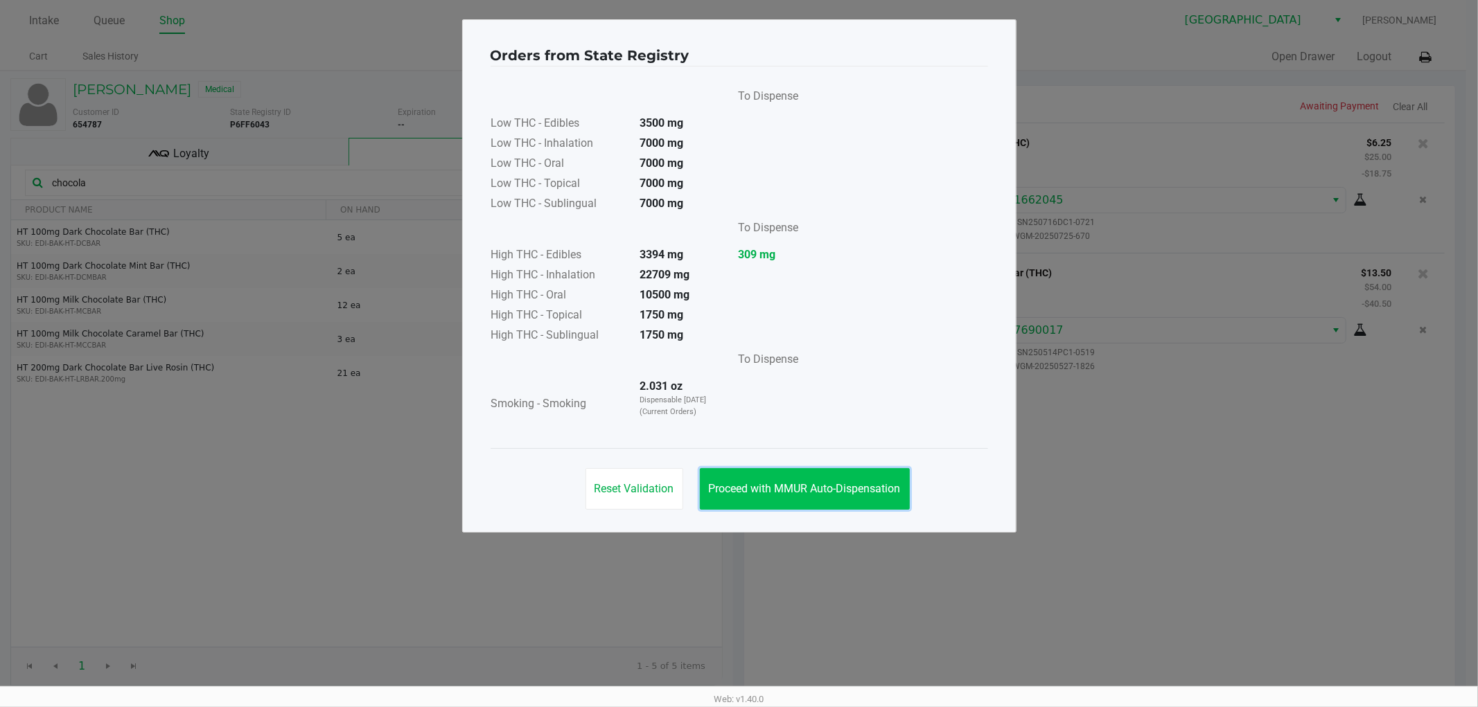
click at [849, 488] on span "Proceed with MMUR Auto-Dispensation" at bounding box center [805, 488] width 192 height 13
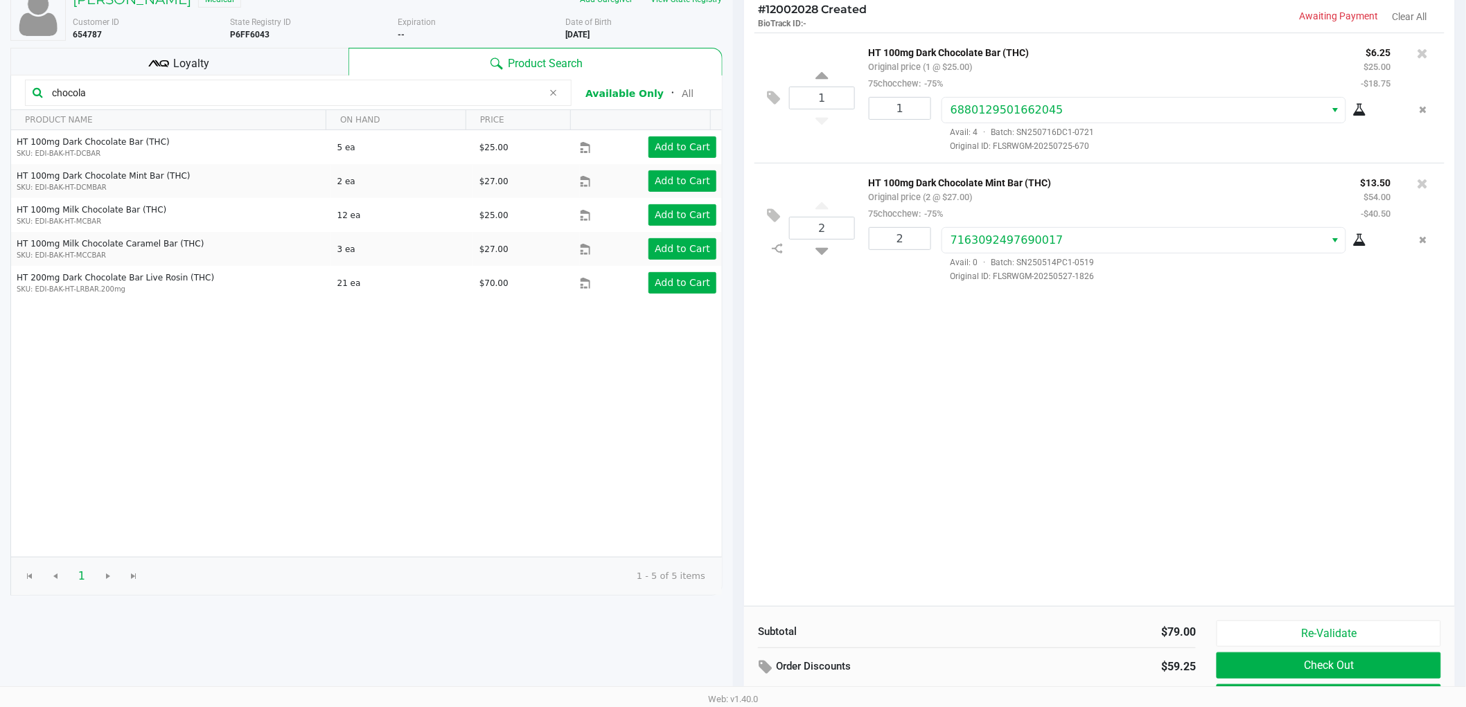
scroll to position [143, 0]
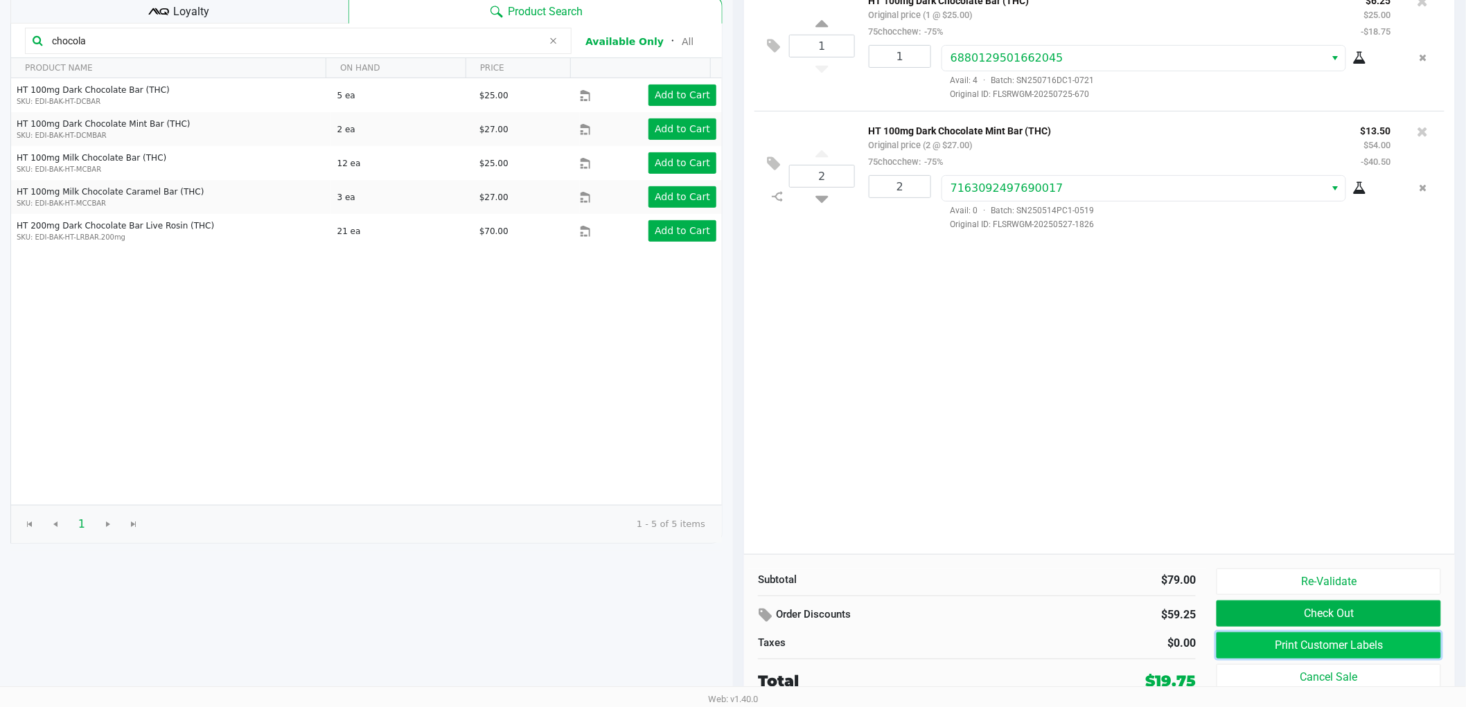
click at [1245, 641] on button "Print Customer Labels" at bounding box center [1329, 646] width 224 height 26
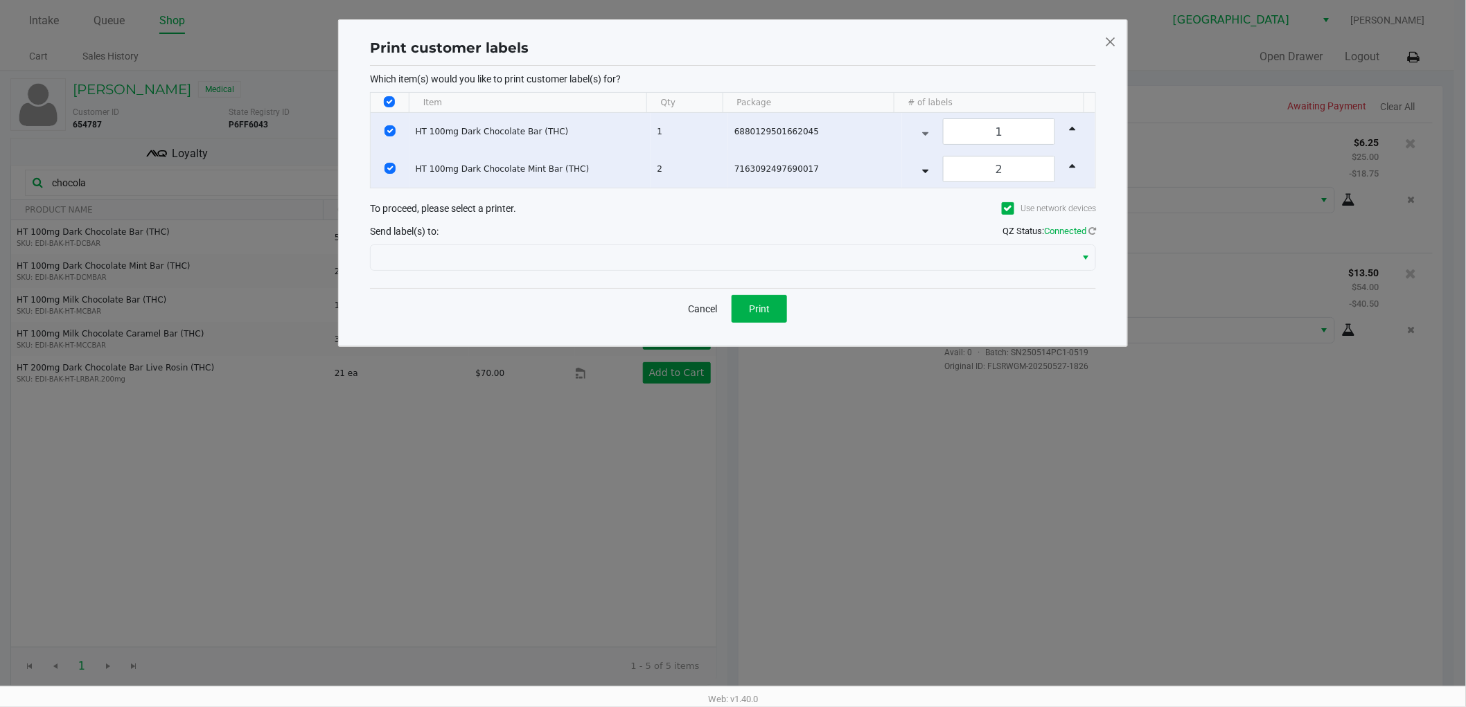
scroll to position [0, 0]
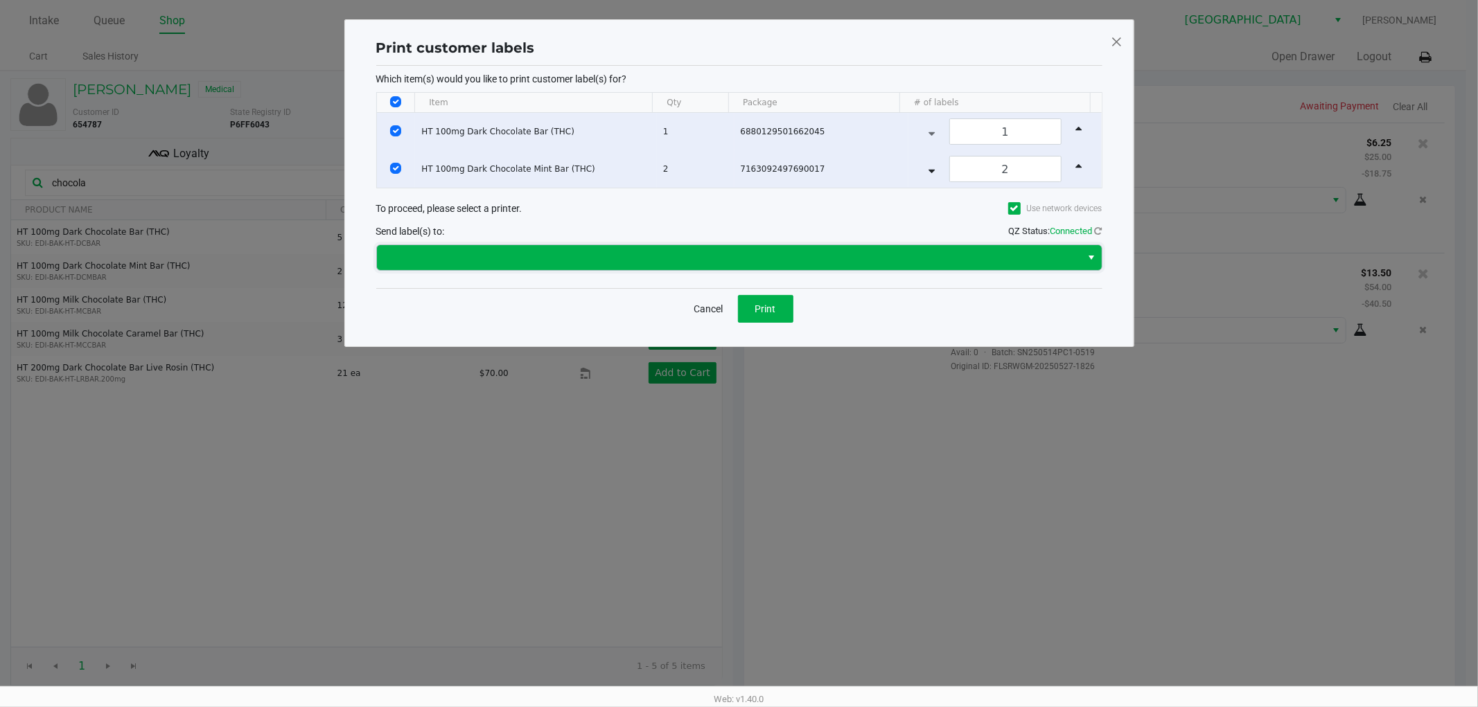
click at [579, 271] on kendo-dropdownlist at bounding box center [739, 258] width 726 height 26
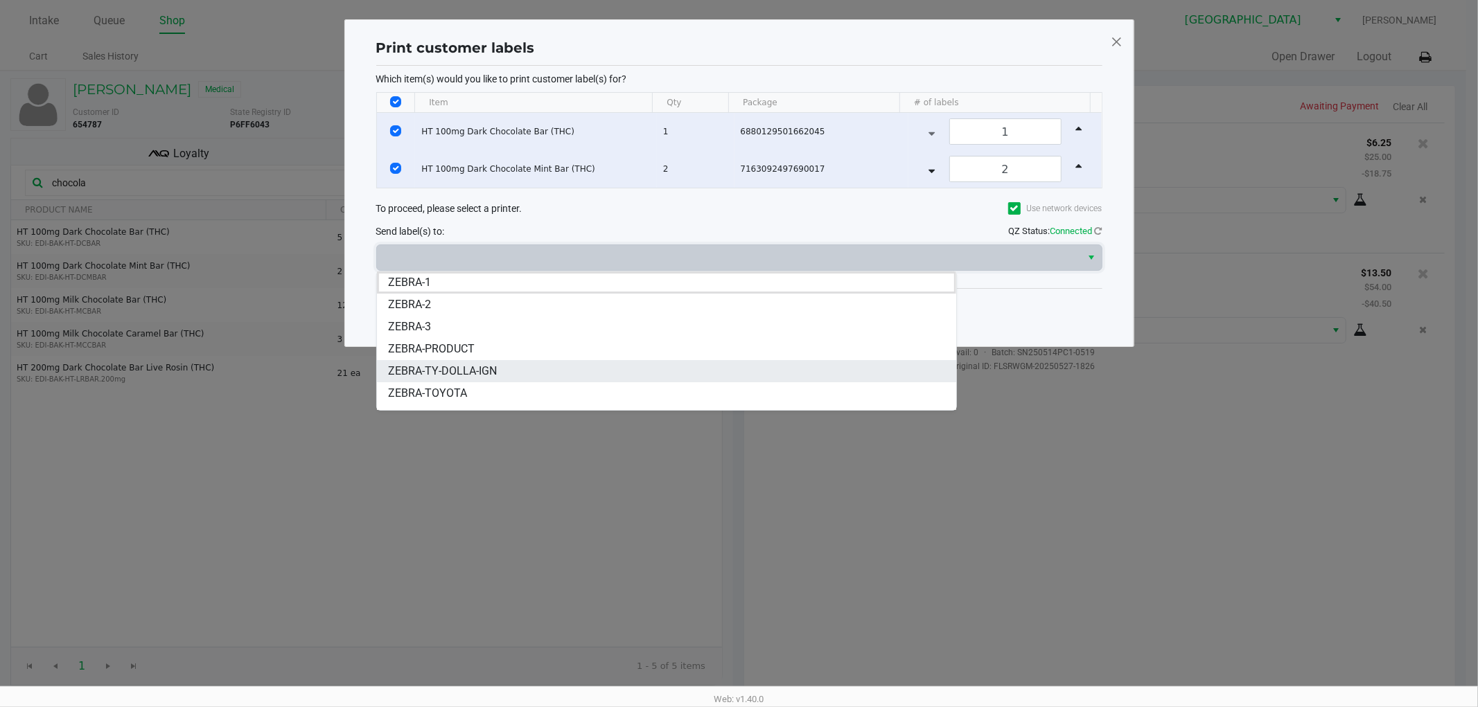
click at [446, 371] on span "ZEBRA-TY-DOLLA-IGN" at bounding box center [442, 371] width 109 height 17
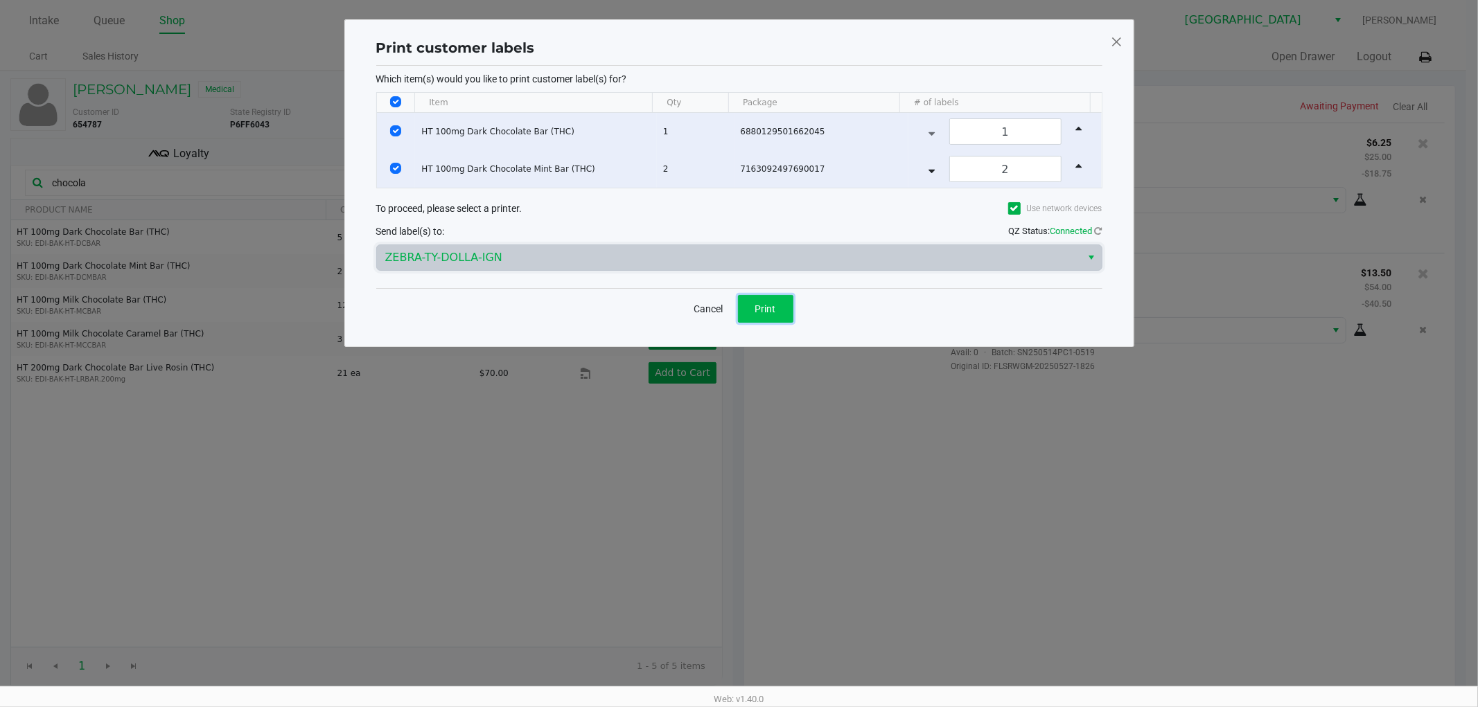
click at [777, 306] on button "Print" at bounding box center [765, 309] width 55 height 28
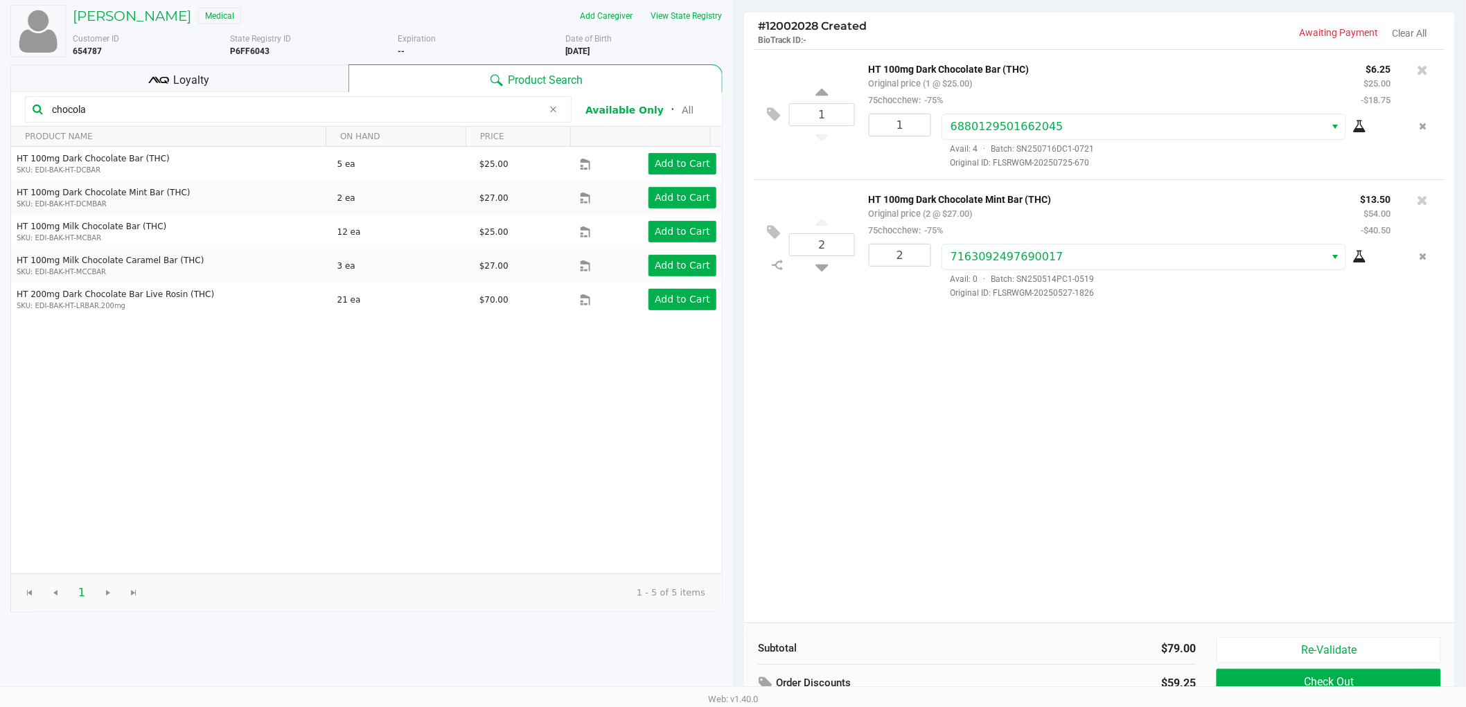
scroll to position [143, 0]
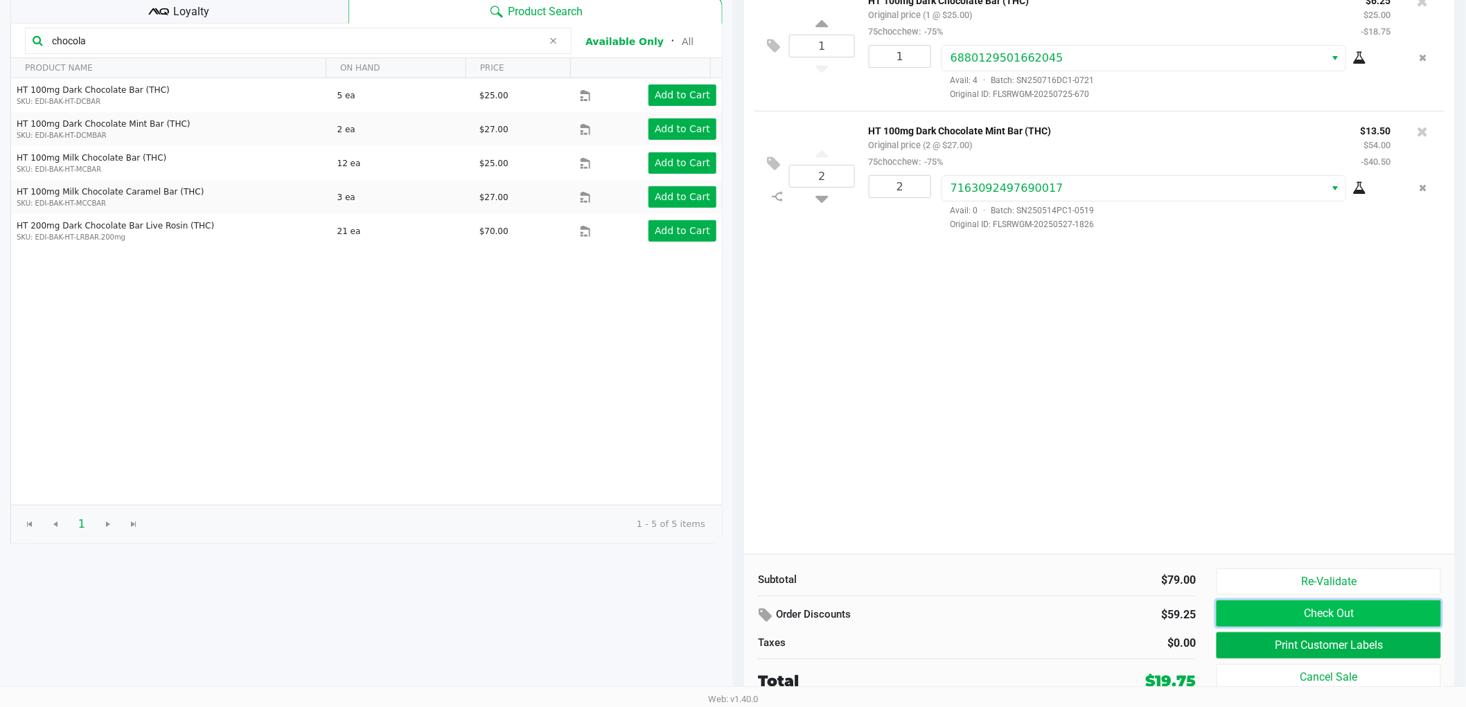
click at [1298, 615] on button "Check Out" at bounding box center [1329, 614] width 224 height 26
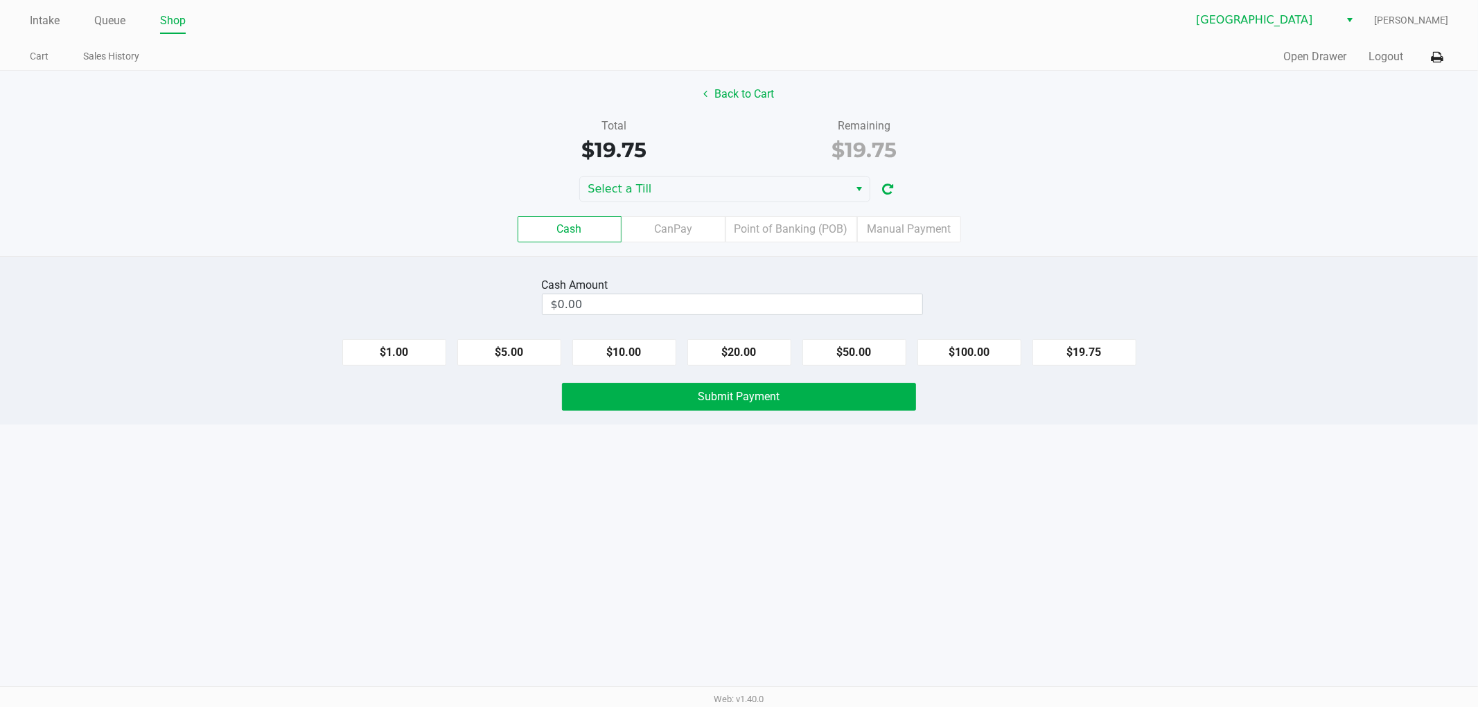
click at [394, 128] on div "Total $19.75 Remaining $19.75" at bounding box center [739, 142] width 1499 height 48
click at [816, 603] on div "Intake Queue Shop Boynton Beach WC Stephanie Frick Cart Sales History Quick Sal…" at bounding box center [739, 353] width 1478 height 707
click at [754, 344] on button "$20.00" at bounding box center [739, 353] width 104 height 26
type input "$20.00"
click at [738, 399] on span "Submit Payment" at bounding box center [739, 396] width 82 height 13
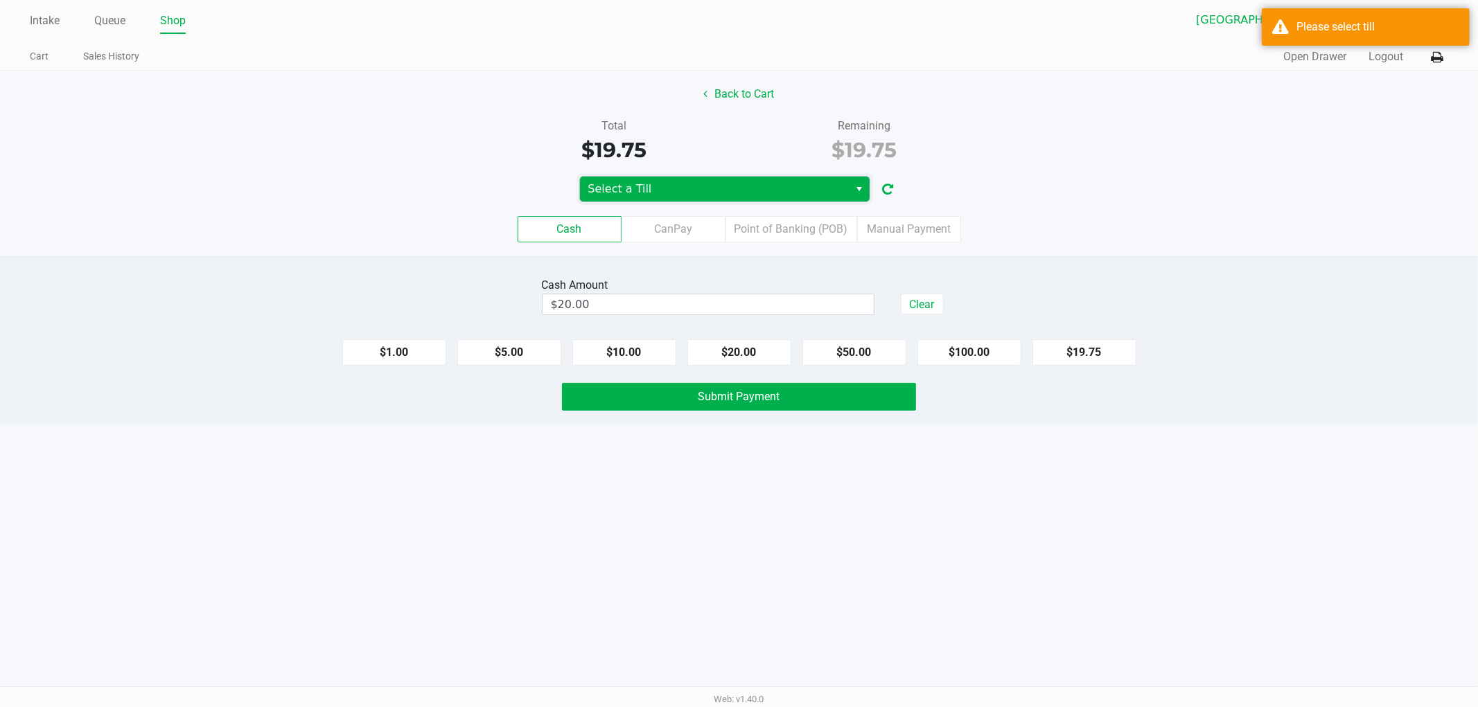
click at [632, 184] on span "Select a Till" at bounding box center [714, 189] width 253 height 17
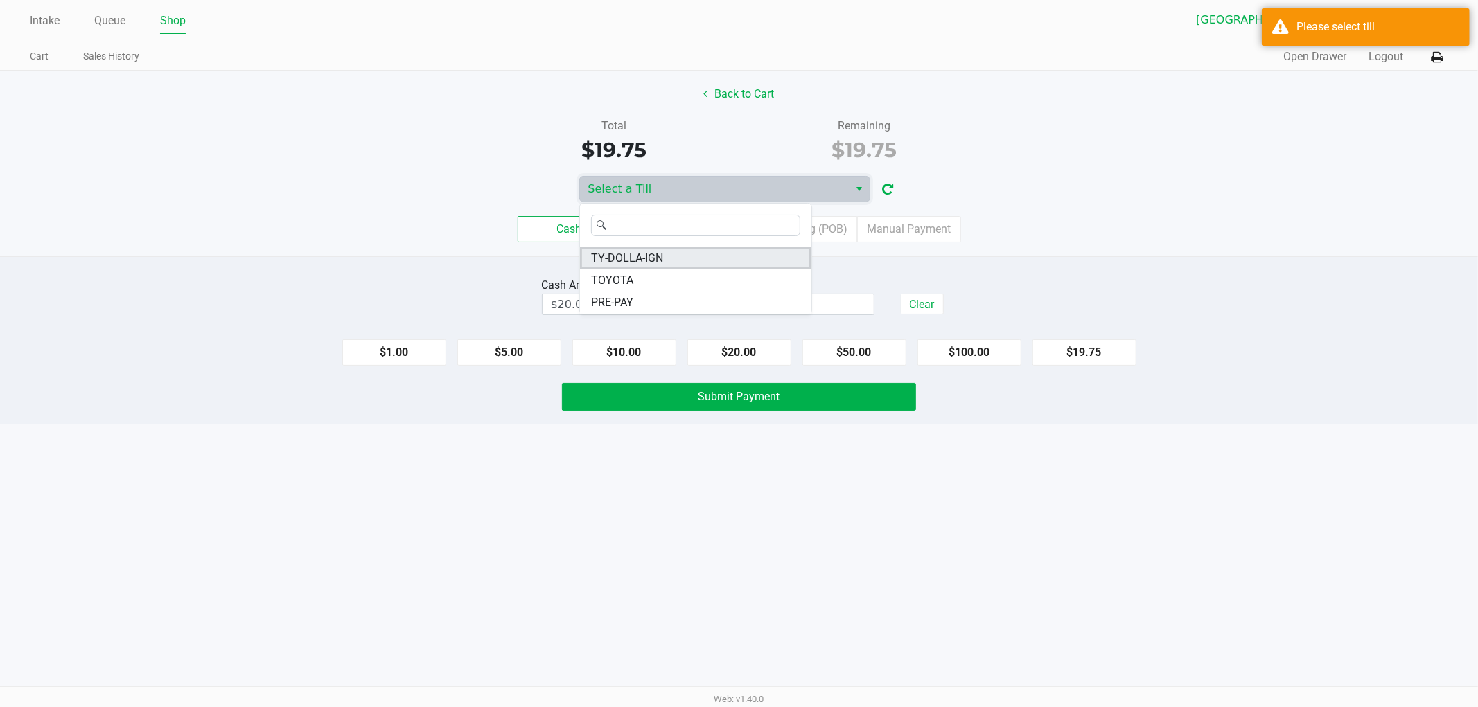
click at [635, 257] on span "TY-DOLLA-IGN" at bounding box center [627, 258] width 72 height 17
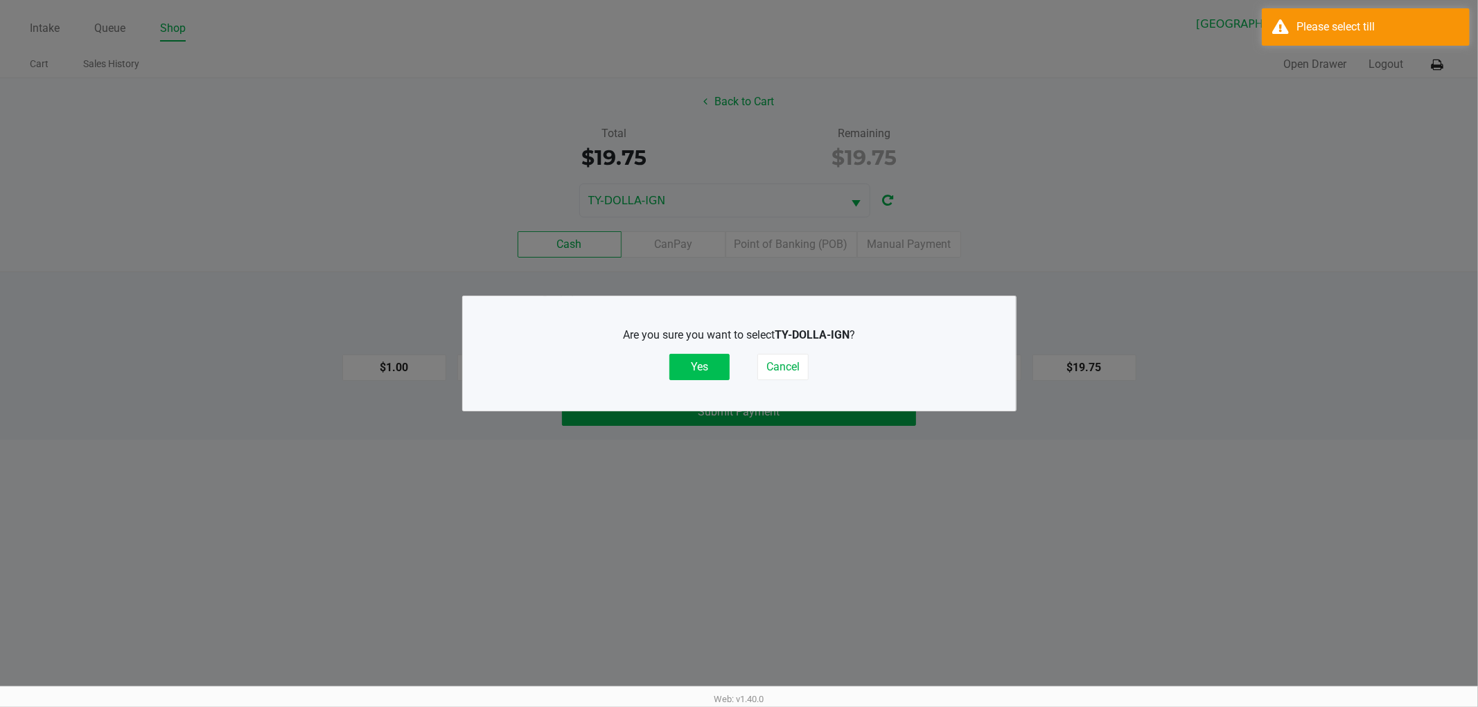
click at [679, 362] on button "Yes" at bounding box center [699, 367] width 60 height 26
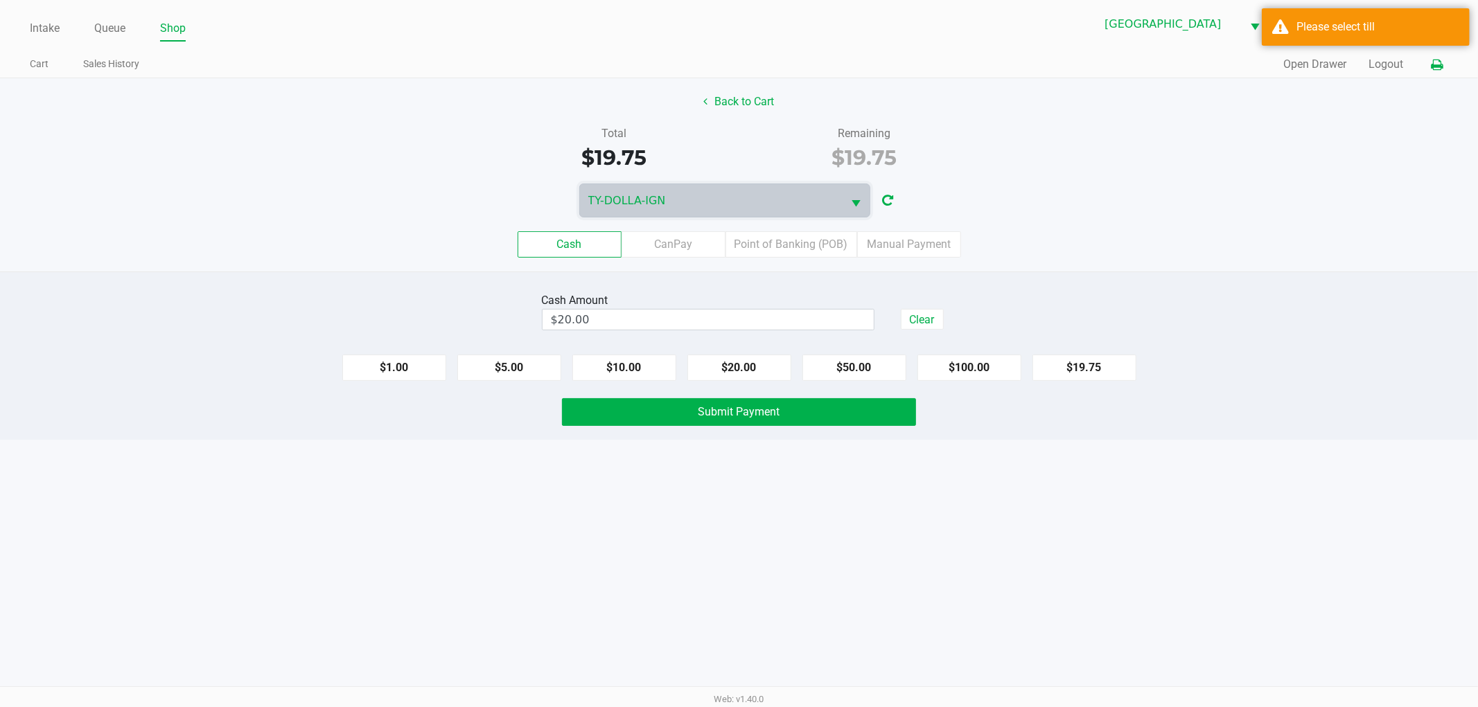
click at [1431, 64] on icon at bounding box center [1437, 65] width 12 height 10
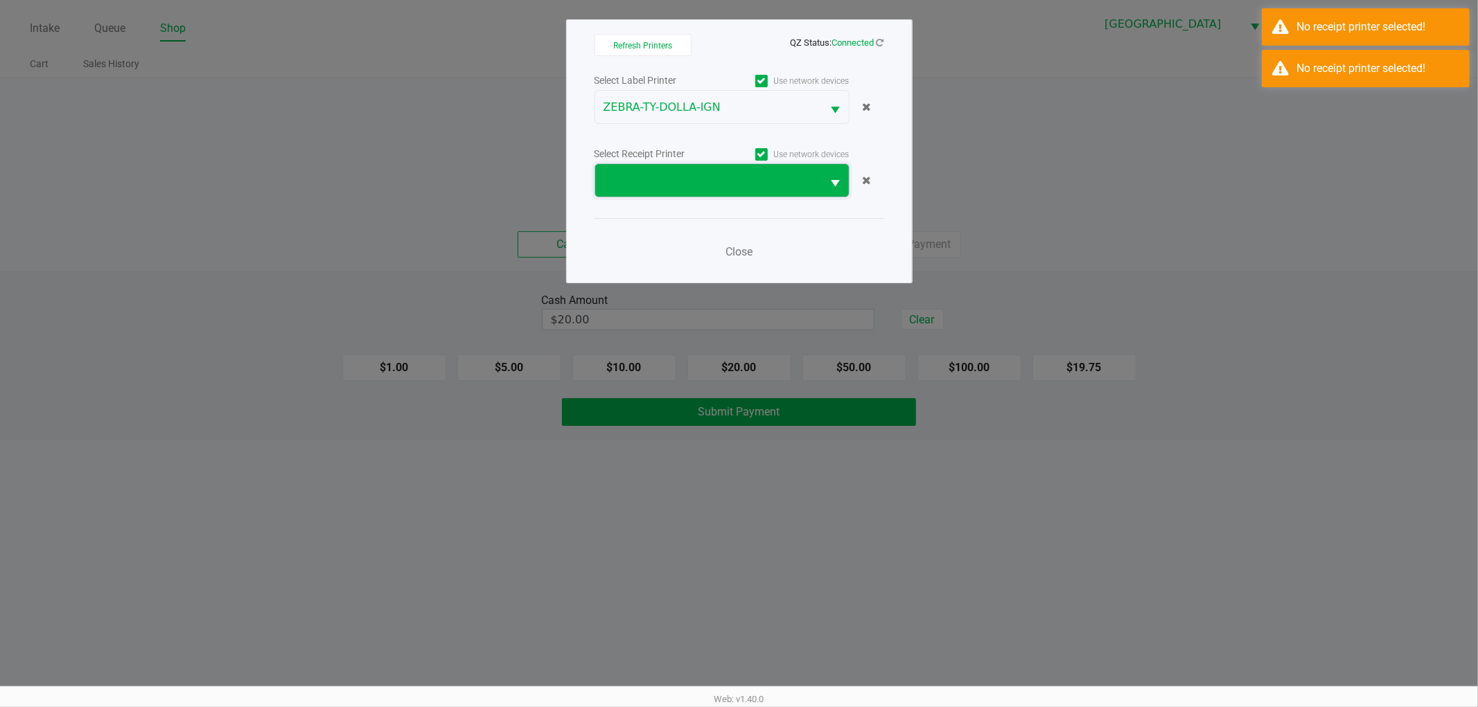
click at [673, 180] on span at bounding box center [708, 181] width 211 height 17
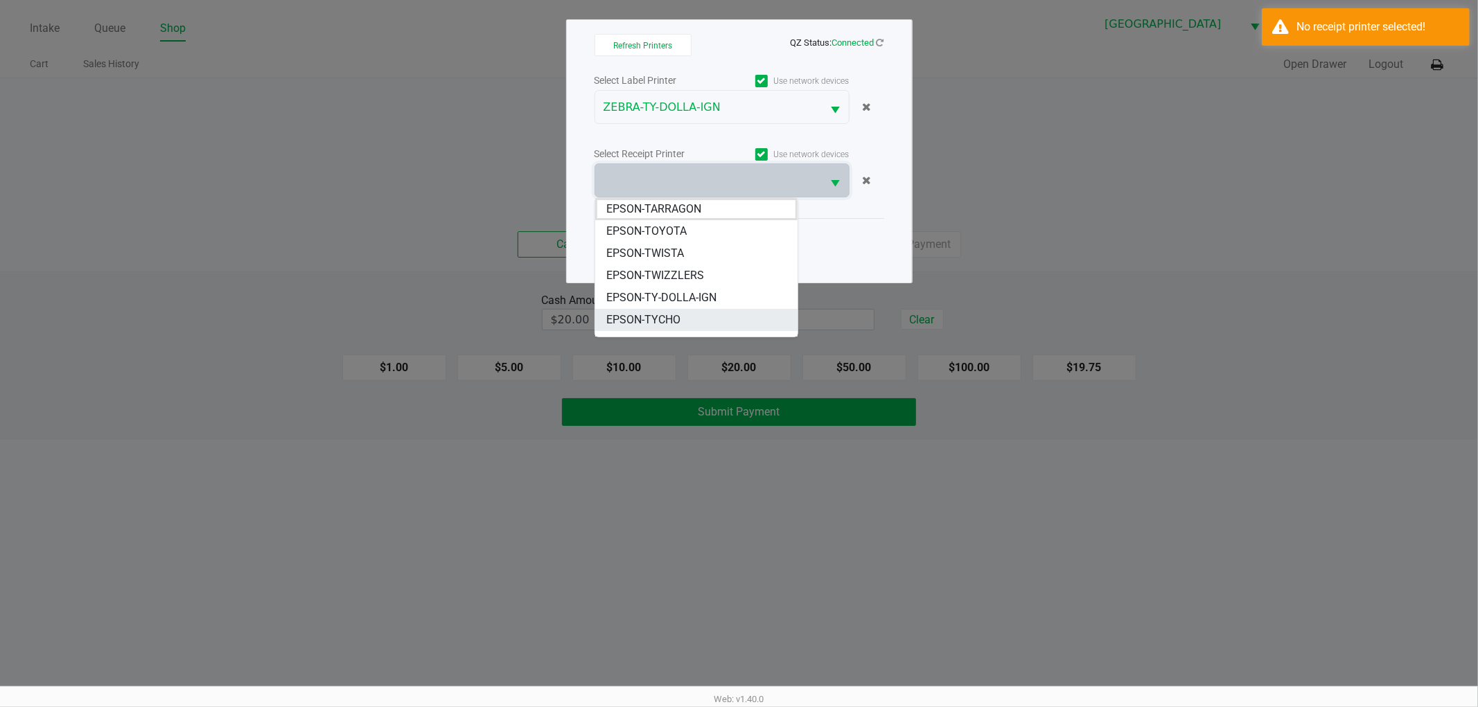
click at [666, 321] on span "EPSON-TYCHO" at bounding box center [643, 320] width 74 height 17
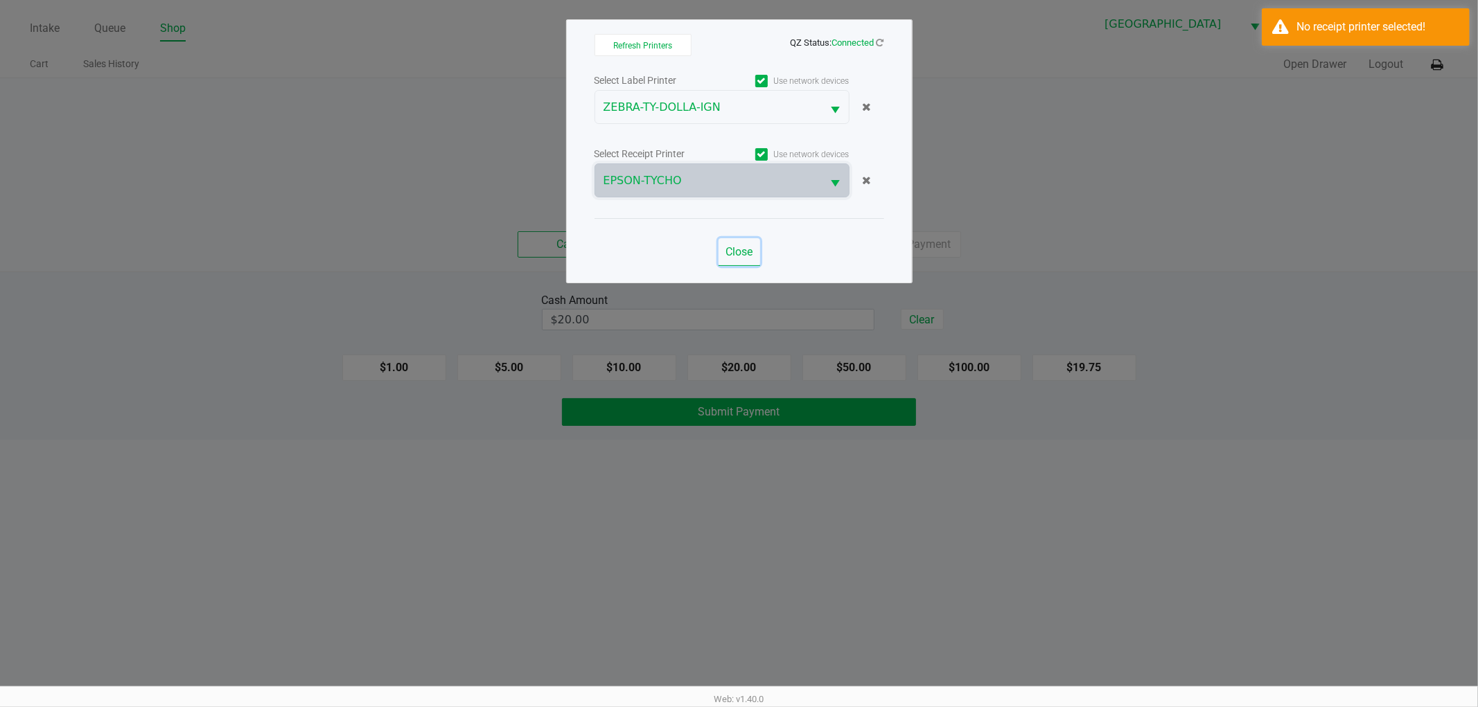
click at [746, 247] on span "Close" at bounding box center [738, 251] width 27 height 13
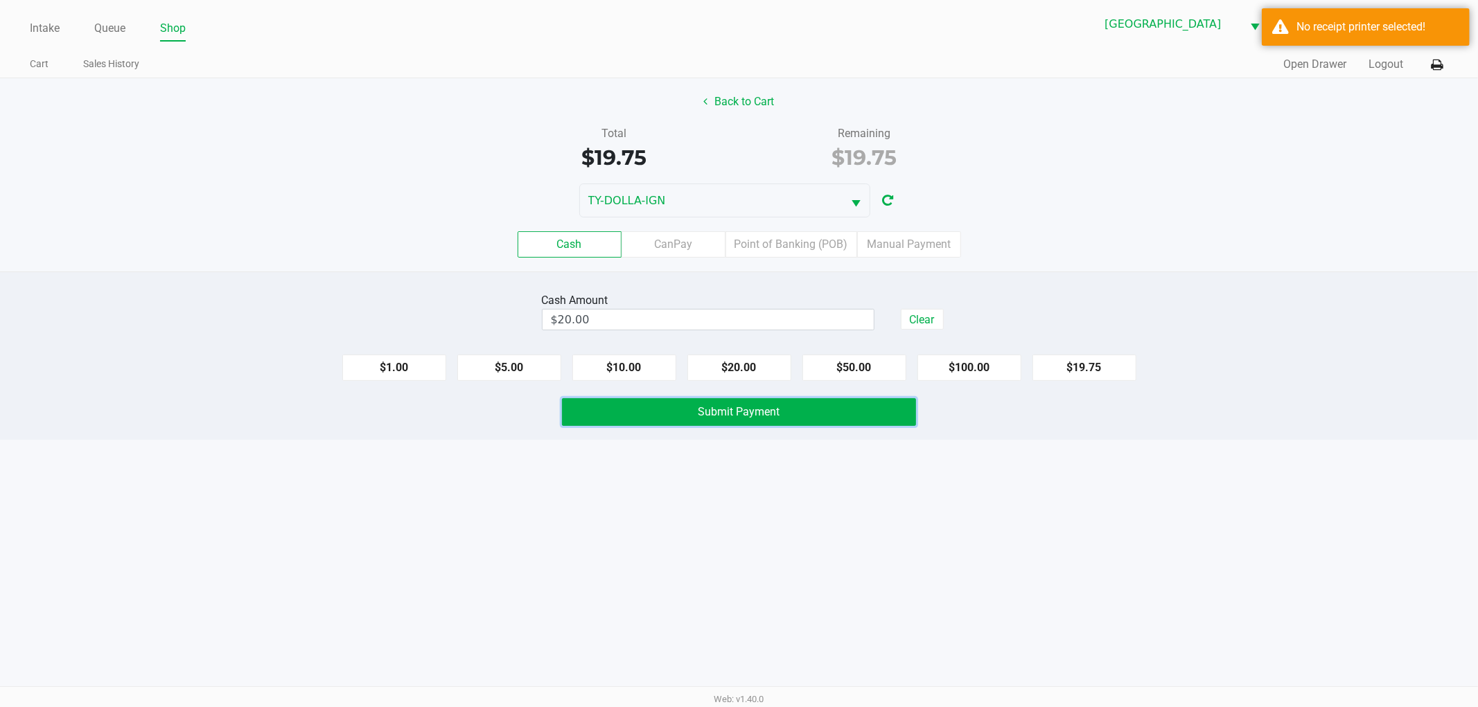
click at [731, 418] on span "Submit Payment" at bounding box center [739, 411] width 82 height 13
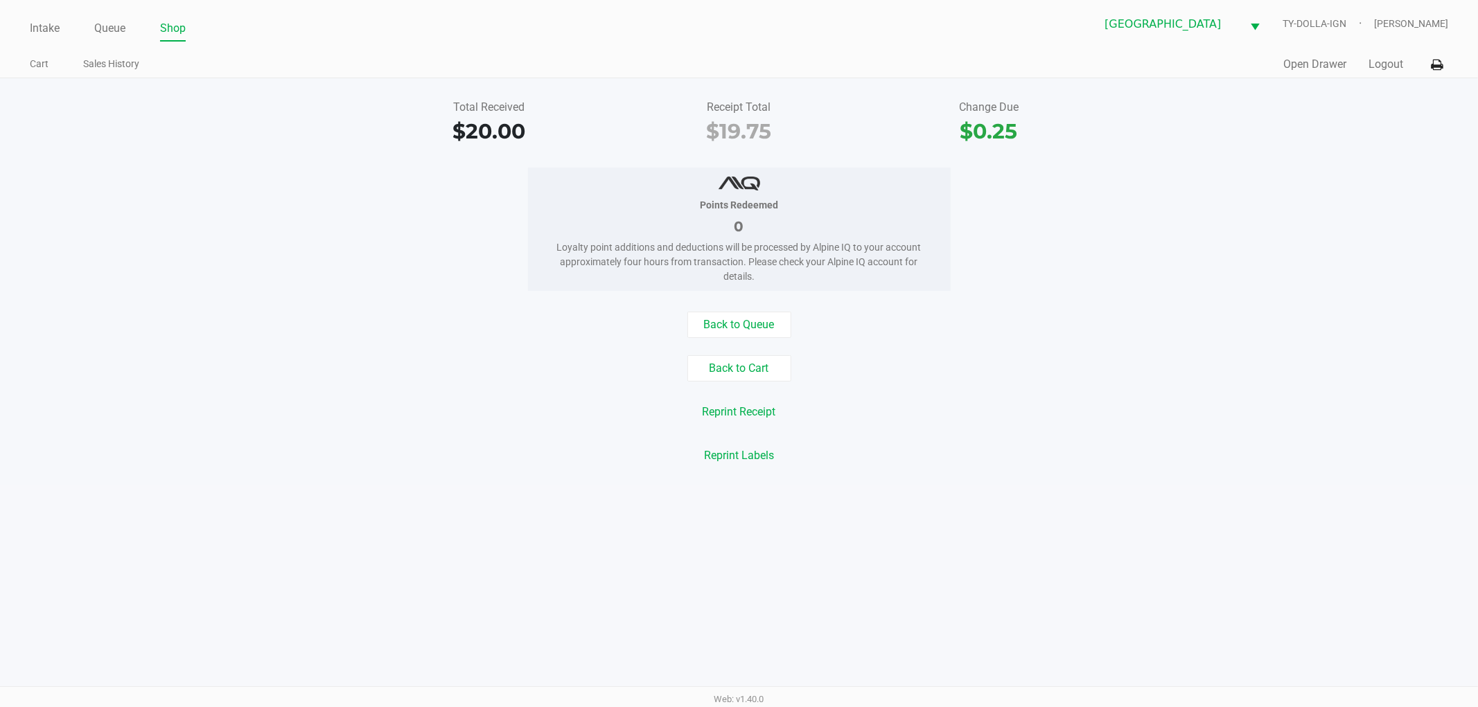
click at [270, 312] on div "Back to Queue" at bounding box center [739, 325] width 1499 height 26
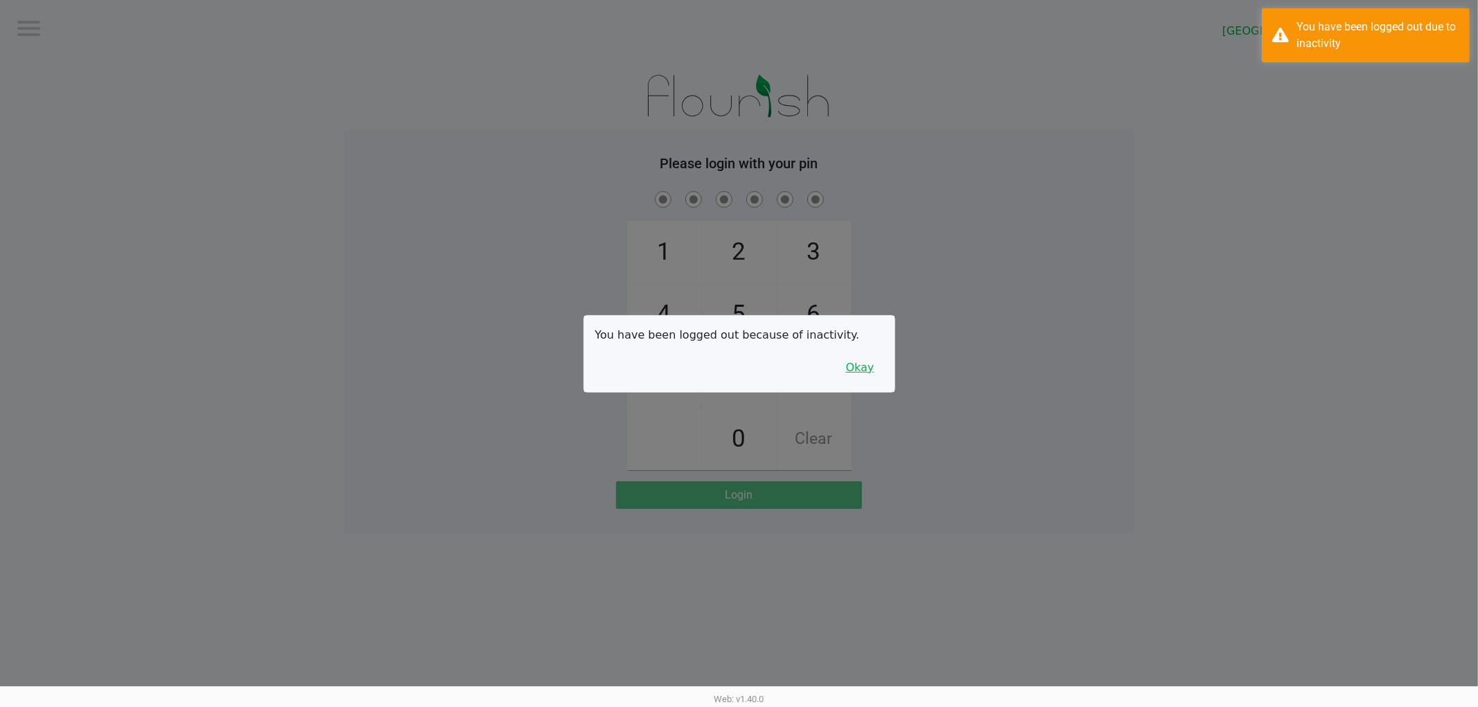
click at [858, 363] on button "Okay" at bounding box center [860, 368] width 46 height 26
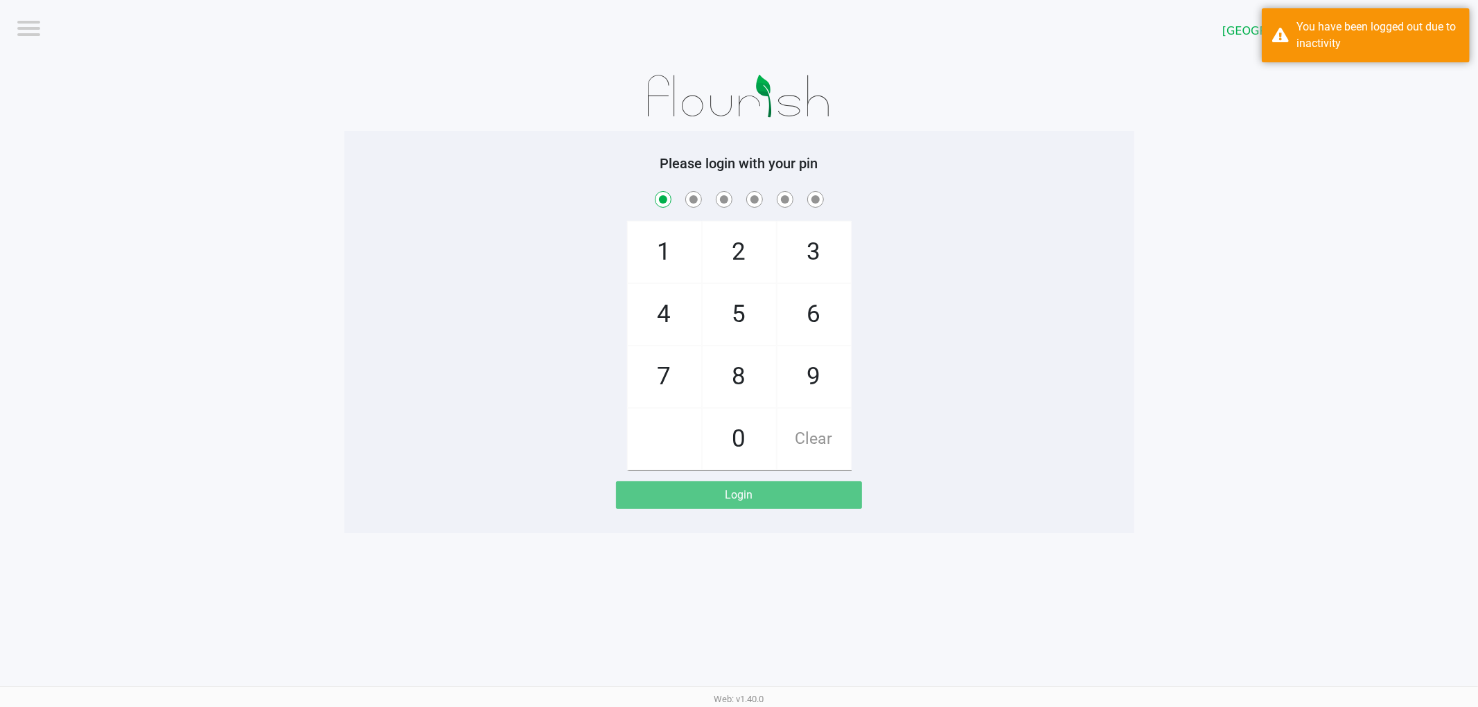
checkbox input "true"
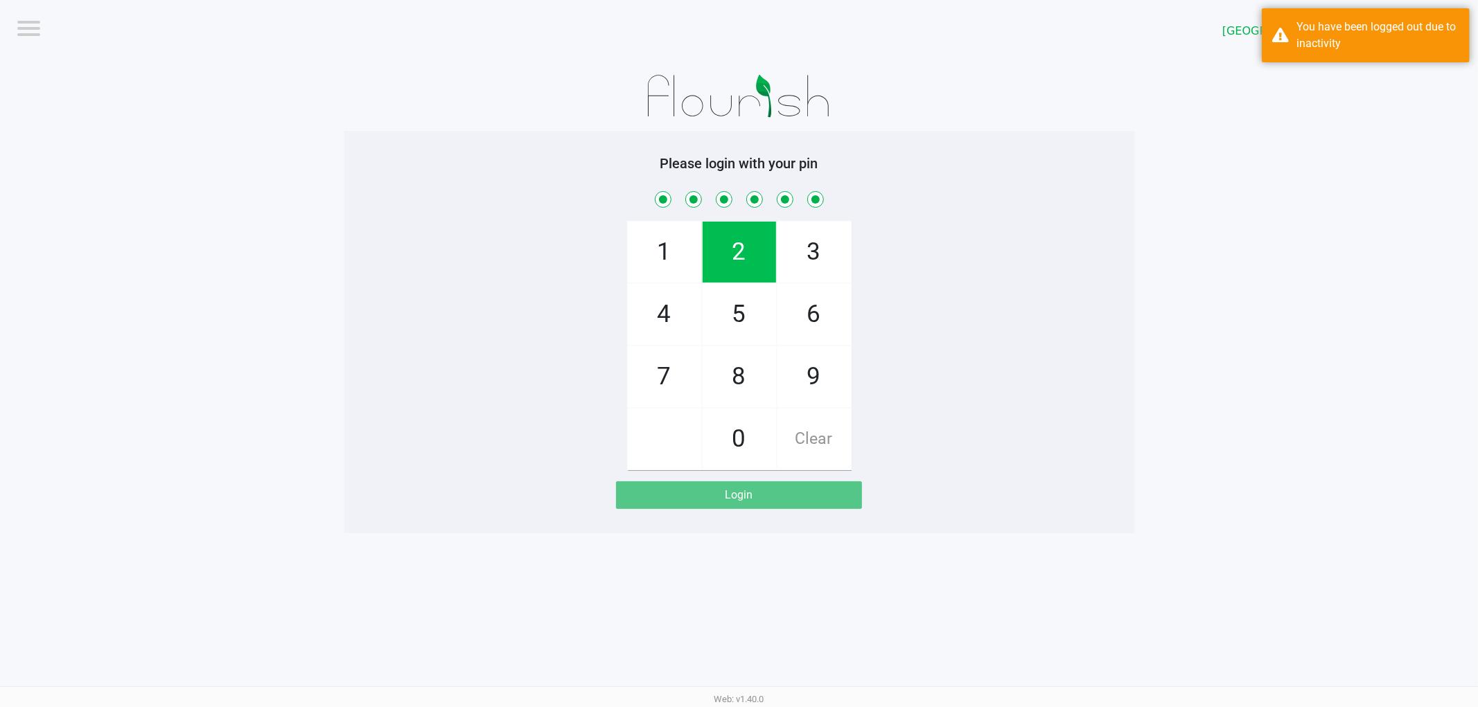
checkbox input "true"
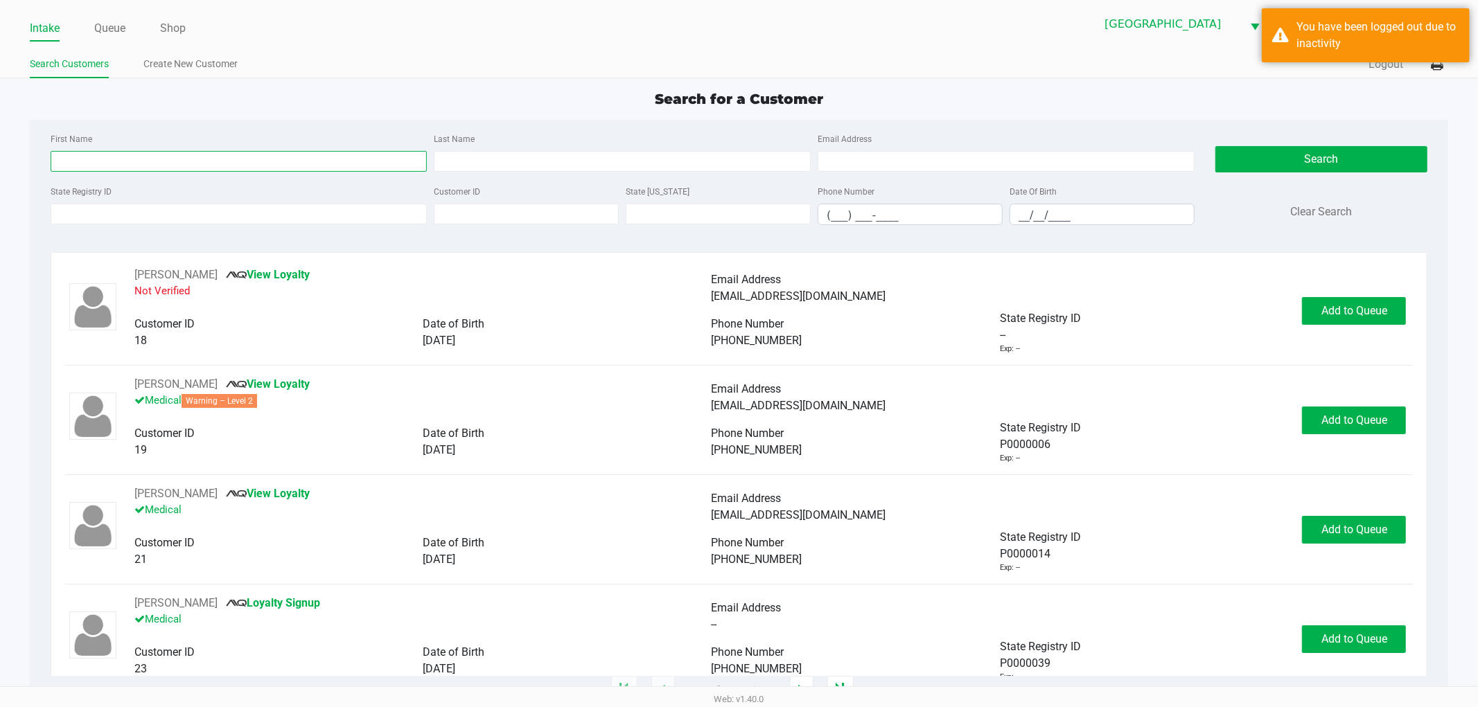
click at [177, 155] on input "First Name" at bounding box center [239, 161] width 377 height 21
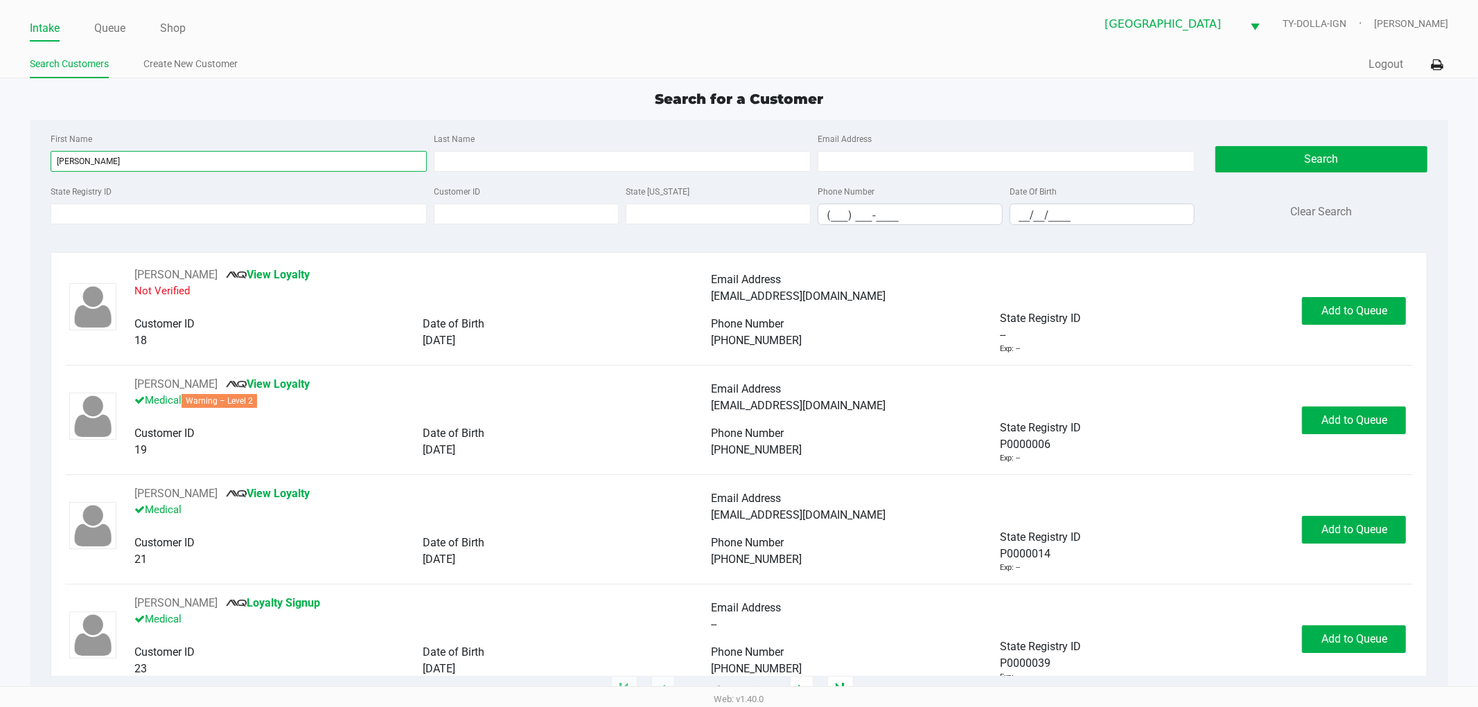
type input "jayne"
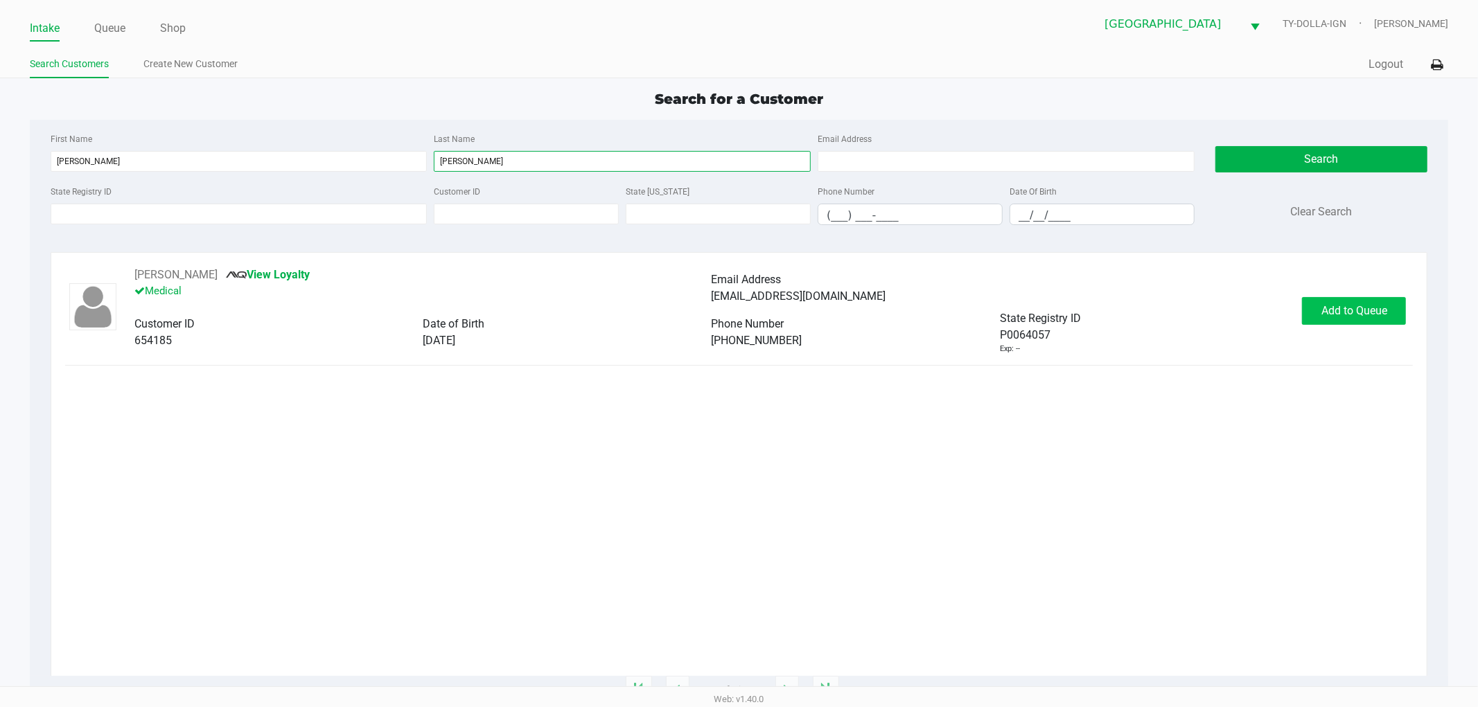
type input "fulton"
click at [1366, 299] on button "Add to Queue" at bounding box center [1354, 311] width 104 height 28
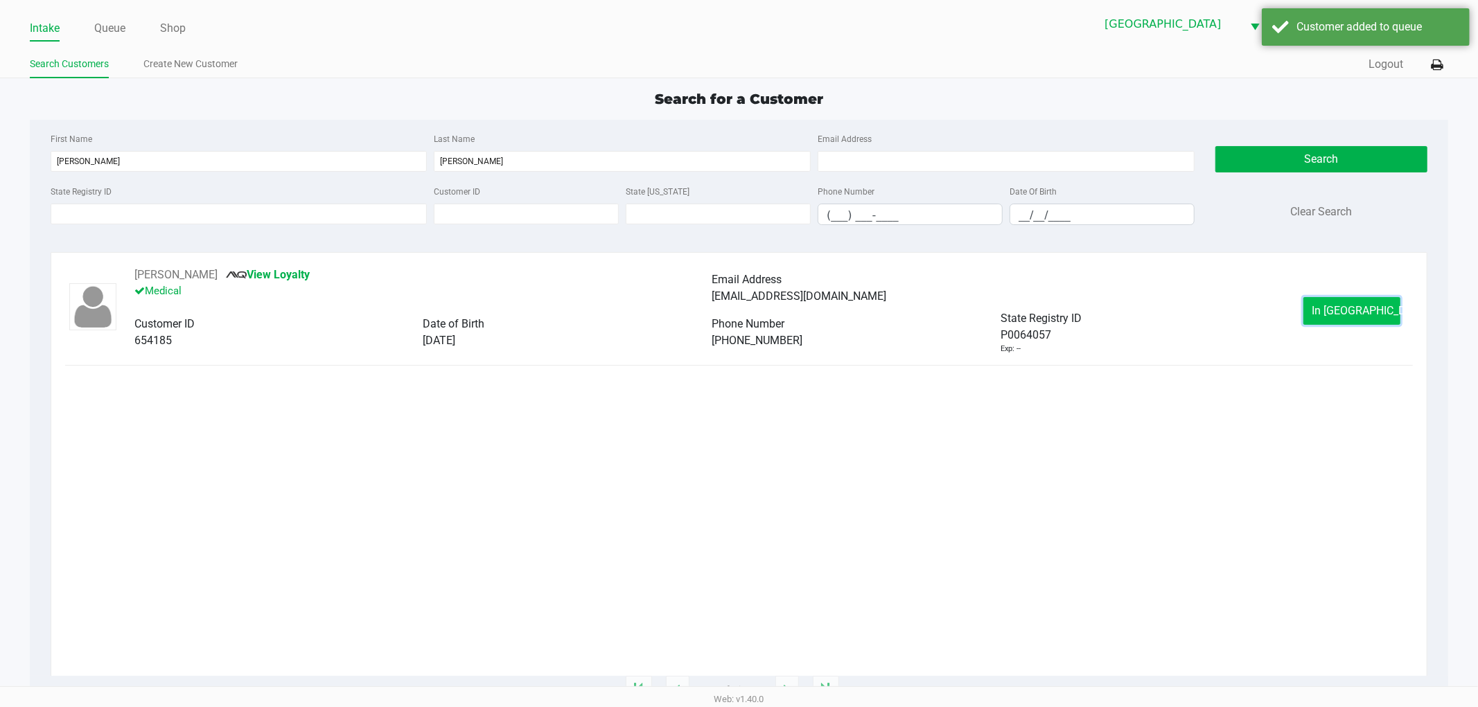
click at [1358, 306] on span "In Queue" at bounding box center [1370, 310] width 116 height 13
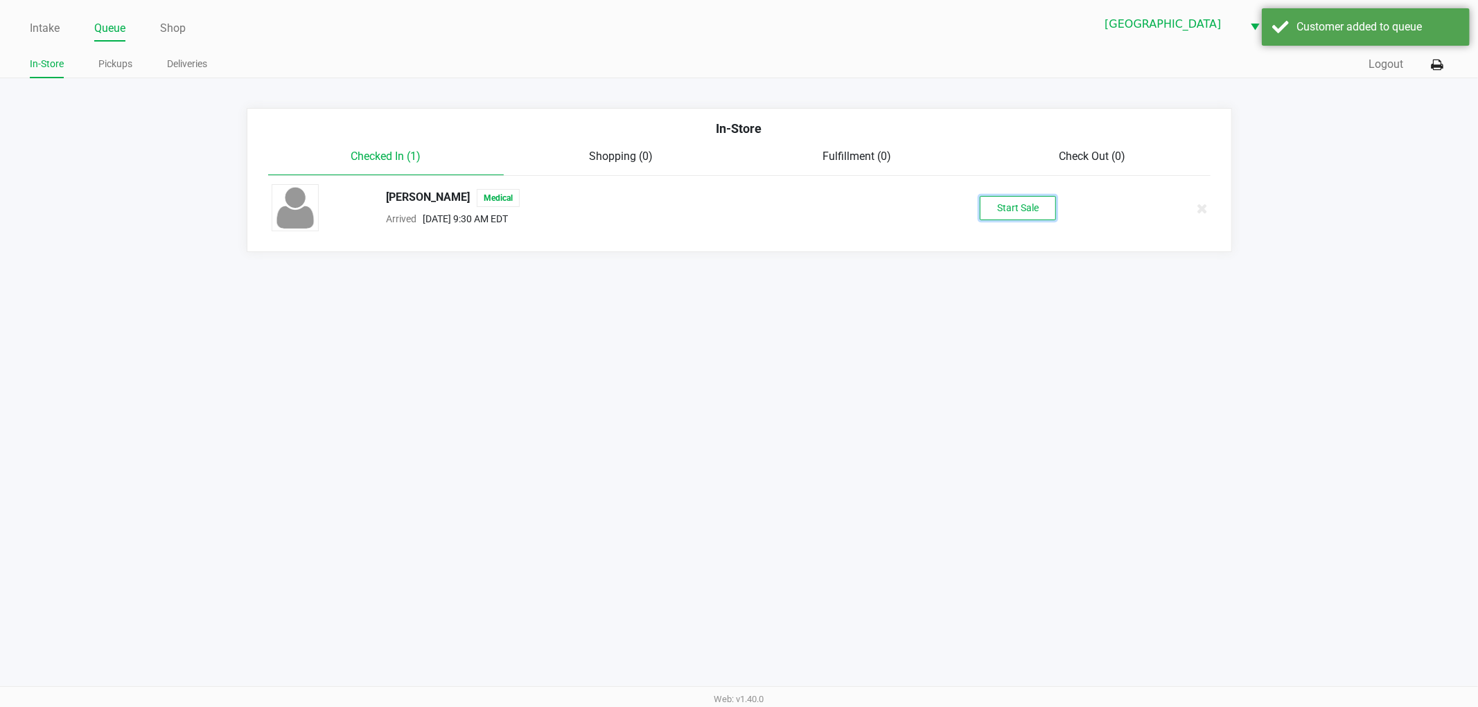
click at [1012, 209] on button "Start Sale" at bounding box center [1018, 208] width 76 height 24
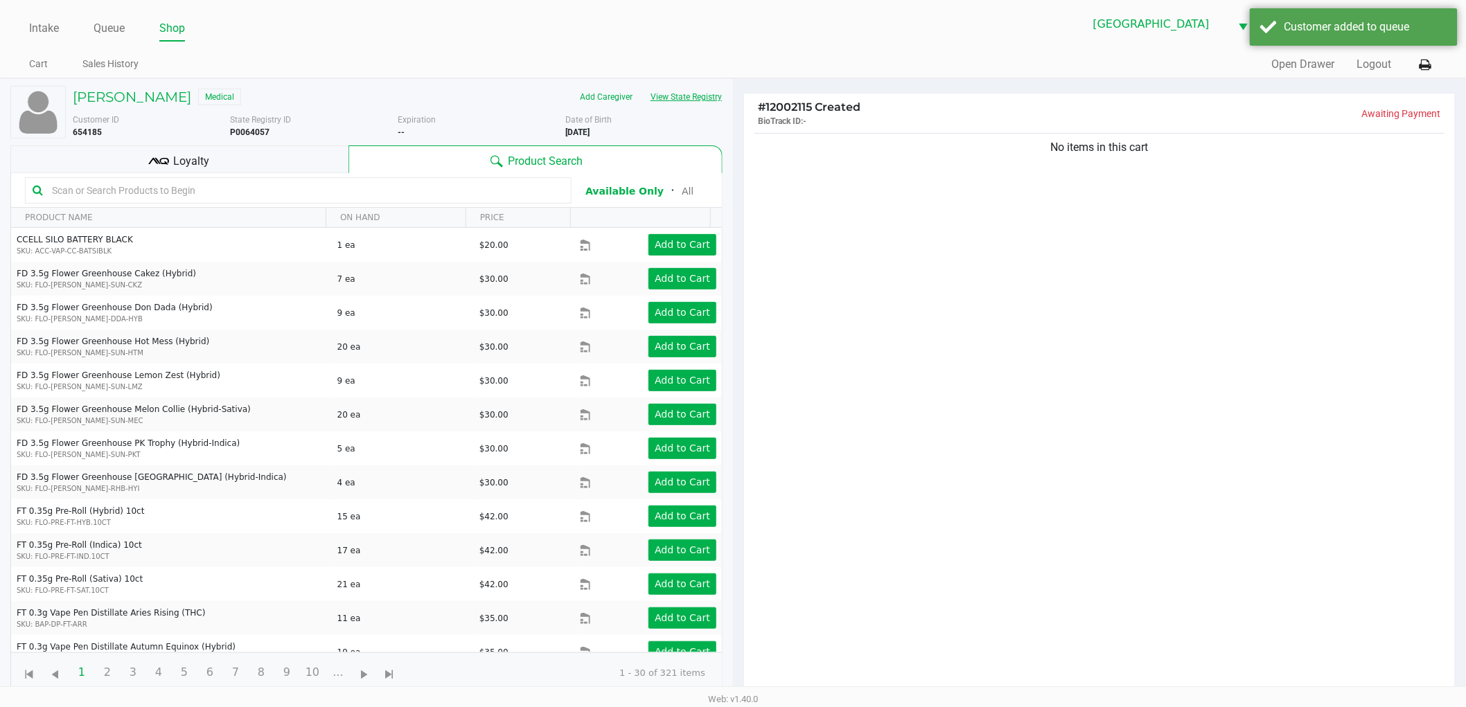
click at [693, 99] on button "View State Registry" at bounding box center [682, 97] width 81 height 22
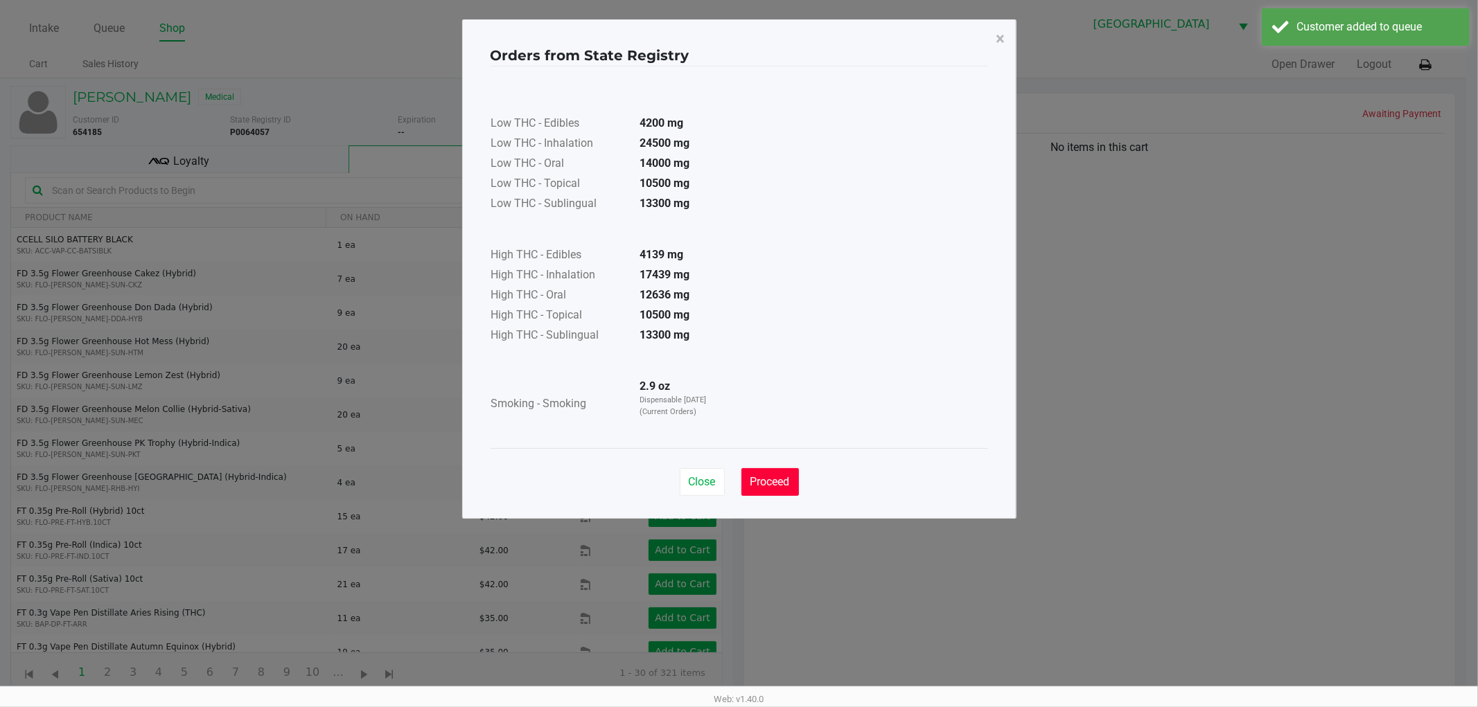
click at [779, 488] on span "Proceed" at bounding box center [769, 481] width 39 height 13
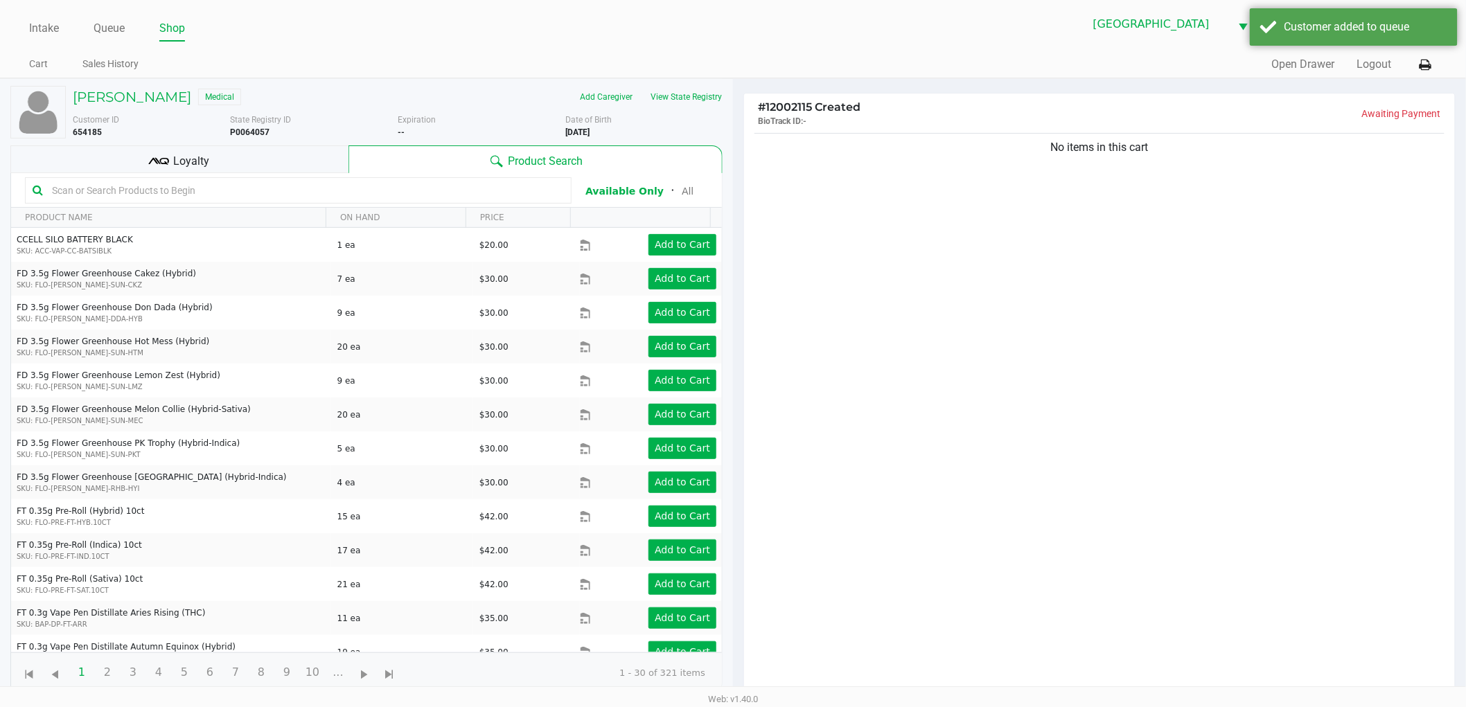
click at [998, 424] on div "Orders from State Registry × Low THC - Edibles 4200 mg Low THC - Inhalation 245…" at bounding box center [733, 235] width 554 height 500
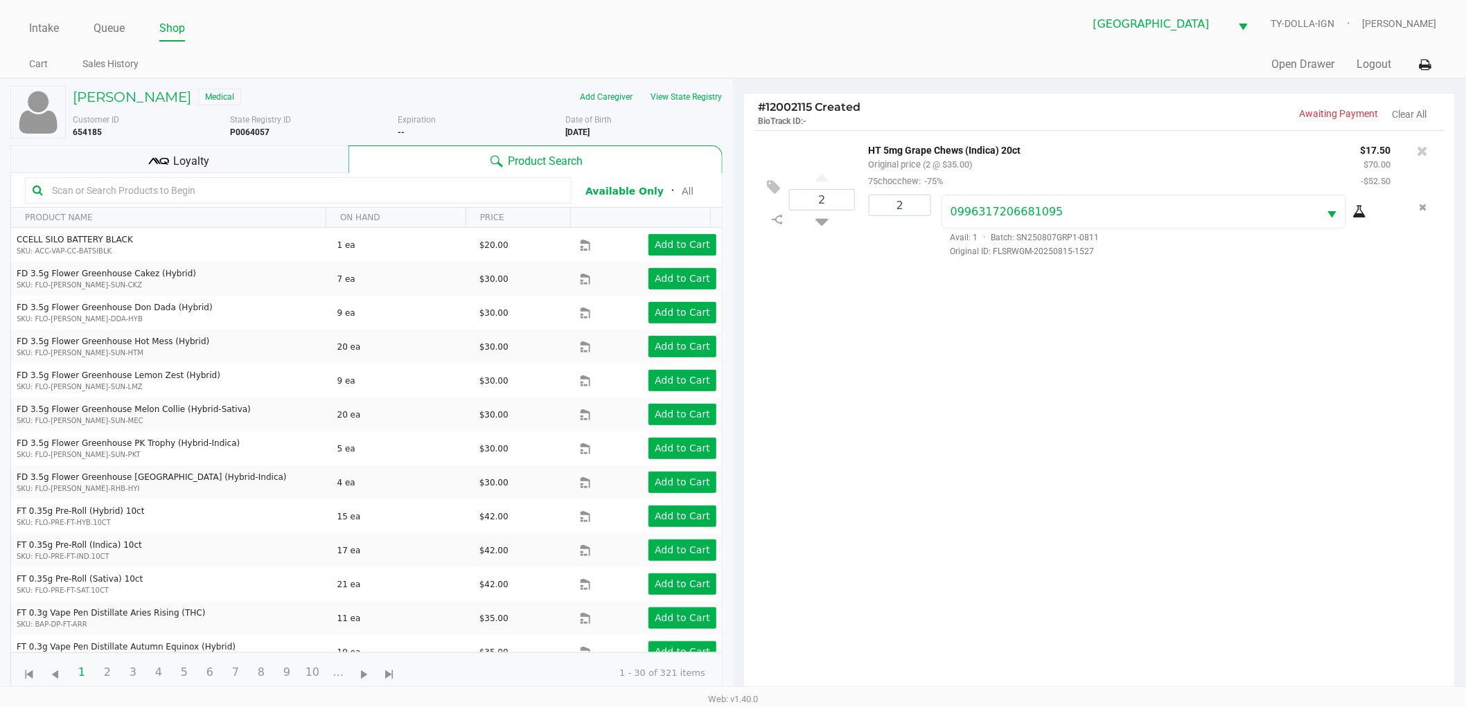
click at [272, 168] on div "Loyalty" at bounding box center [179, 160] width 338 height 28
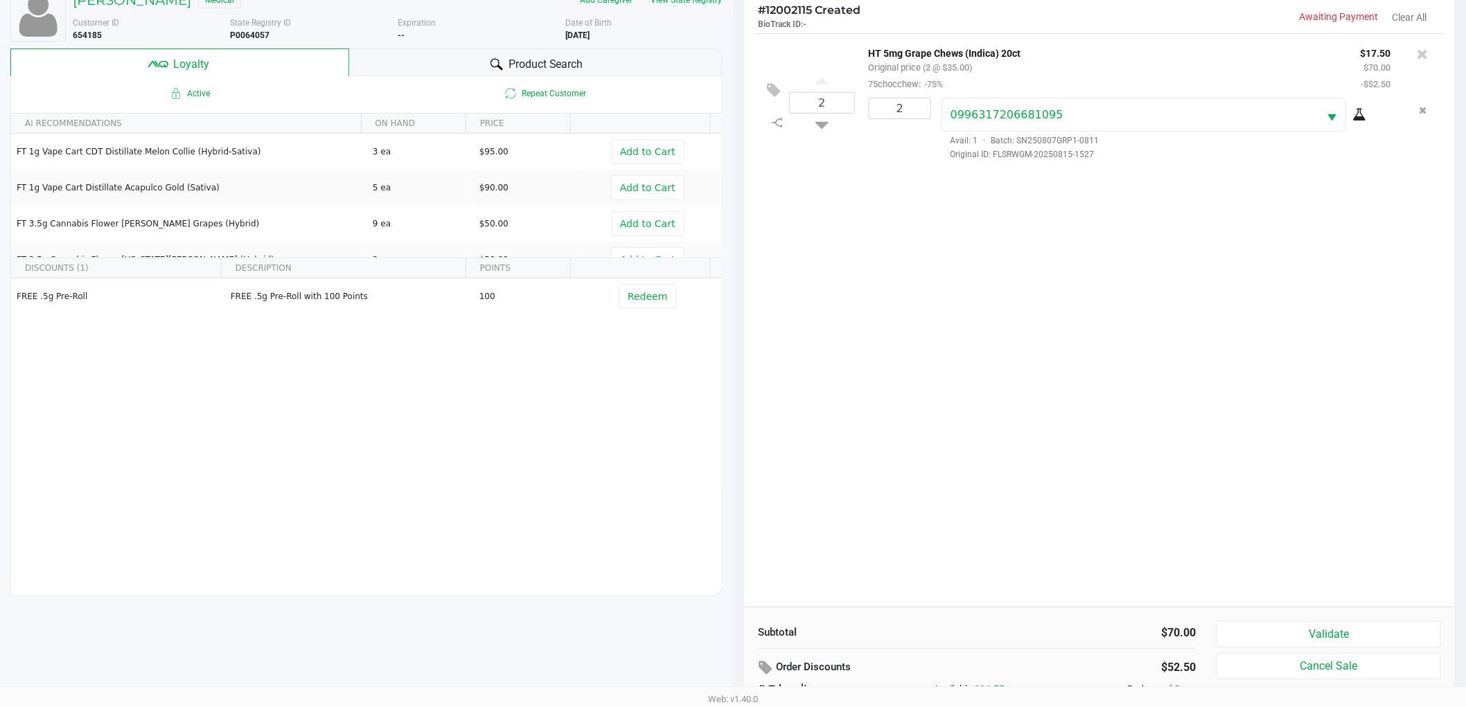
scroll to position [167, 0]
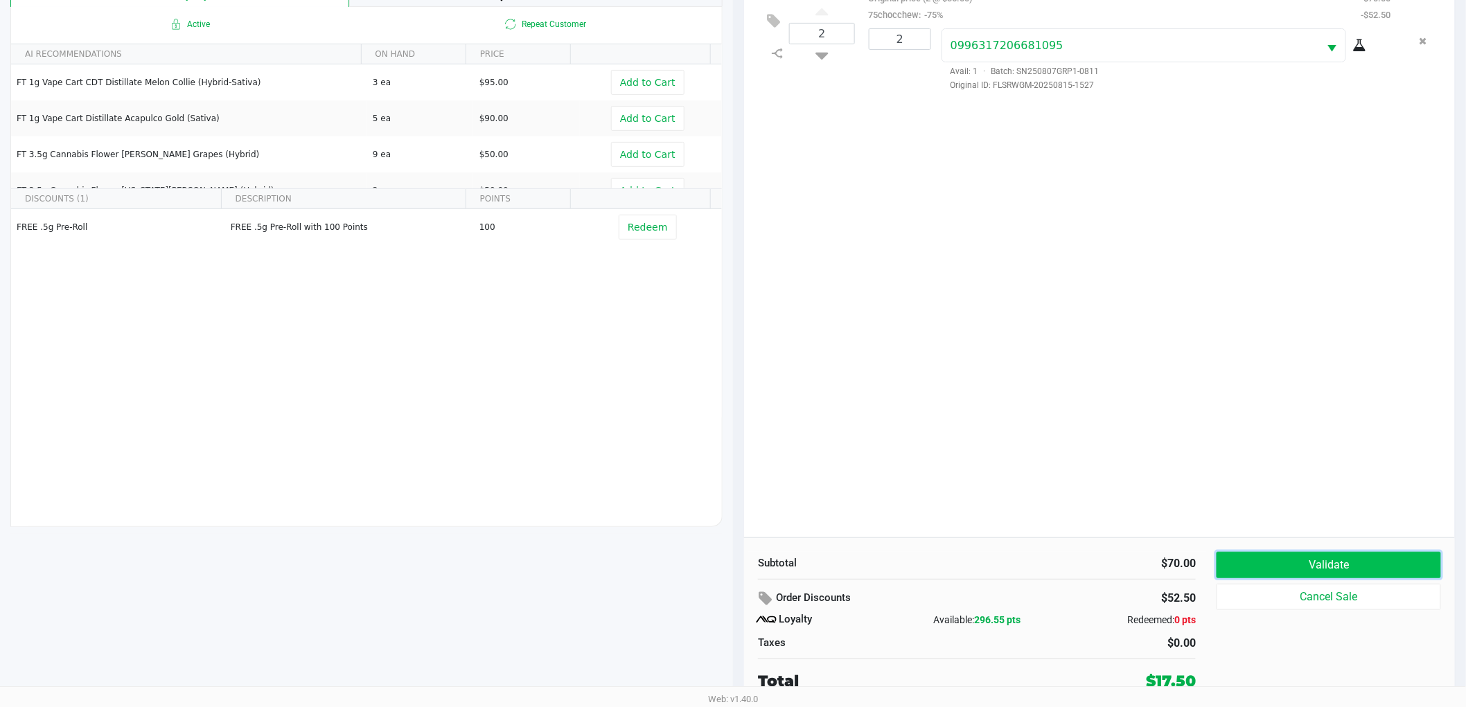
click at [1338, 570] on button "Validate" at bounding box center [1329, 565] width 224 height 26
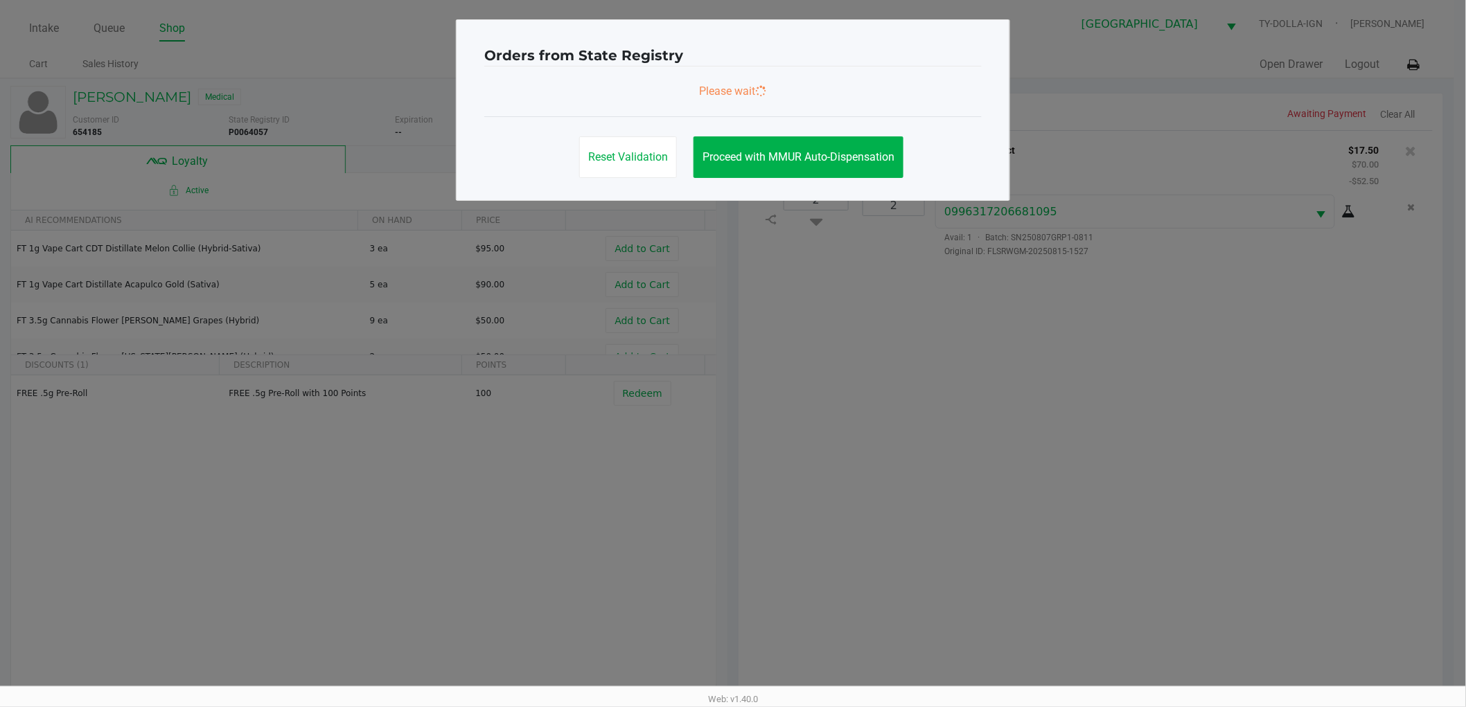
scroll to position [0, 0]
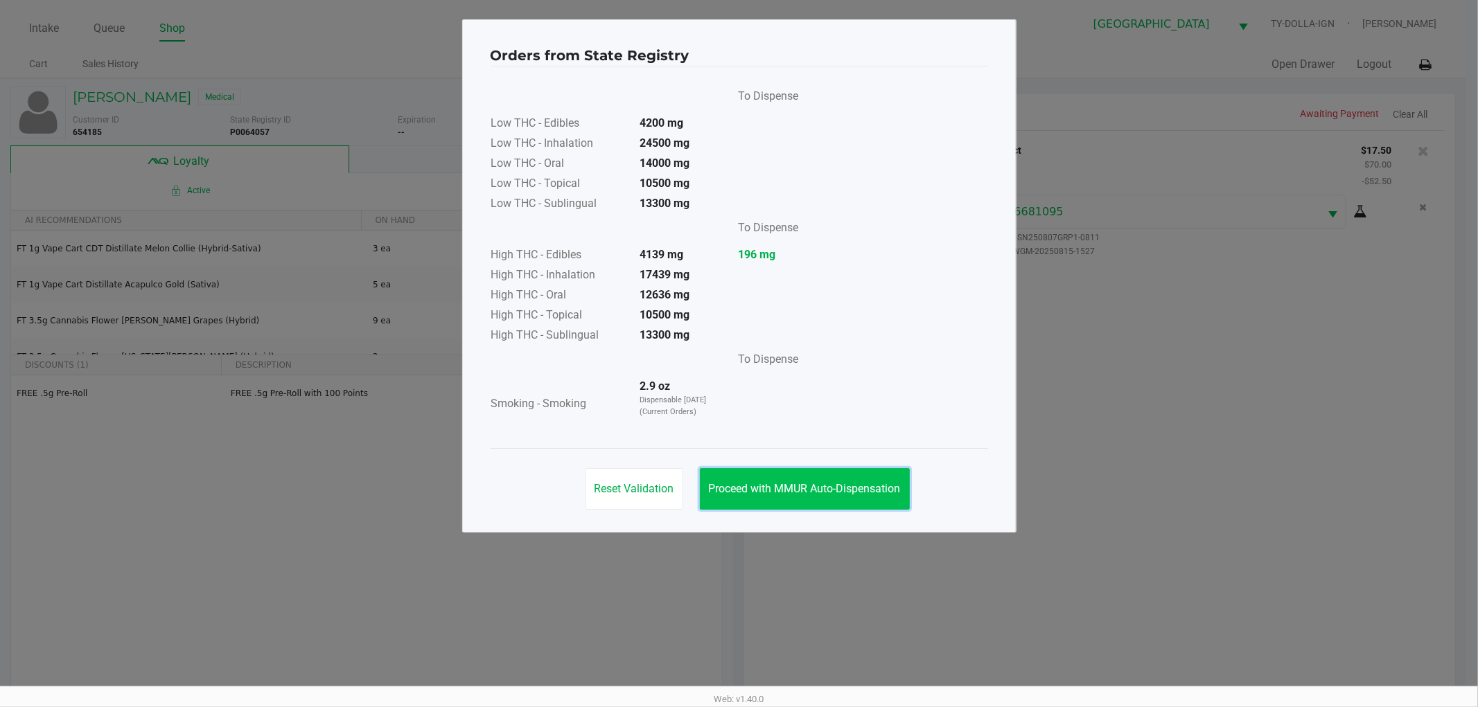
click at [732, 474] on button "Proceed with MMUR Auto-Dispensation" at bounding box center [805, 489] width 210 height 42
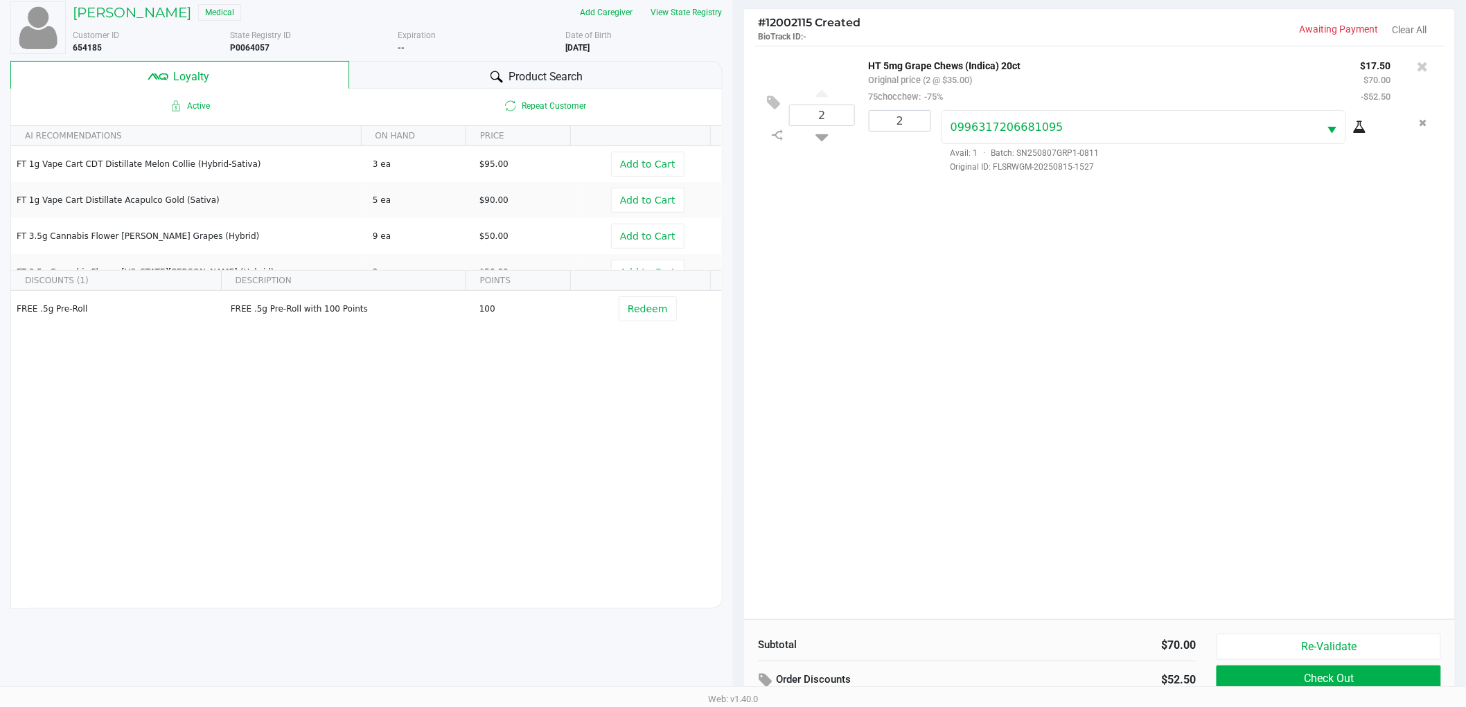
scroll to position [167, 0]
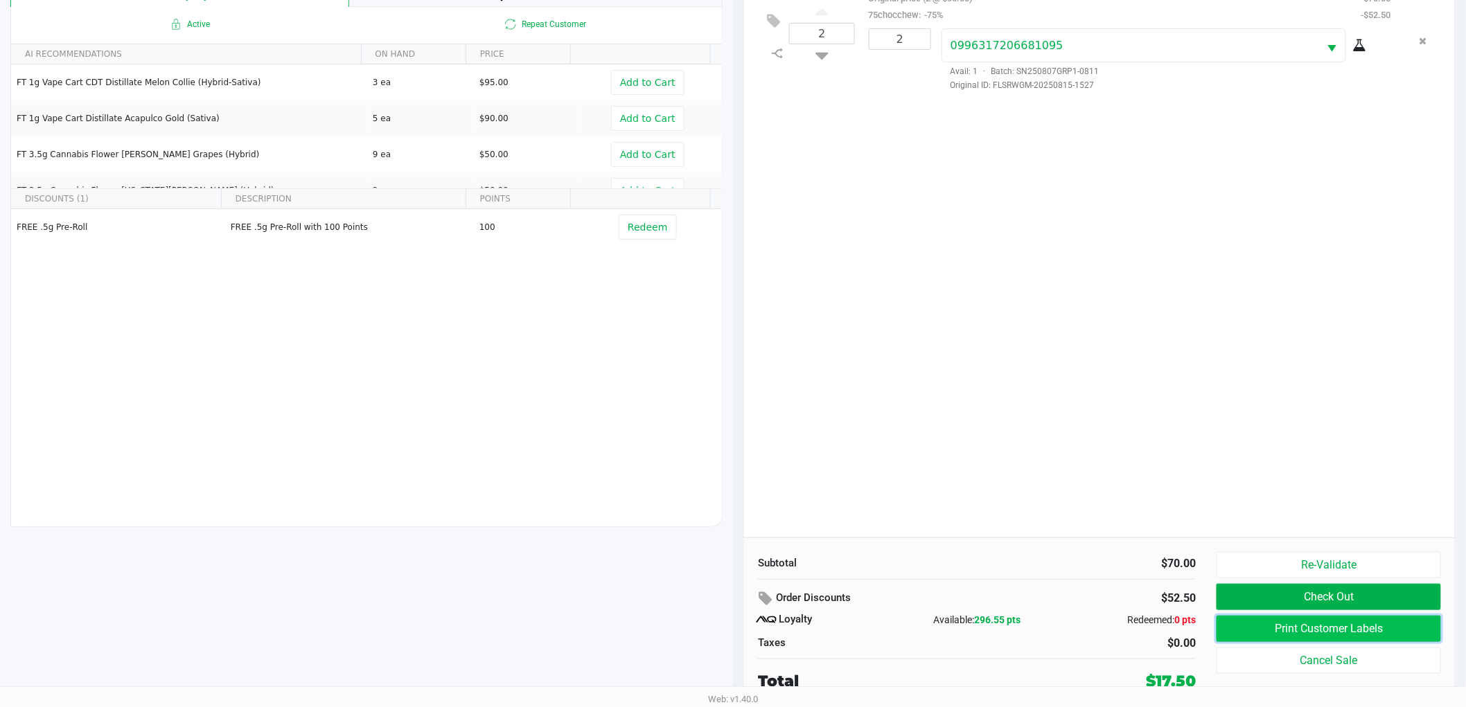
click at [1251, 626] on button "Print Customer Labels" at bounding box center [1329, 629] width 224 height 26
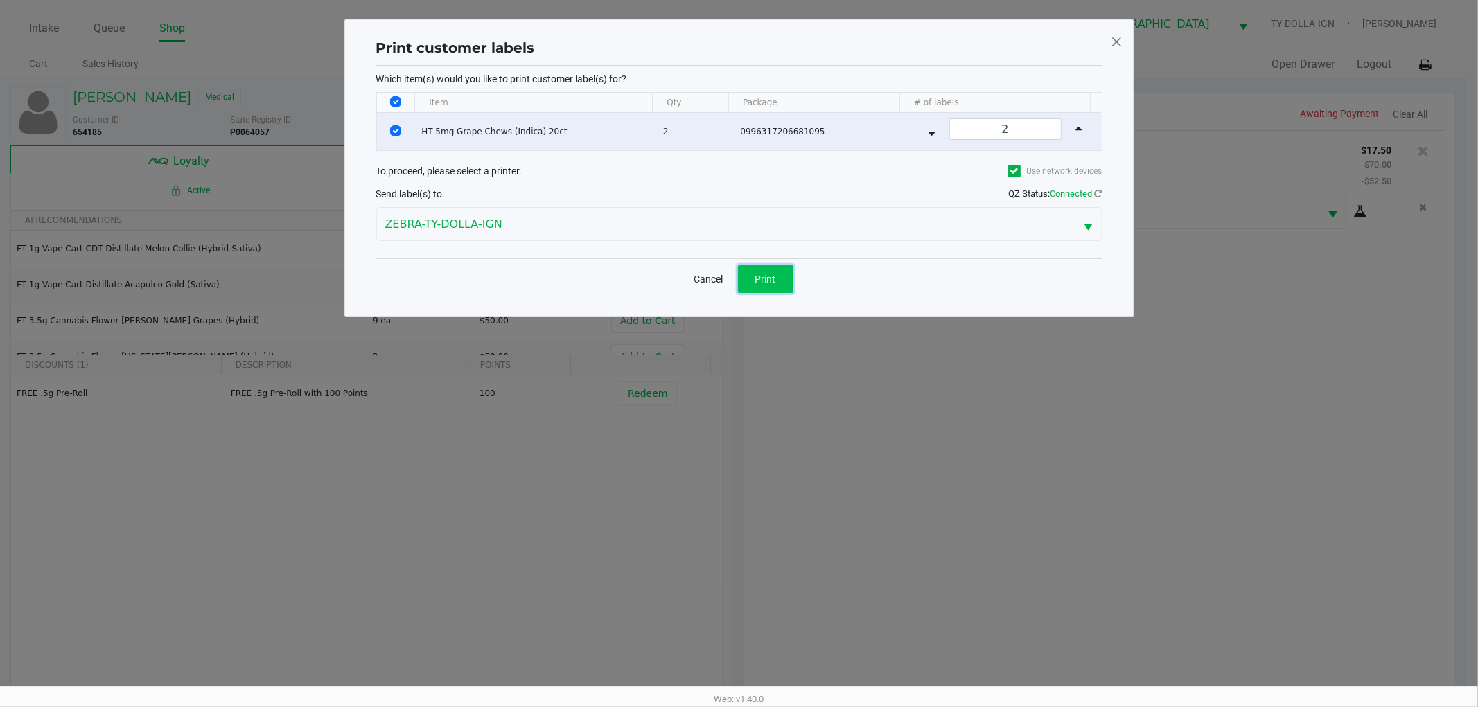
click at [788, 269] on button "Print" at bounding box center [765, 279] width 55 height 28
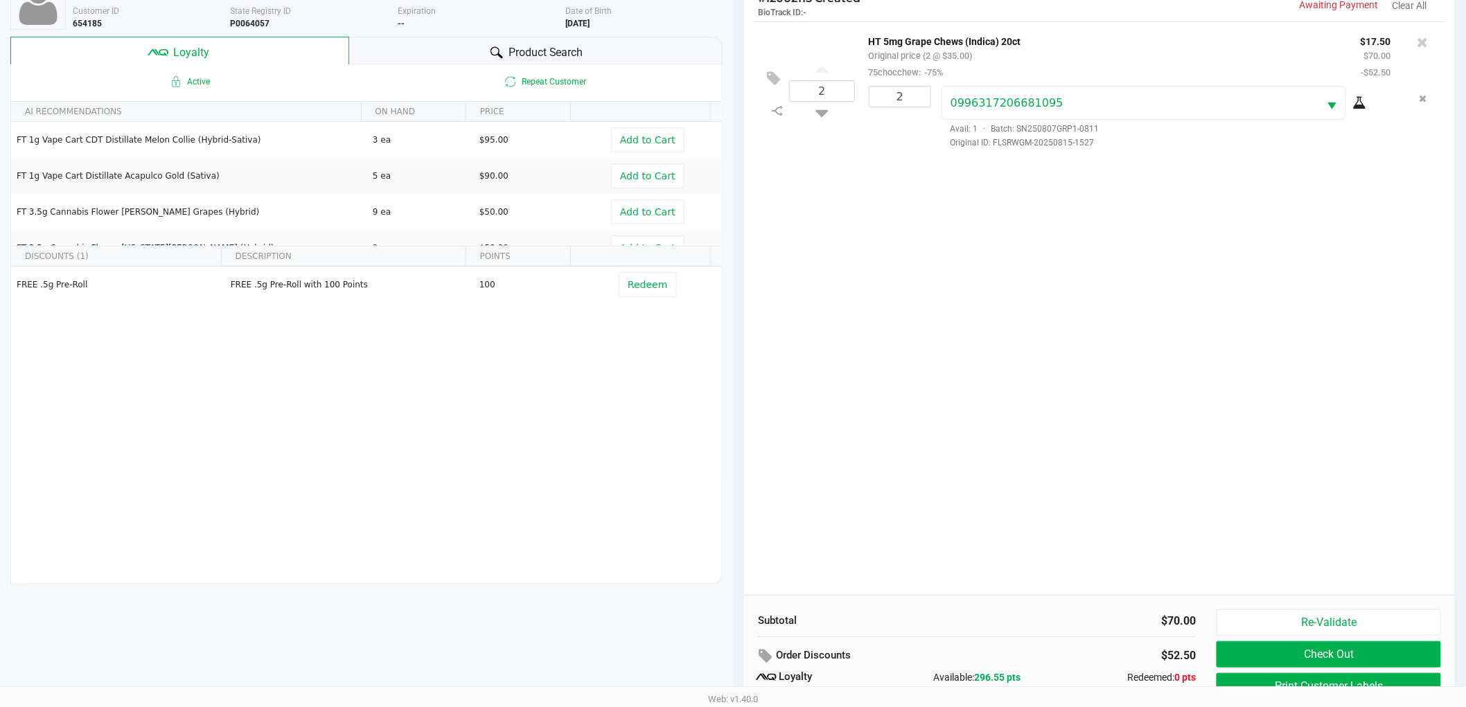
scroll to position [167, 0]
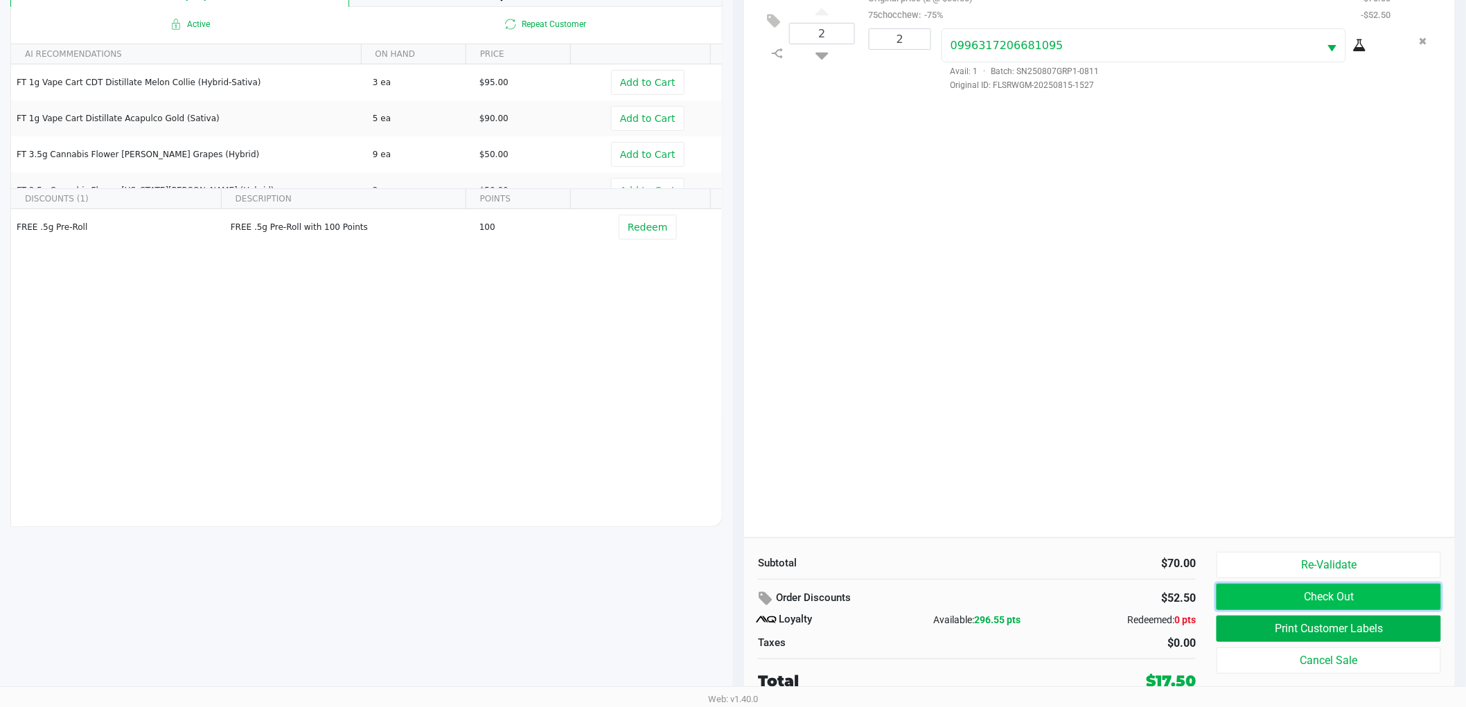
click at [1294, 606] on button "Check Out" at bounding box center [1329, 597] width 224 height 26
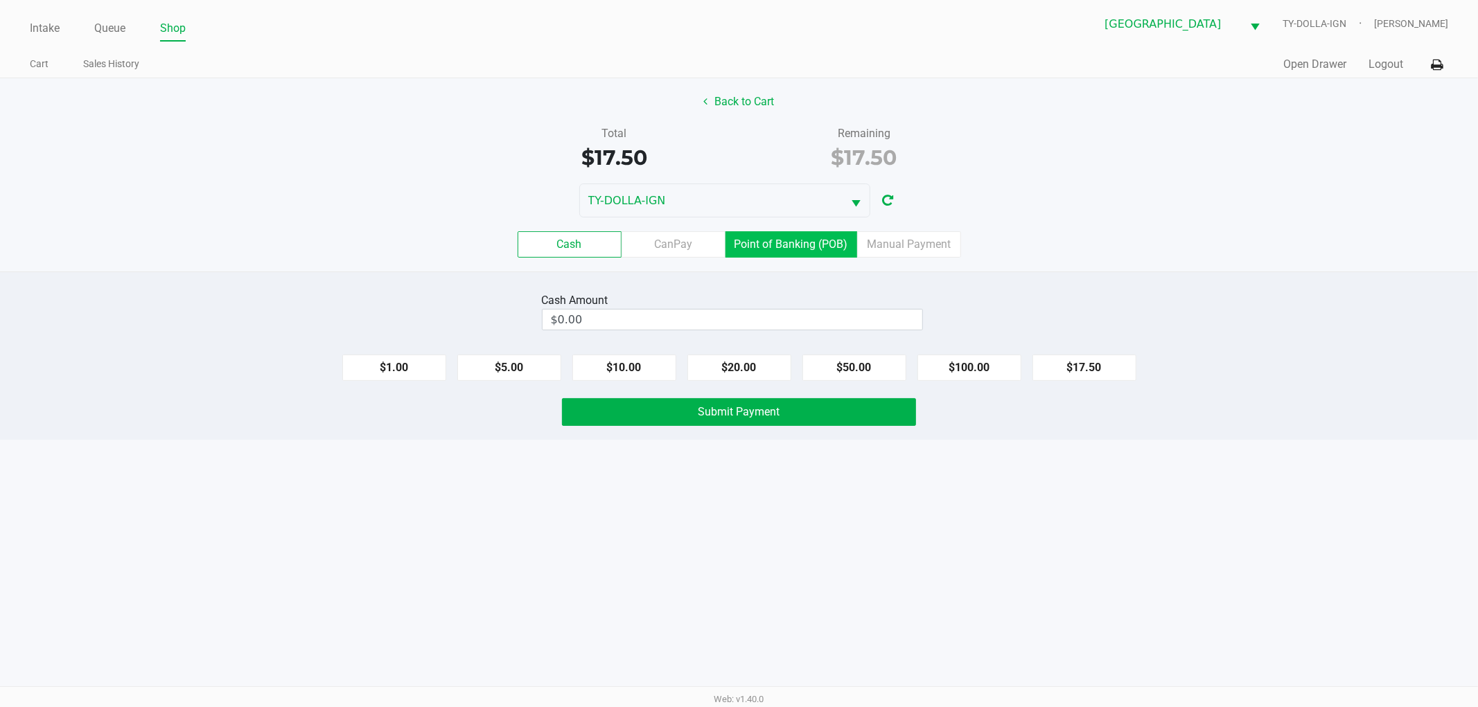
click at [775, 248] on label "Point of Banking (POB)" at bounding box center [791, 244] width 132 height 26
click at [0, 0] on 7 "Point of Banking (POB)" at bounding box center [0, 0] width 0 height 0
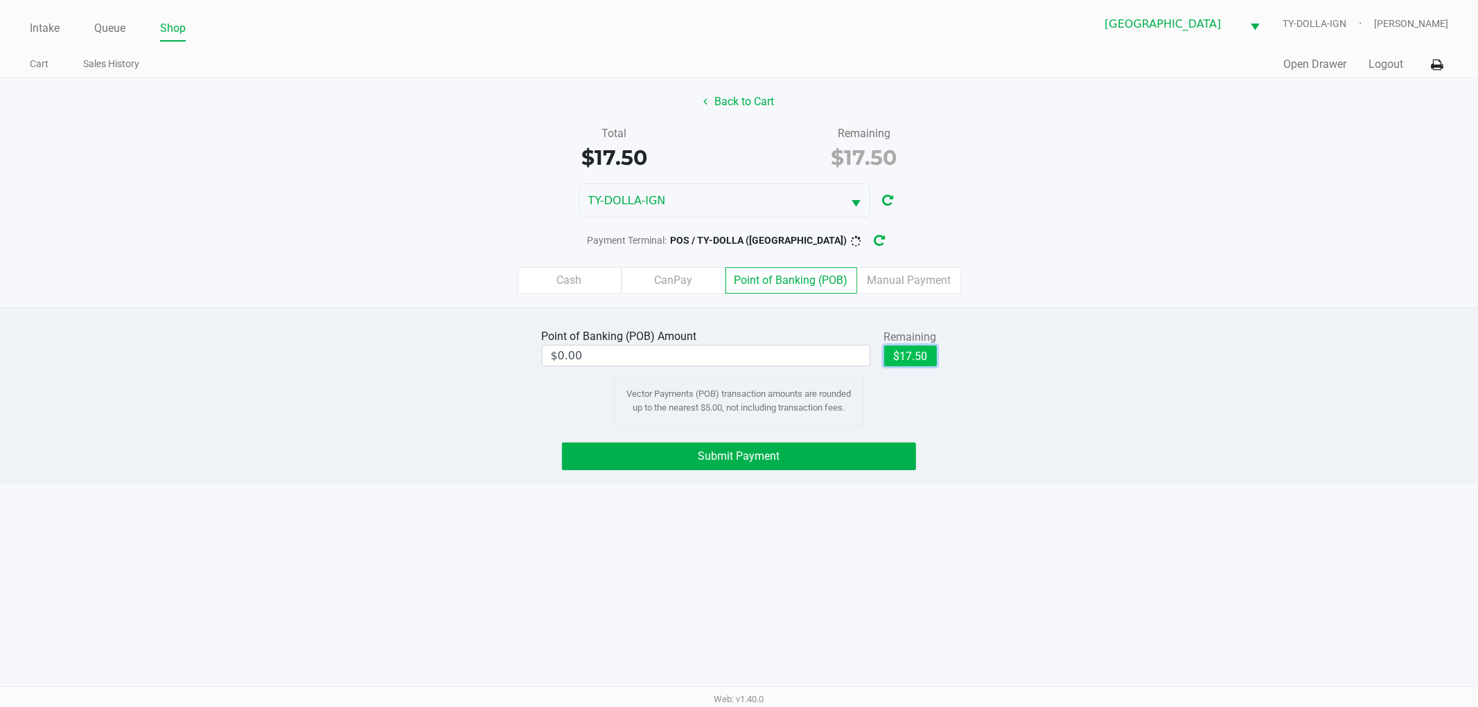
click at [901, 355] on button "$17.50" at bounding box center [910, 356] width 53 height 21
type input "$17.50"
click at [749, 446] on button "Submit Payment" at bounding box center [739, 457] width 354 height 28
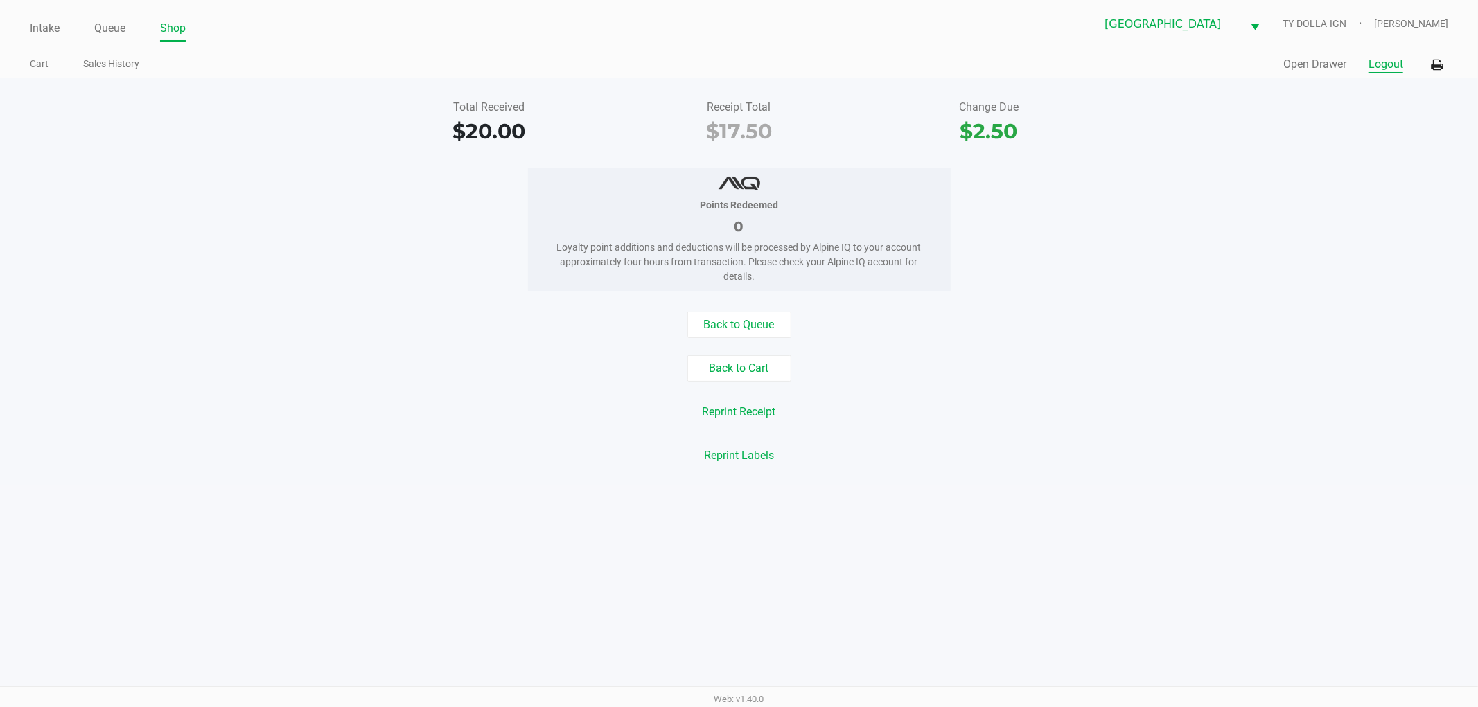
click at [1391, 61] on button "Logout" at bounding box center [1385, 64] width 35 height 17
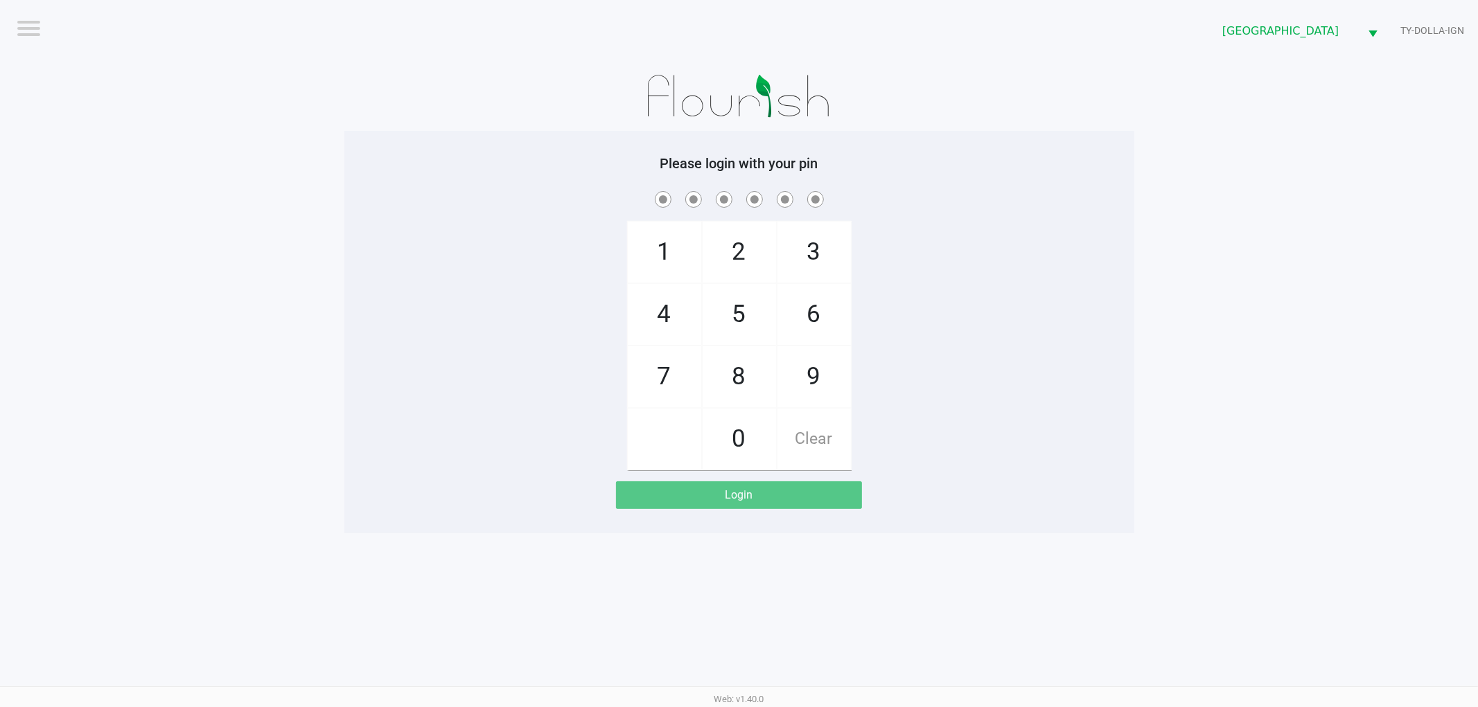
click at [403, 303] on div "1 4 7 2 5 8 0 3 6 9 Clear" at bounding box center [739, 329] width 790 height 282
checkbox input "true"
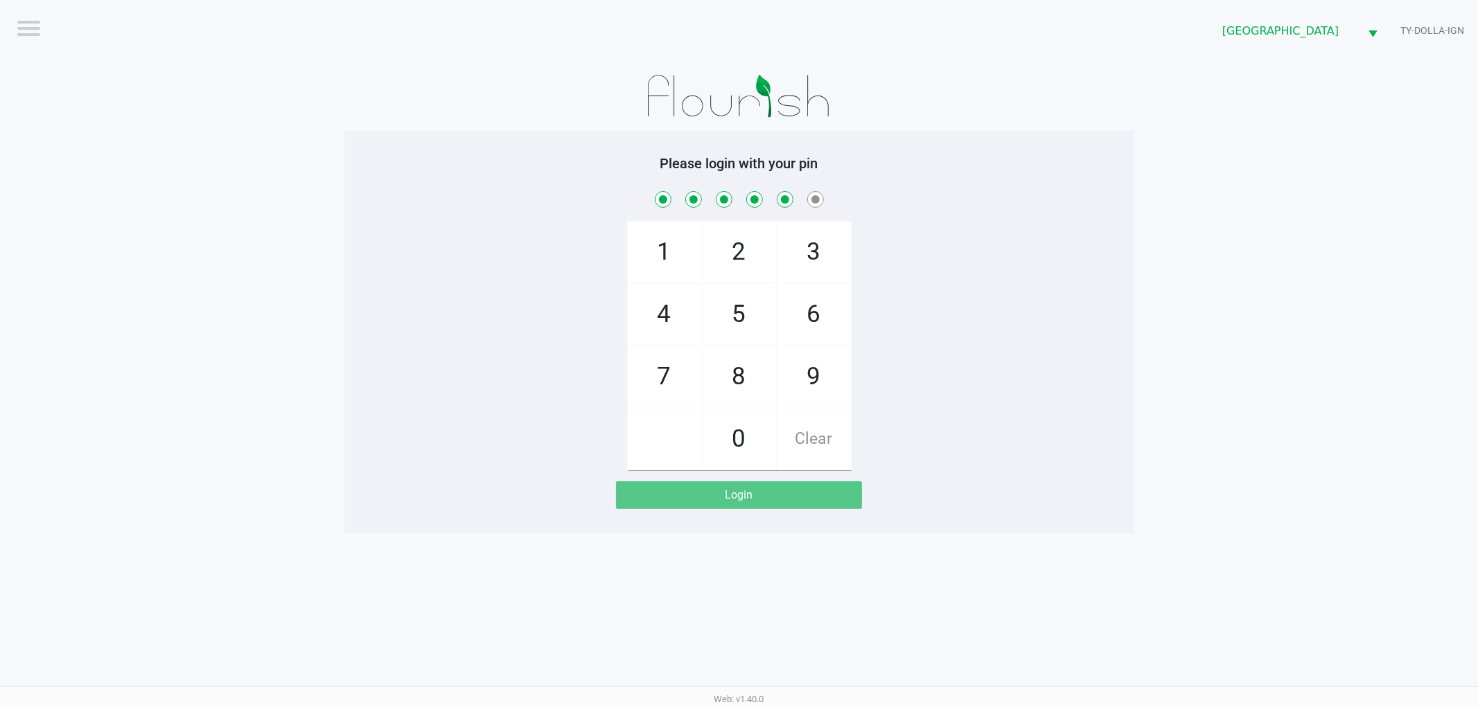
checkbox input "true"
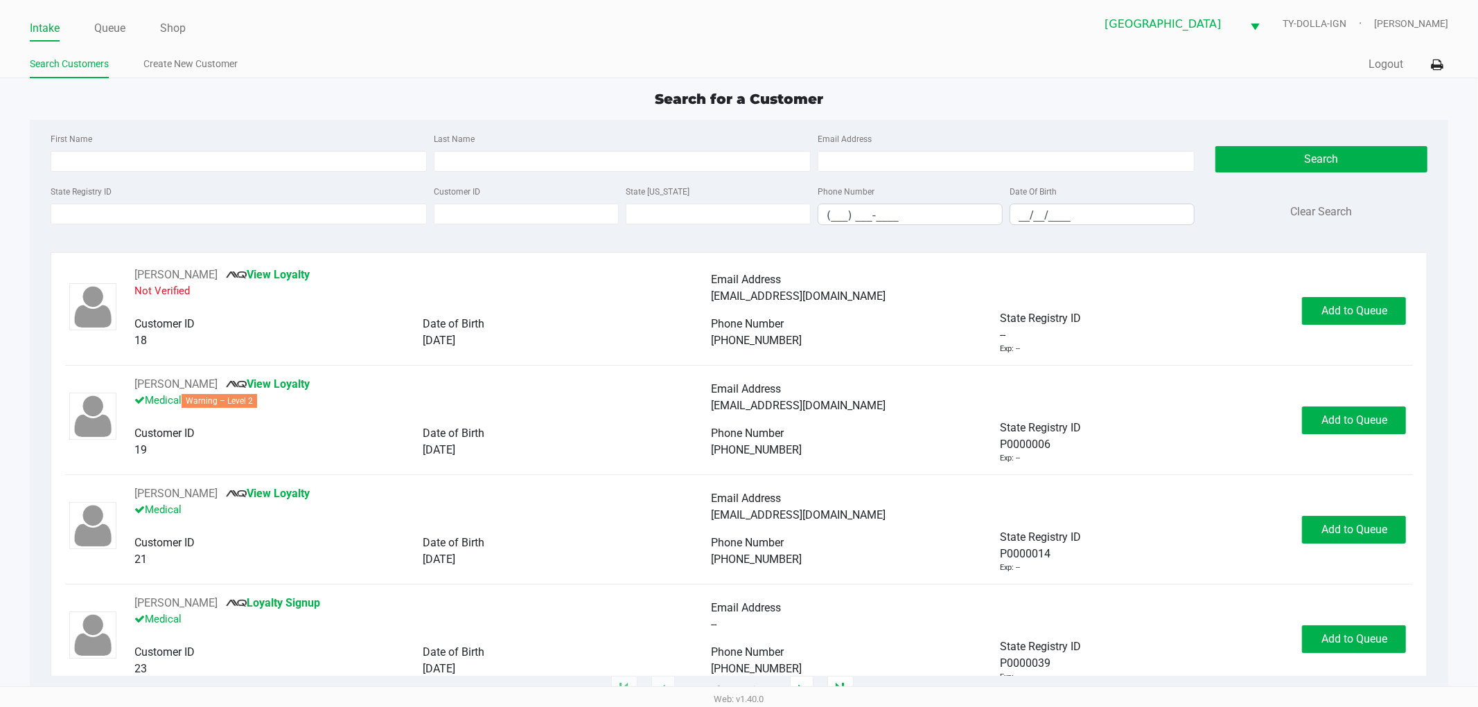
click at [118, 16] on div "Intake Queue Shop" at bounding box center [384, 28] width 709 height 26
click at [116, 26] on link "Queue" at bounding box center [109, 28] width 31 height 19
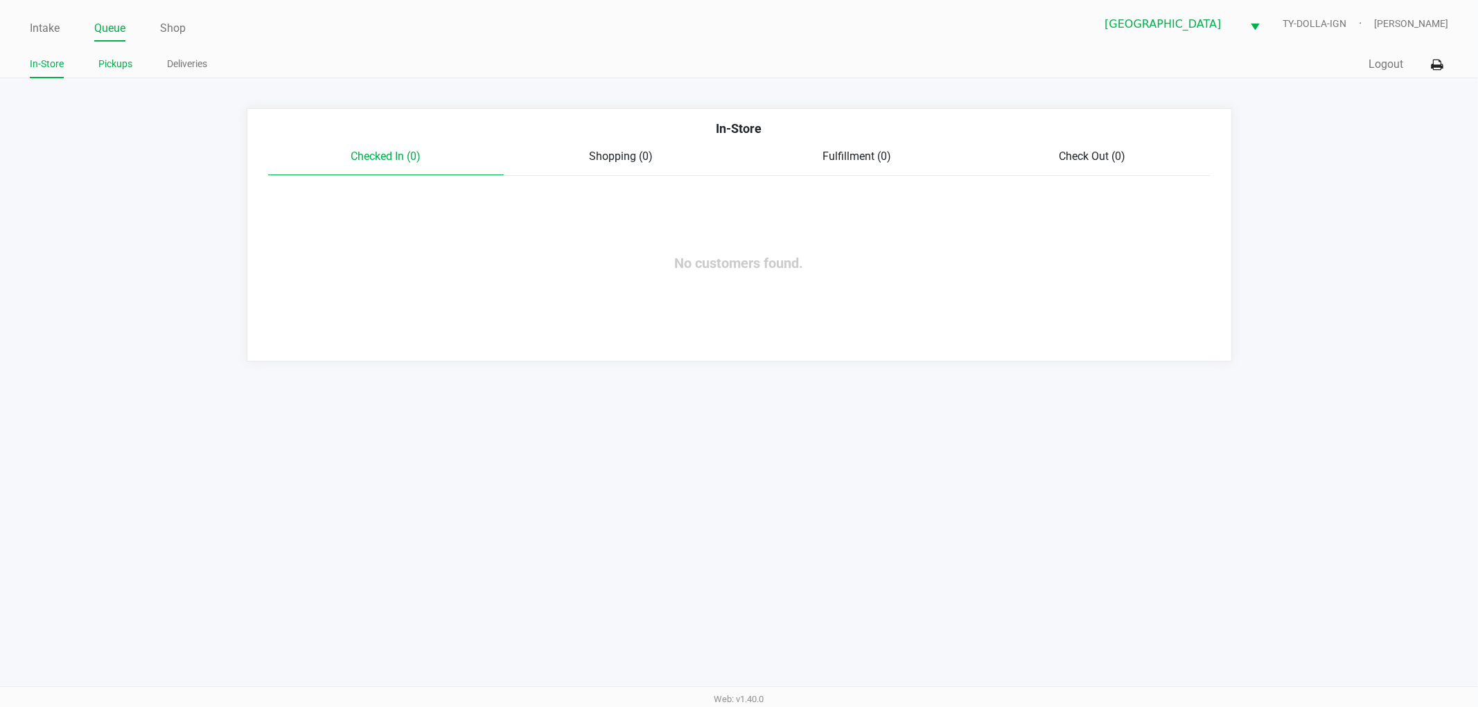
click at [102, 55] on link "Pickups" at bounding box center [115, 63] width 34 height 17
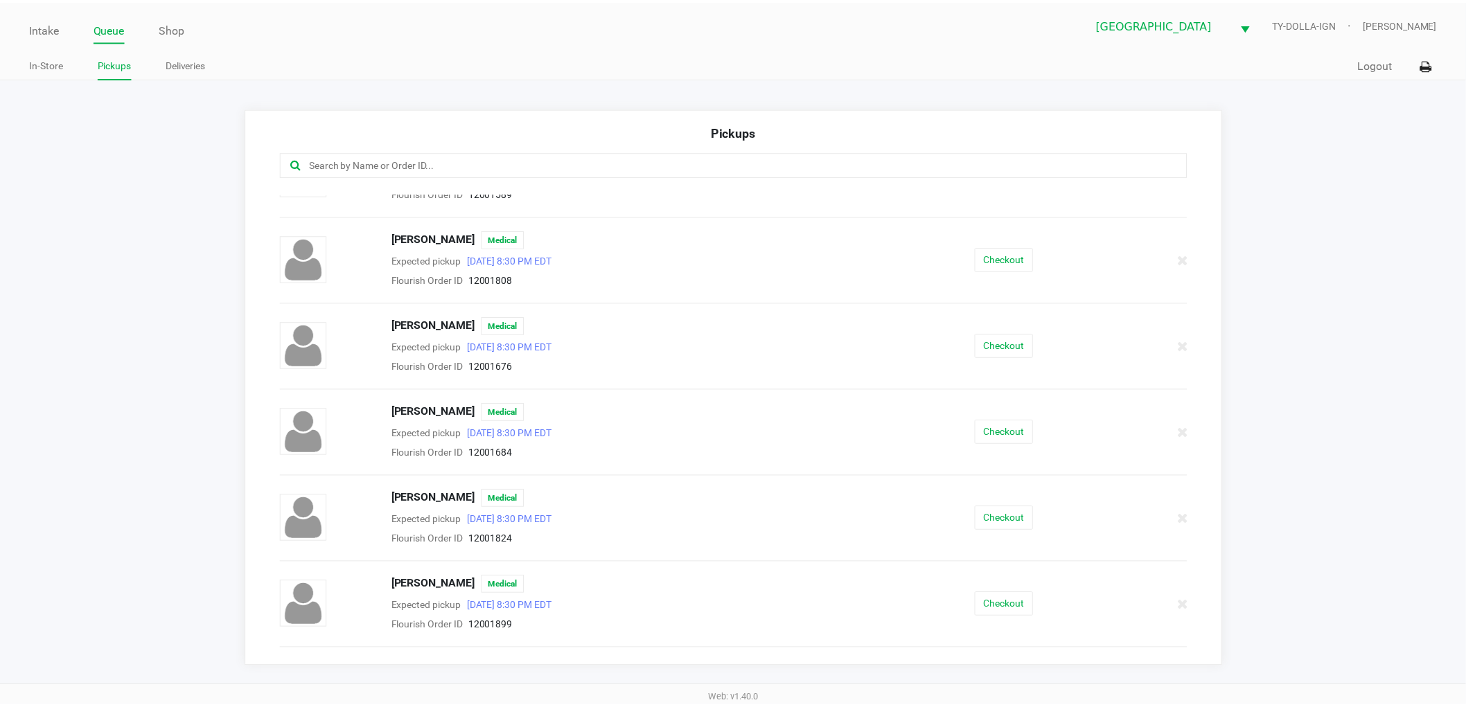
scroll to position [77, 0]
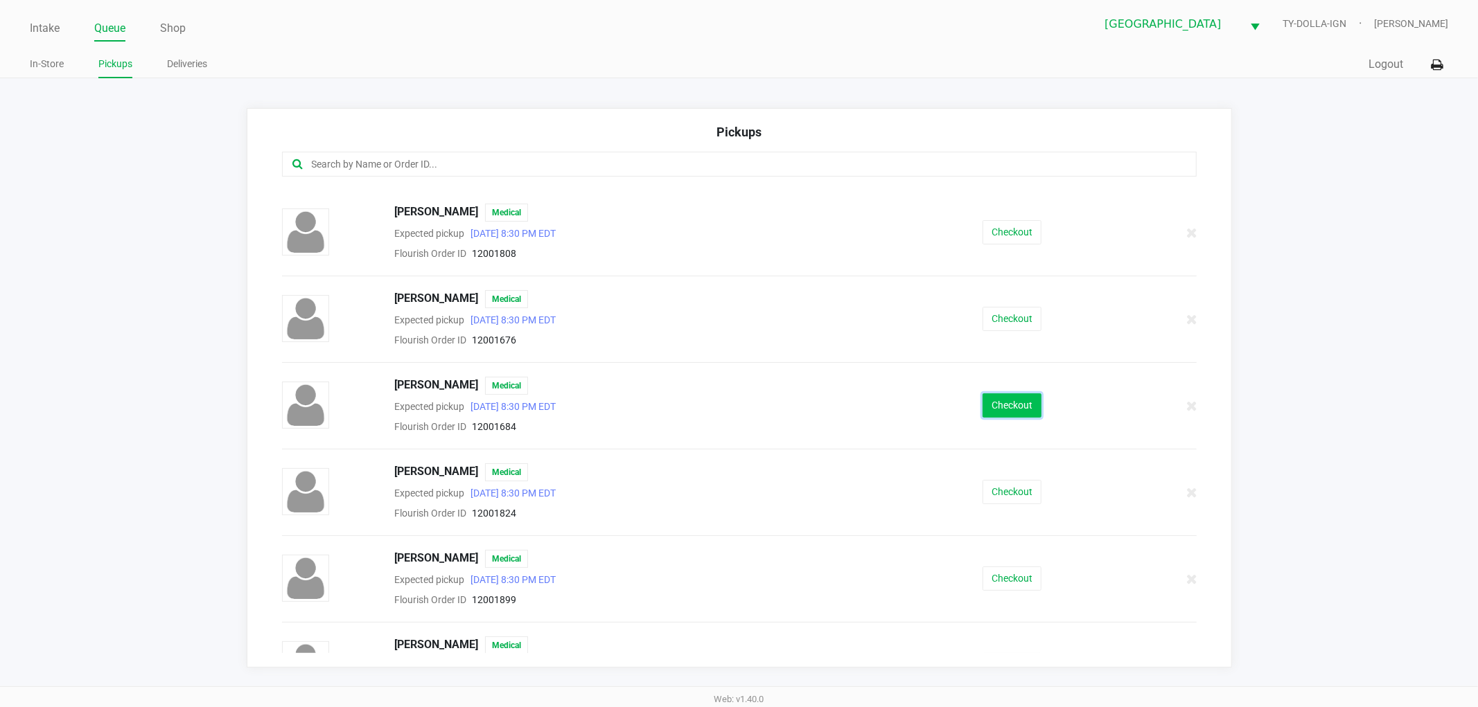
click at [1007, 406] on button "Checkout" at bounding box center [1011, 406] width 59 height 24
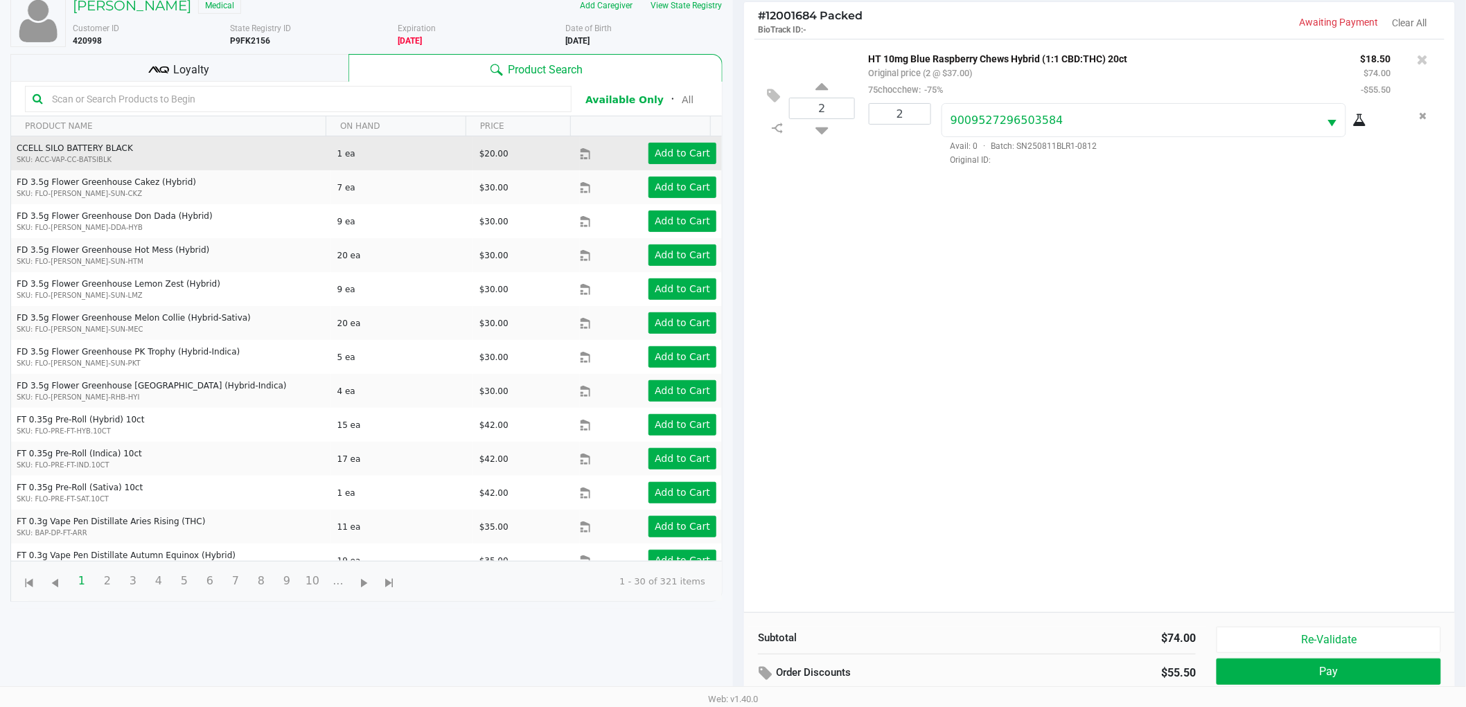
scroll to position [150, 0]
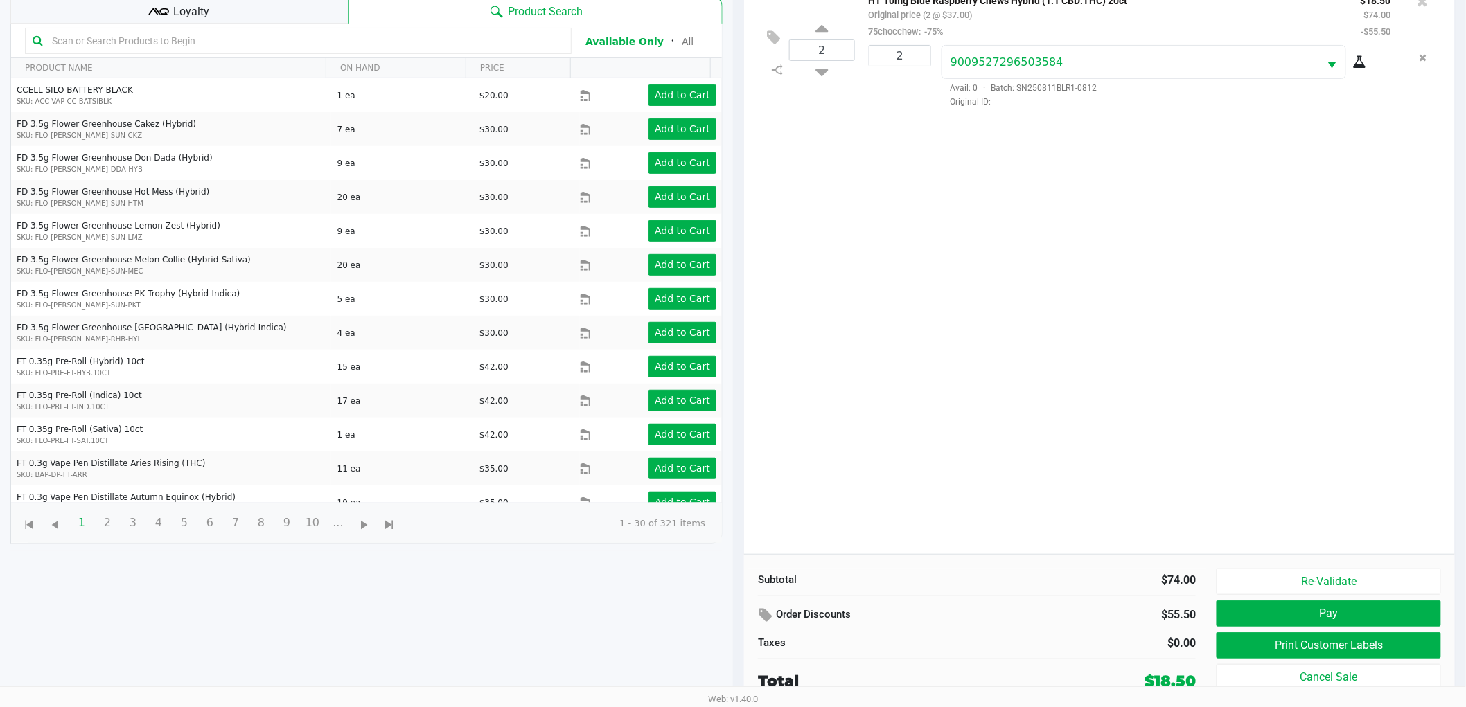
click at [195, 15] on span "Loyalty" at bounding box center [192, 11] width 36 height 17
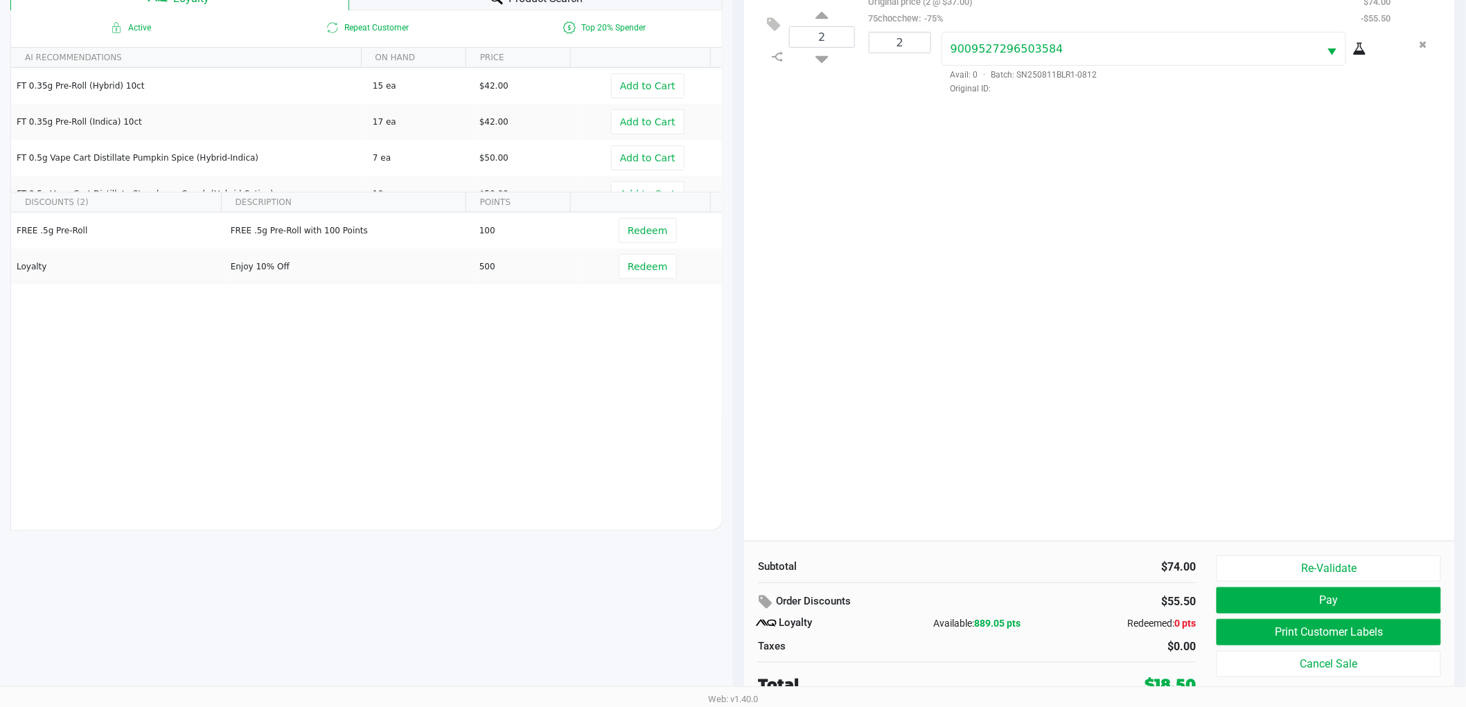
scroll to position [167, 0]
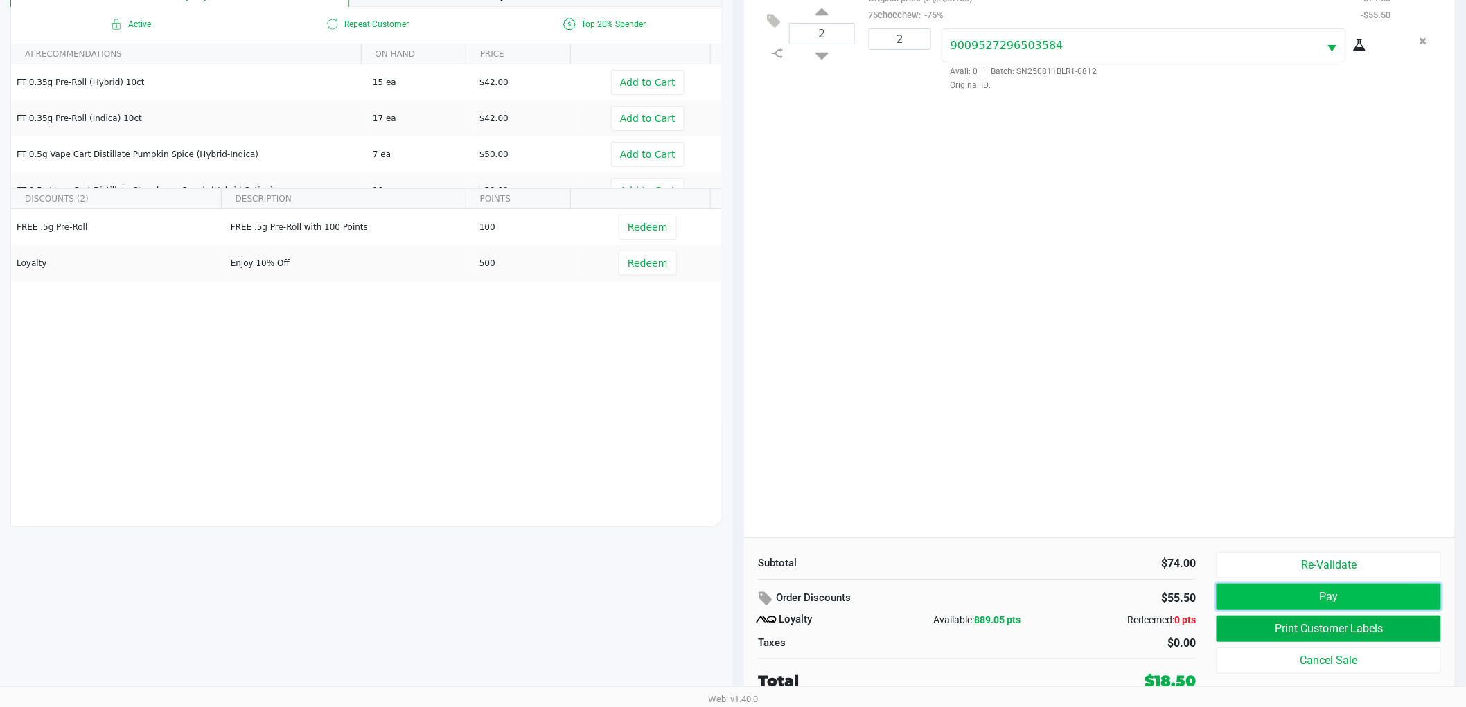
click at [1267, 589] on button "Pay" at bounding box center [1329, 597] width 224 height 26
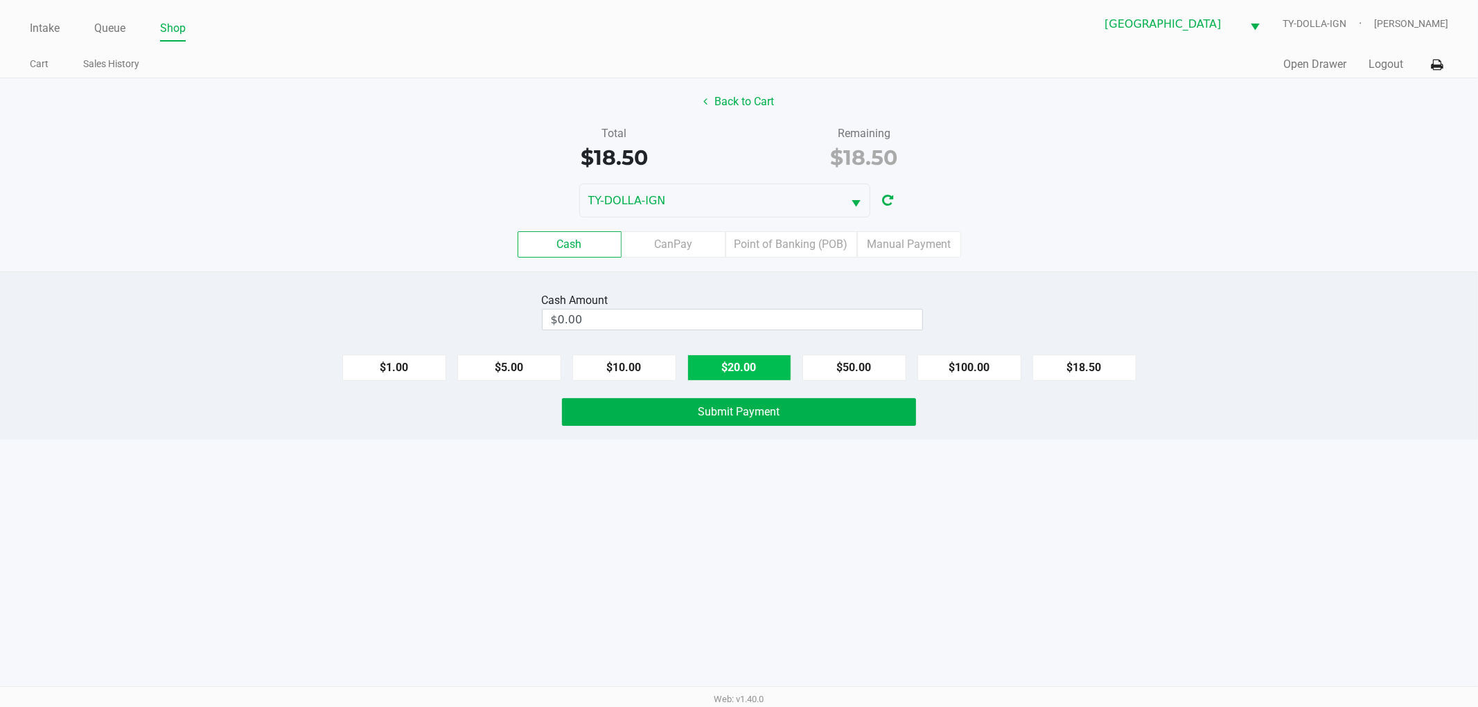
click at [730, 361] on button "$20.00" at bounding box center [739, 368] width 104 height 26
type input "$20.00"
click at [725, 416] on span "Submit Payment" at bounding box center [739, 411] width 82 height 13
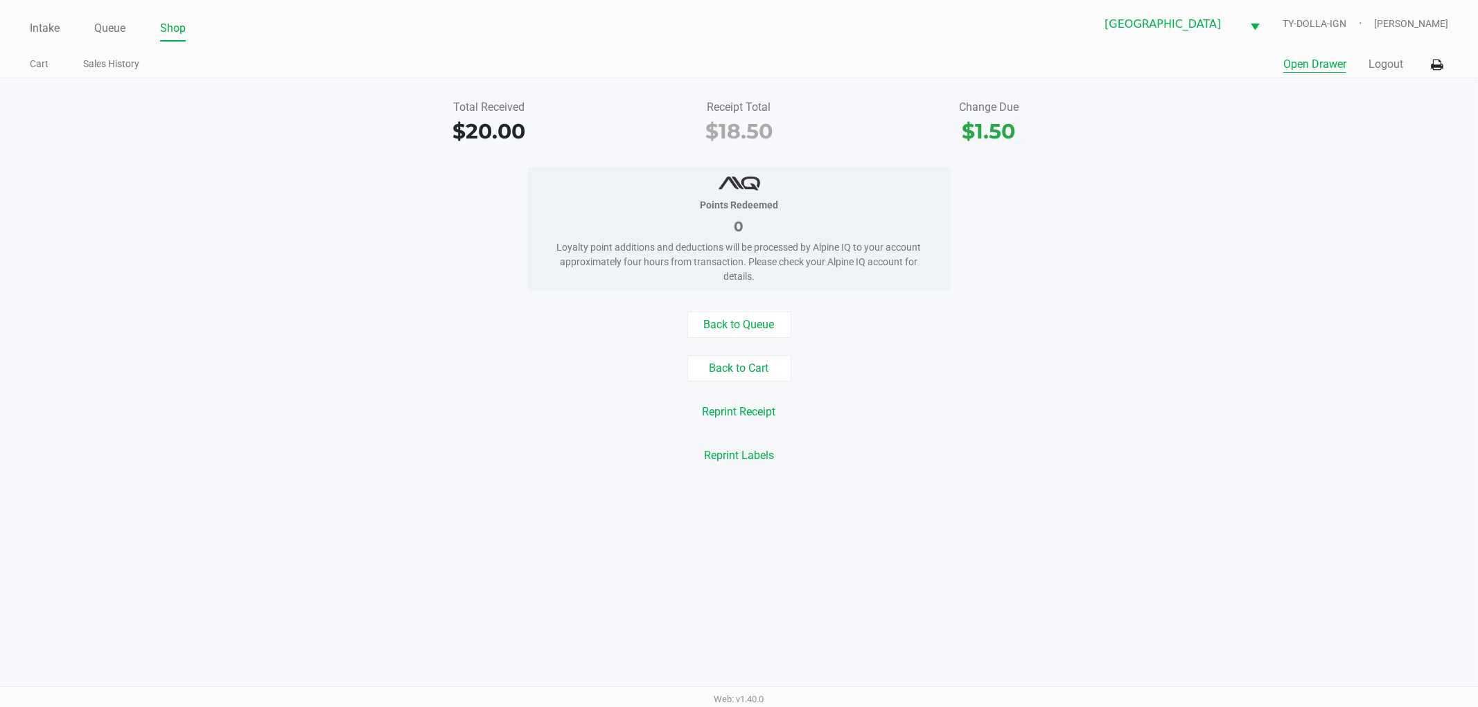
click at [1314, 62] on button "Open Drawer" at bounding box center [1314, 64] width 63 height 17
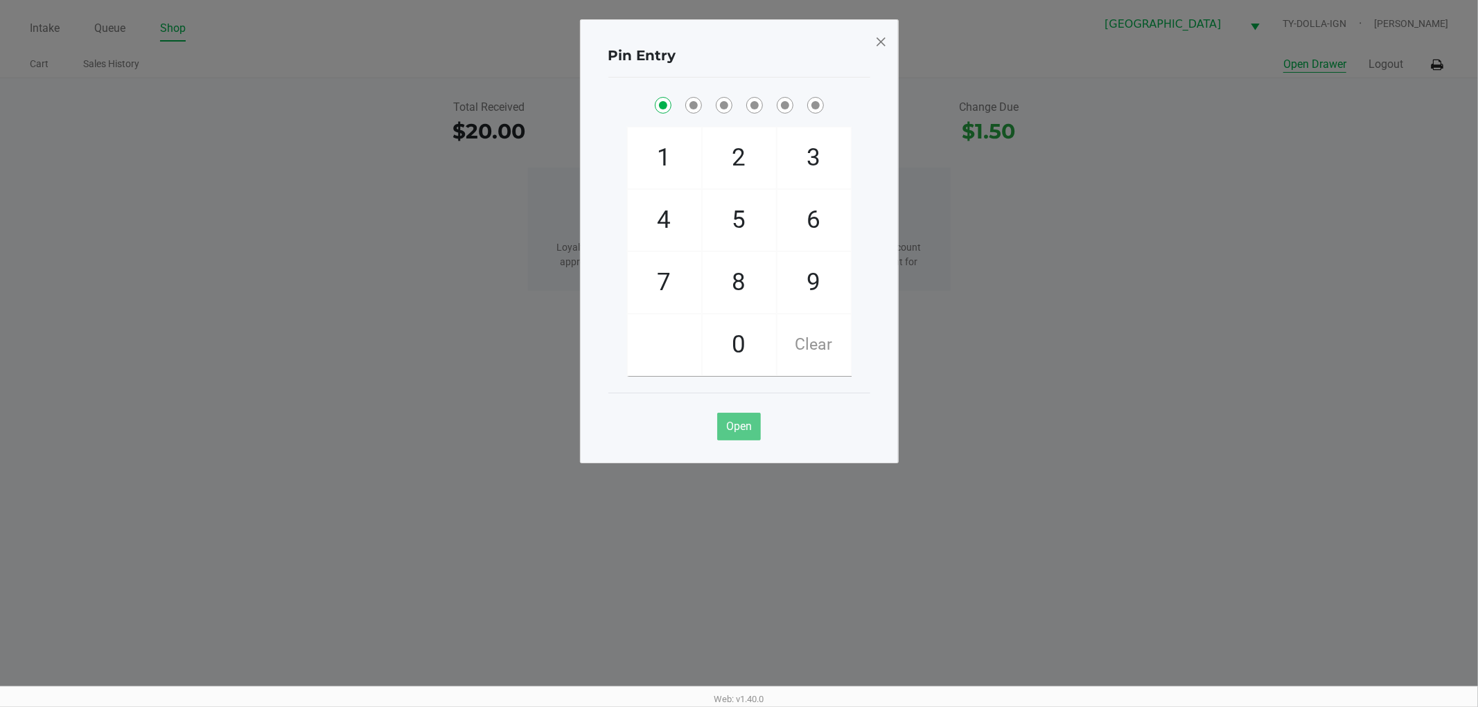
checkbox input "true"
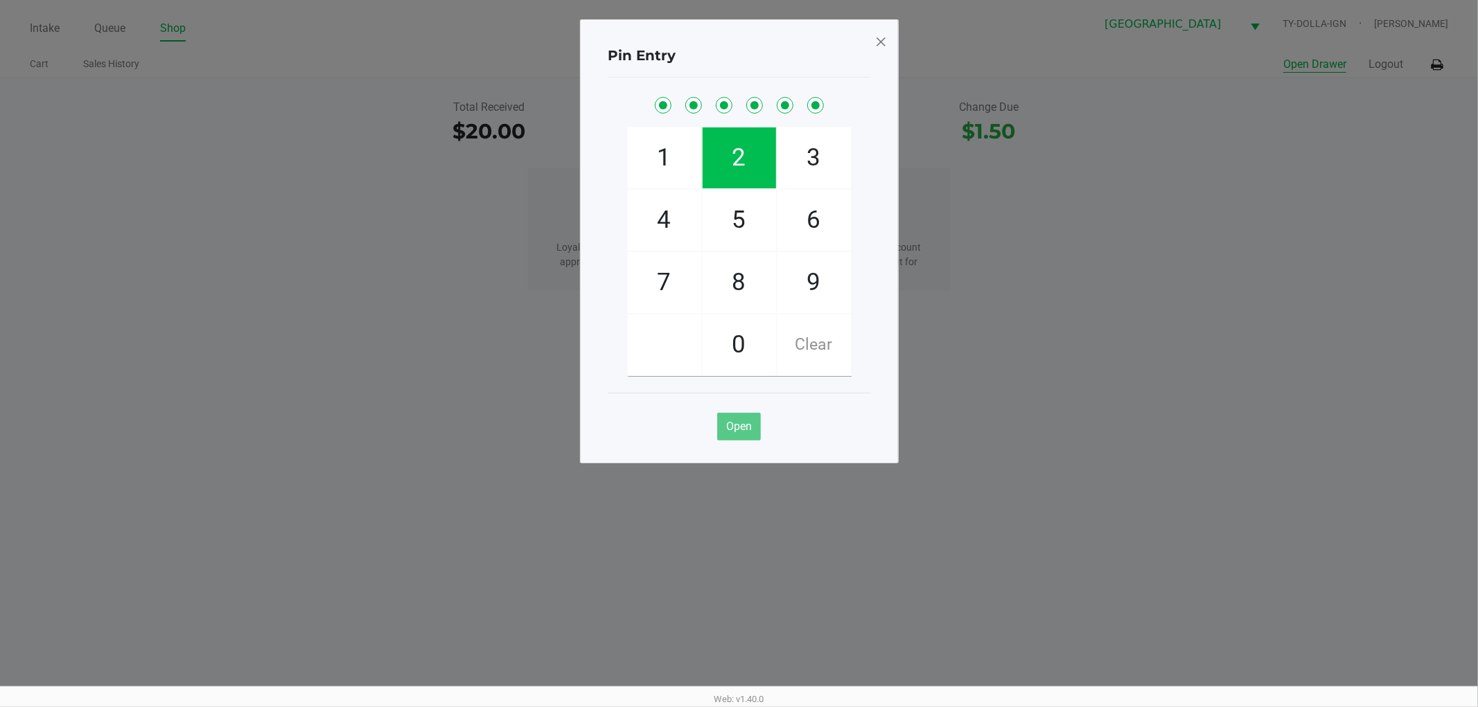
checkbox input "true"
click at [871, 39] on div "Pin Entry 1 4 7 2 5 8 0 3 6 9 Clear Open" at bounding box center [739, 241] width 319 height 444
drag, startPoint x: 874, startPoint y: 39, endPoint x: 1249, endPoint y: 40, distance: 374.8
click at [875, 40] on span at bounding box center [880, 41] width 12 height 22
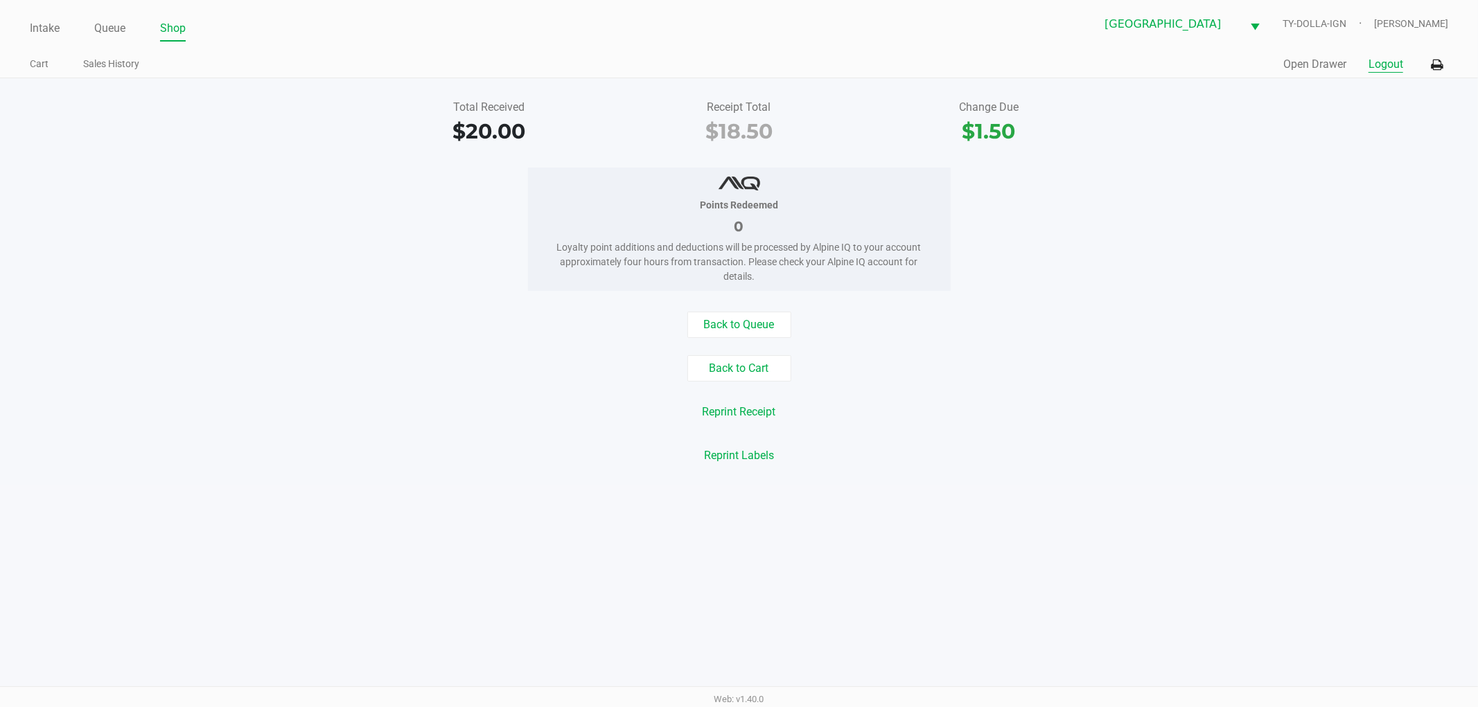
click at [1380, 63] on button "Logout" at bounding box center [1385, 64] width 35 height 17
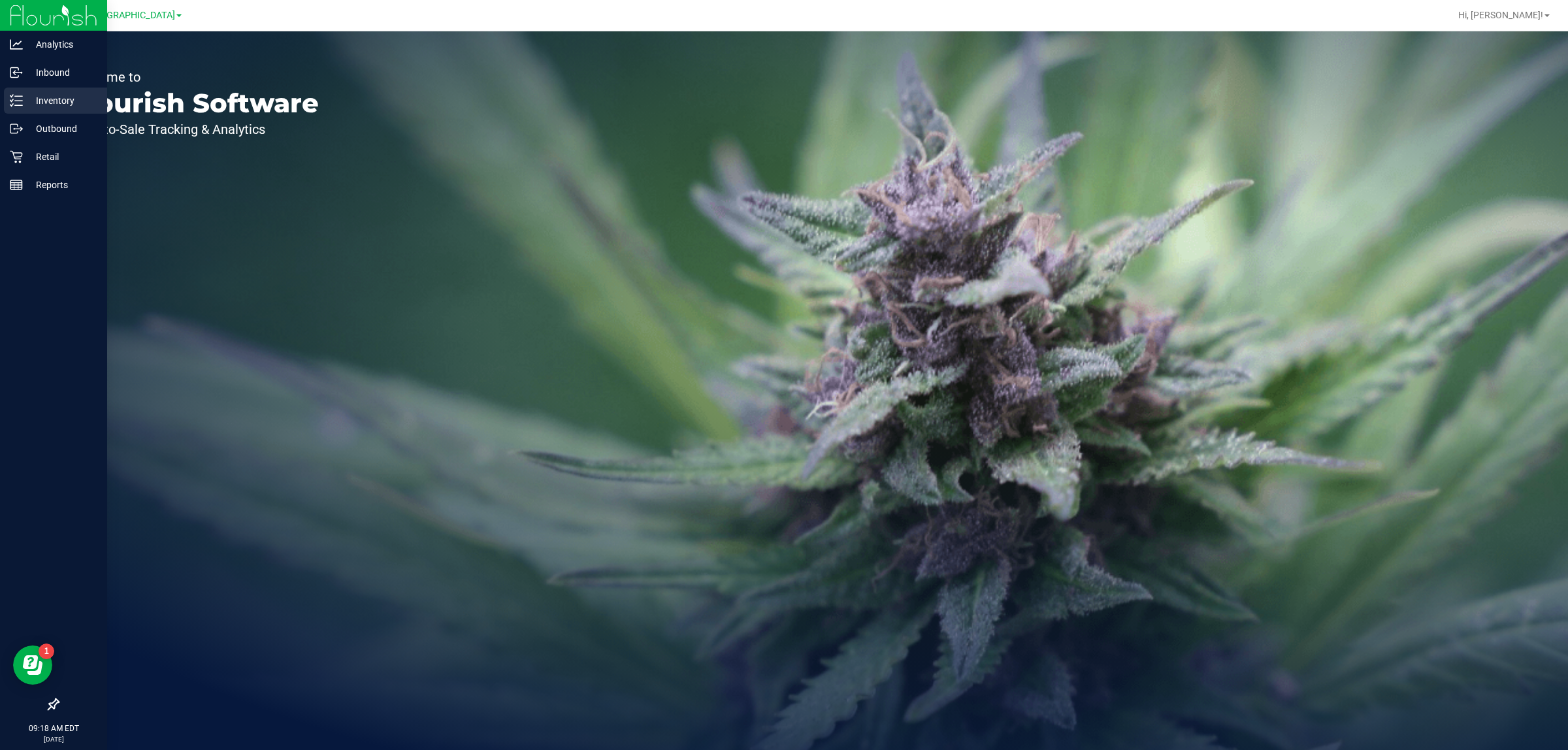
click at [47, 97] on p "Inventory" at bounding box center [61, 100] width 78 height 16
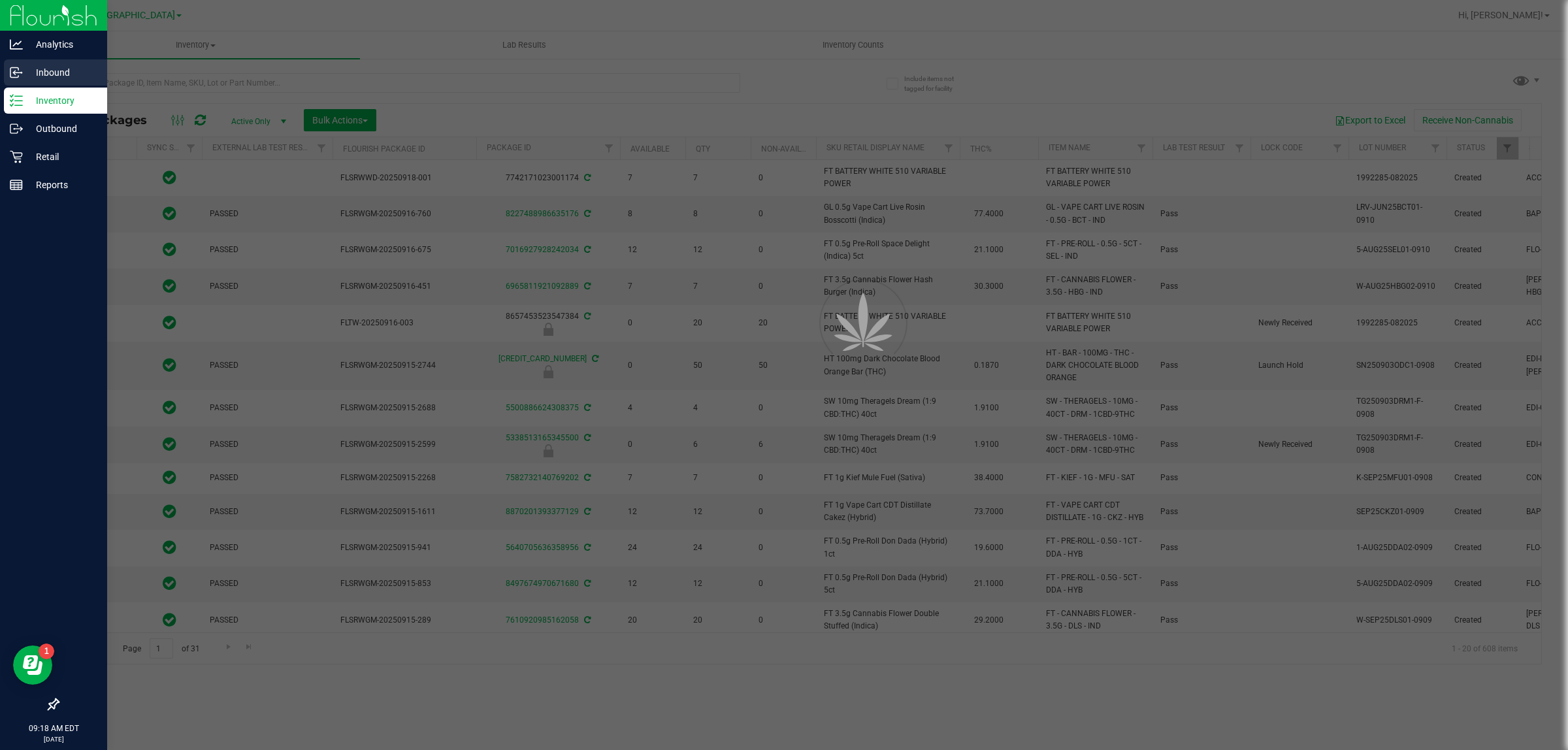
type input "[DATE]"
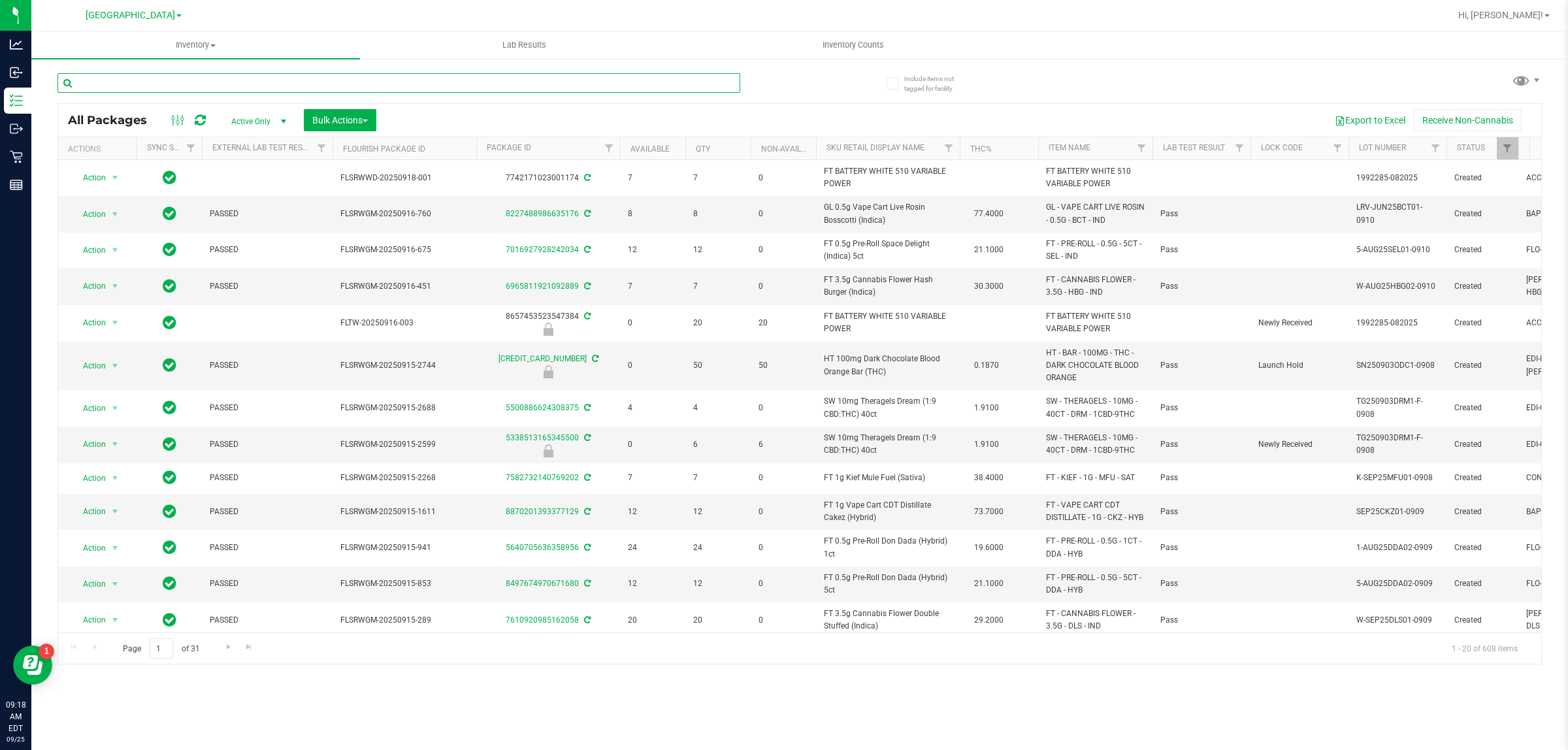
click at [172, 79] on input "text" at bounding box center [399, 83] width 683 height 20
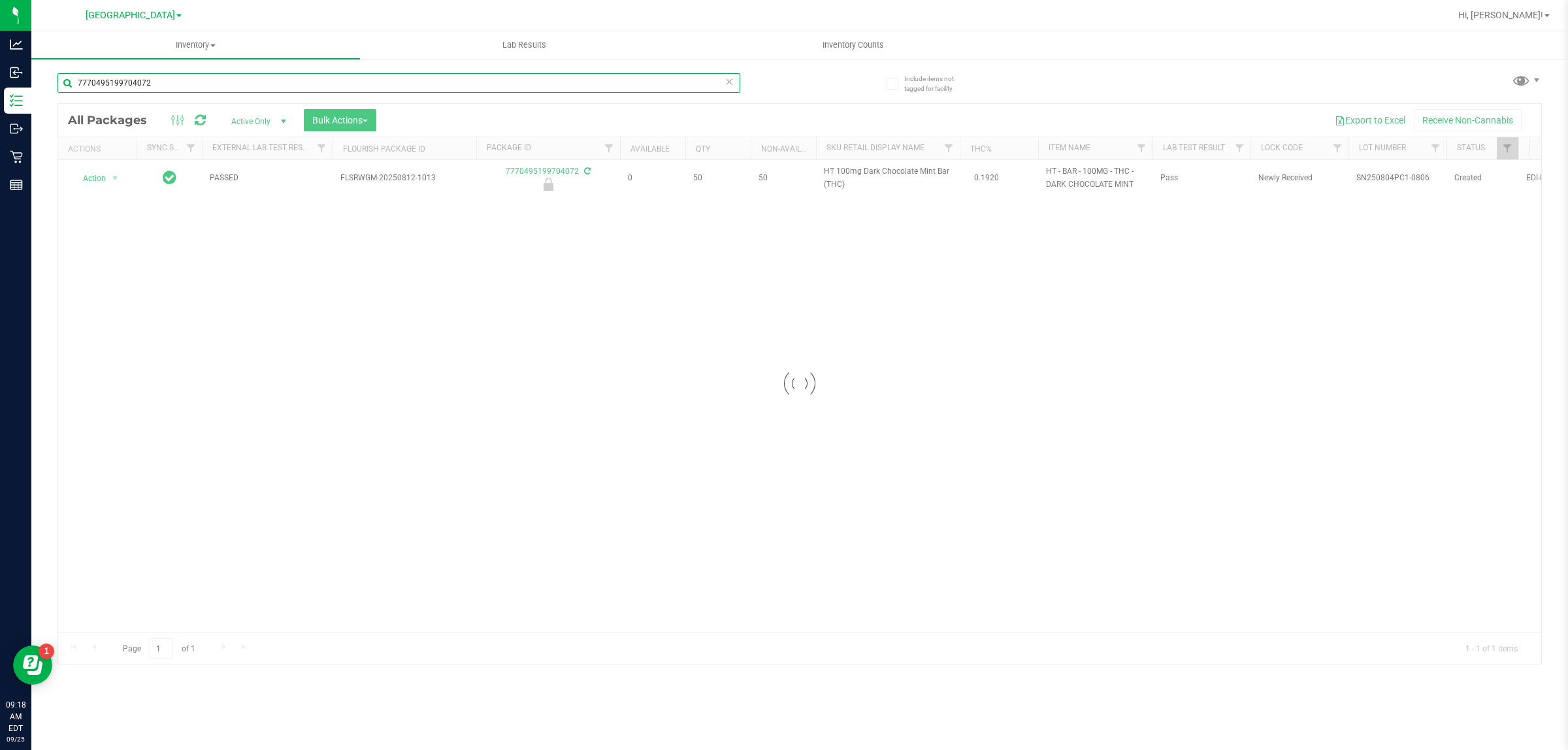
type input "7770495199704072"
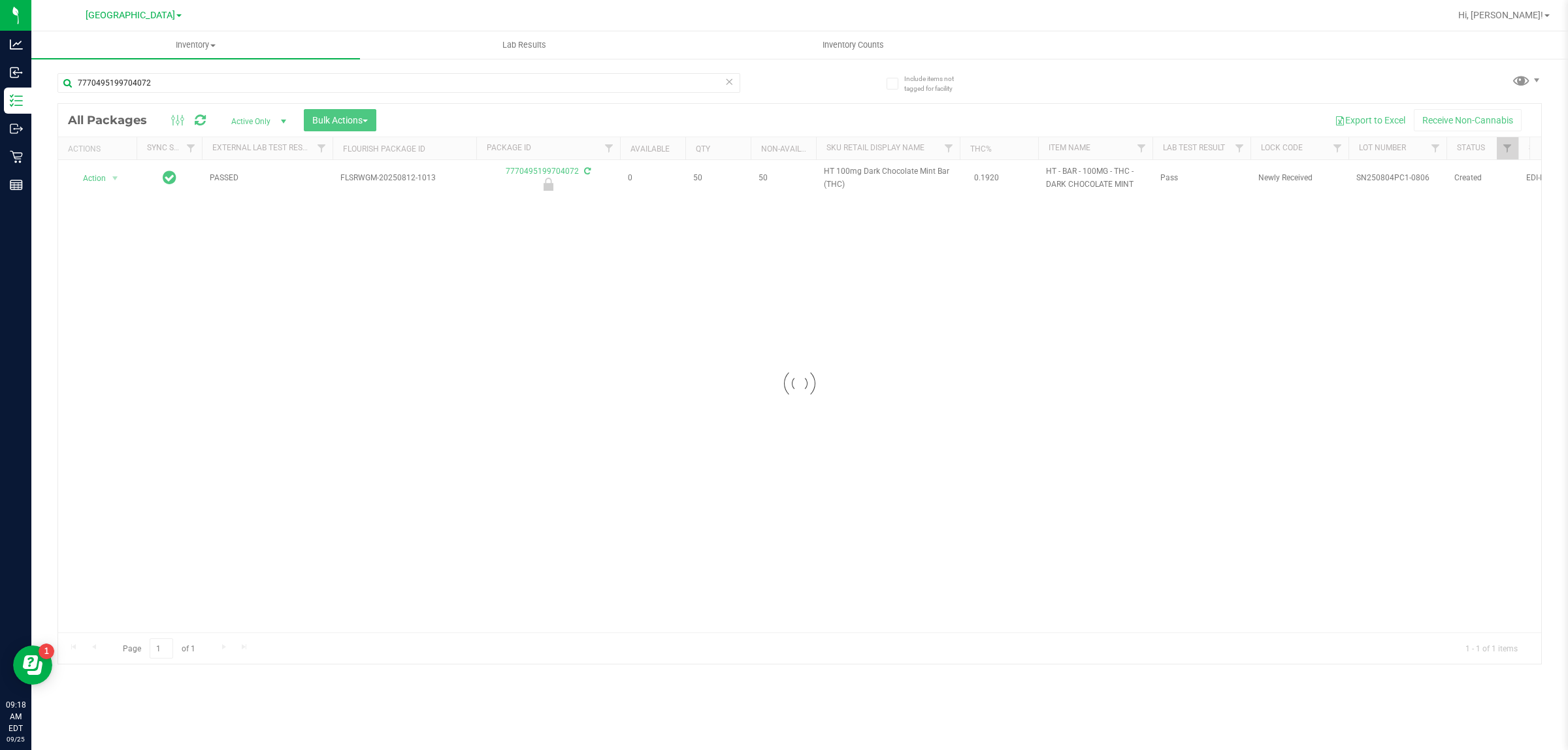
click at [263, 252] on div at bounding box center [800, 384] width 1483 height 560
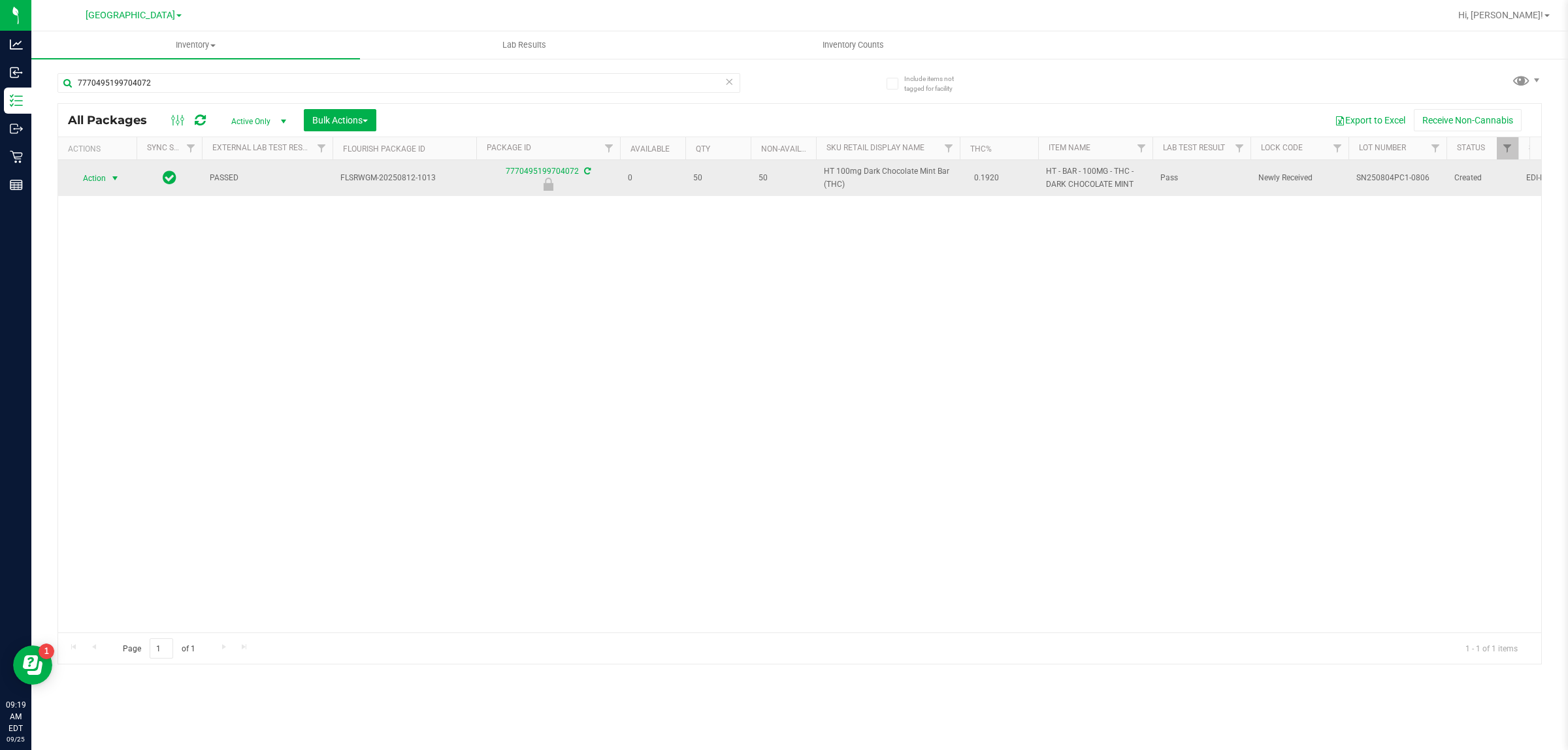
click at [100, 180] on span "Action" at bounding box center [89, 177] width 35 height 18
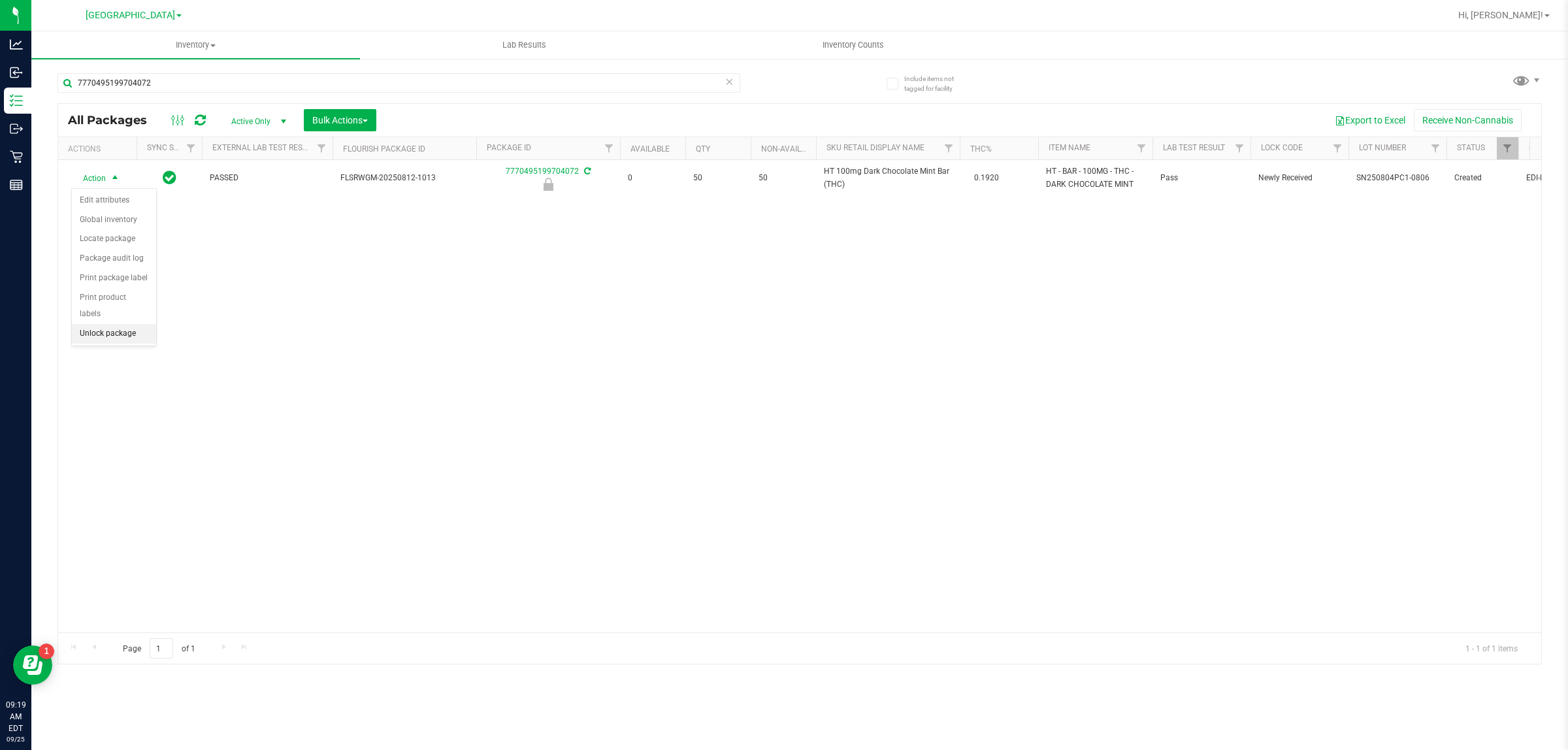
click at [119, 325] on li "Unlock package" at bounding box center [113, 334] width 84 height 20
click at [665, 395] on div "Action Action Adjust qty Create package Edit attributes Global inventory Locate…" at bounding box center [800, 396] width 1483 height 473
